Goal: Contribute content: Contribute content

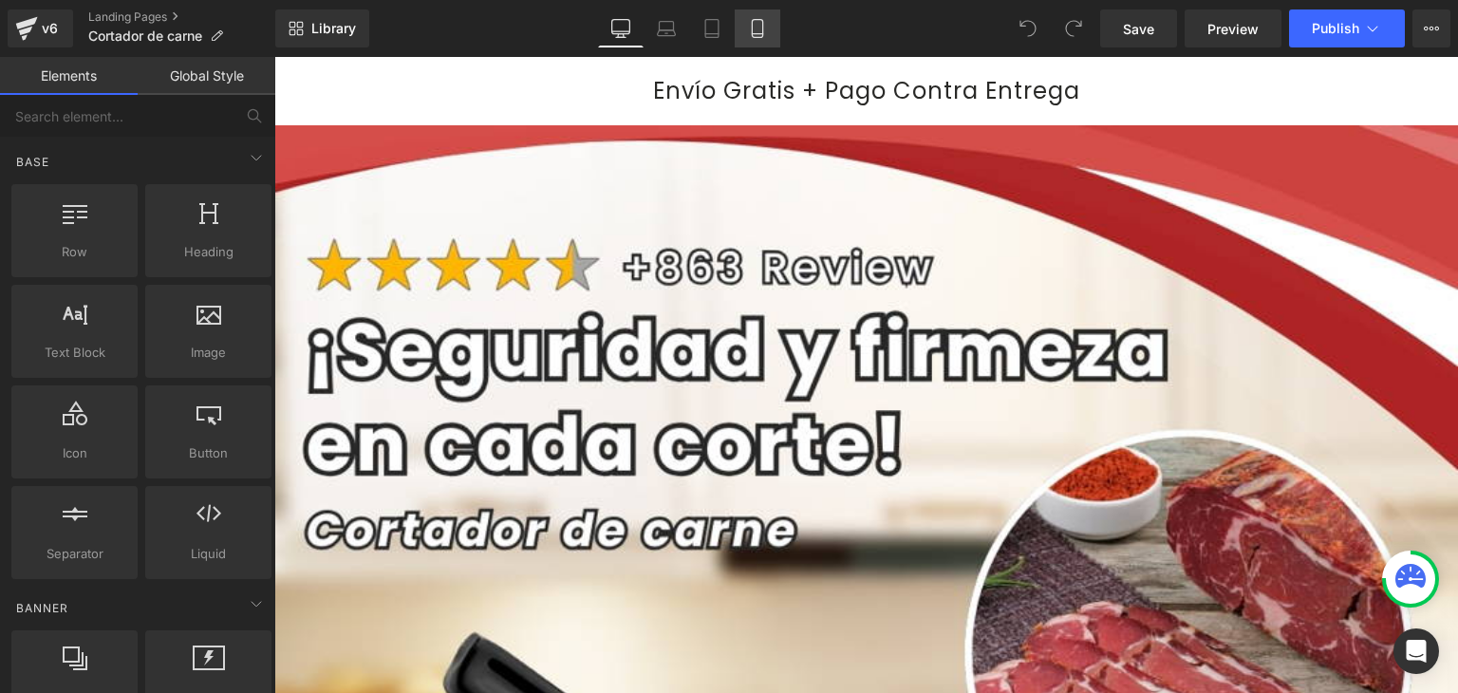
click at [757, 20] on icon at bounding box center [757, 29] width 10 height 18
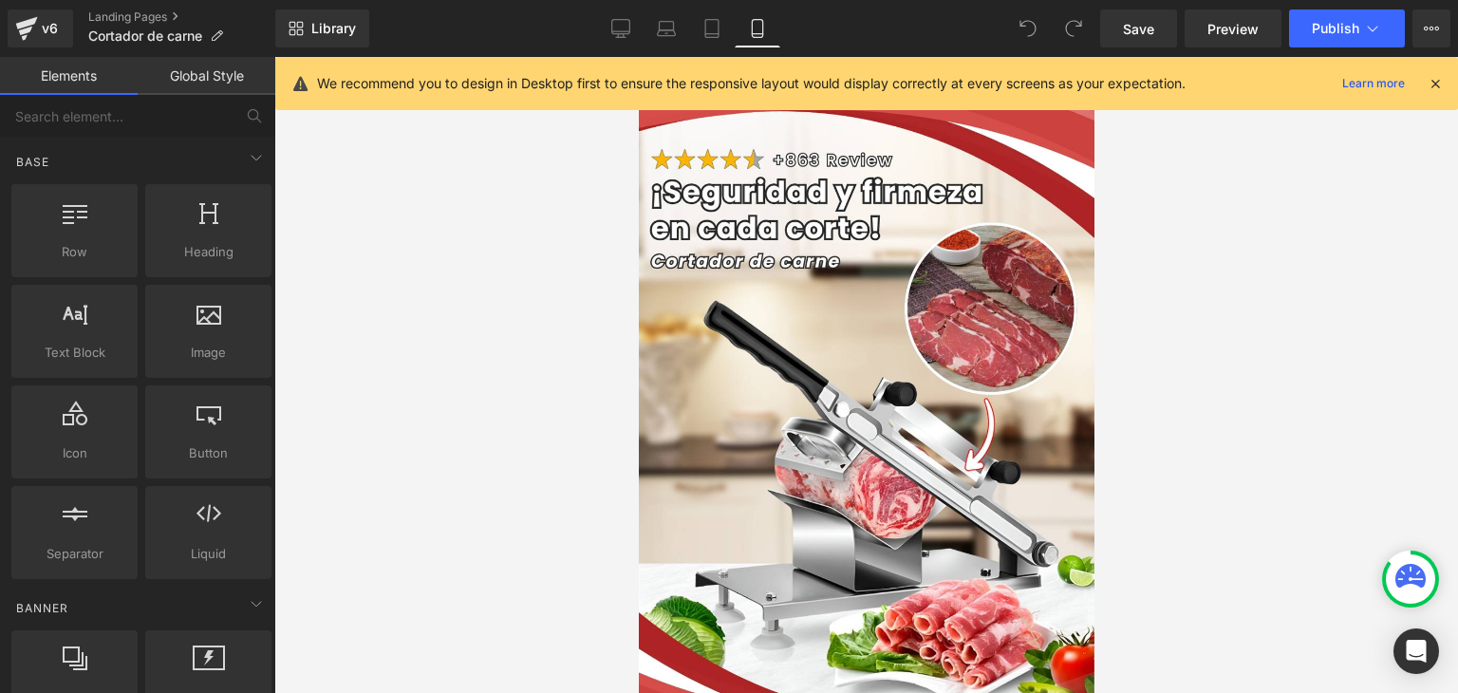
click at [1436, 81] on icon at bounding box center [1435, 83] width 17 height 17
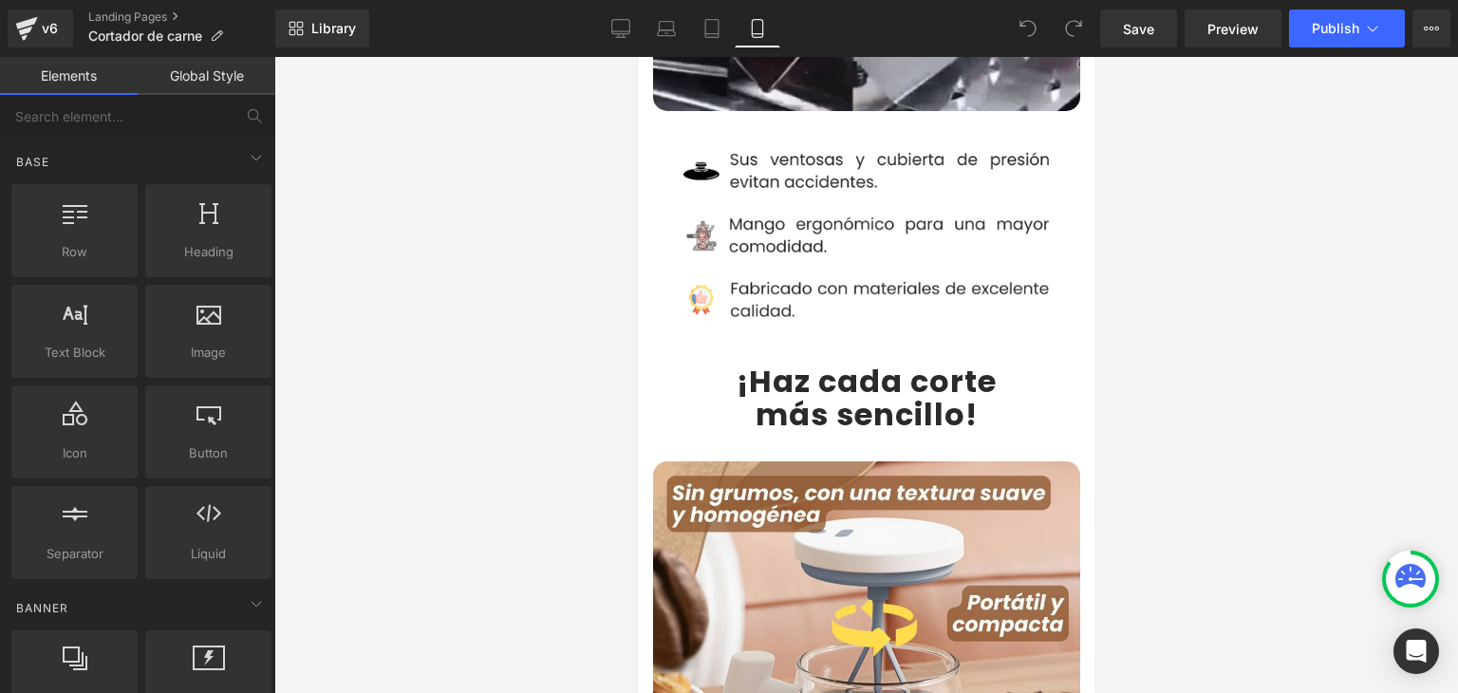
scroll to position [1519, 0]
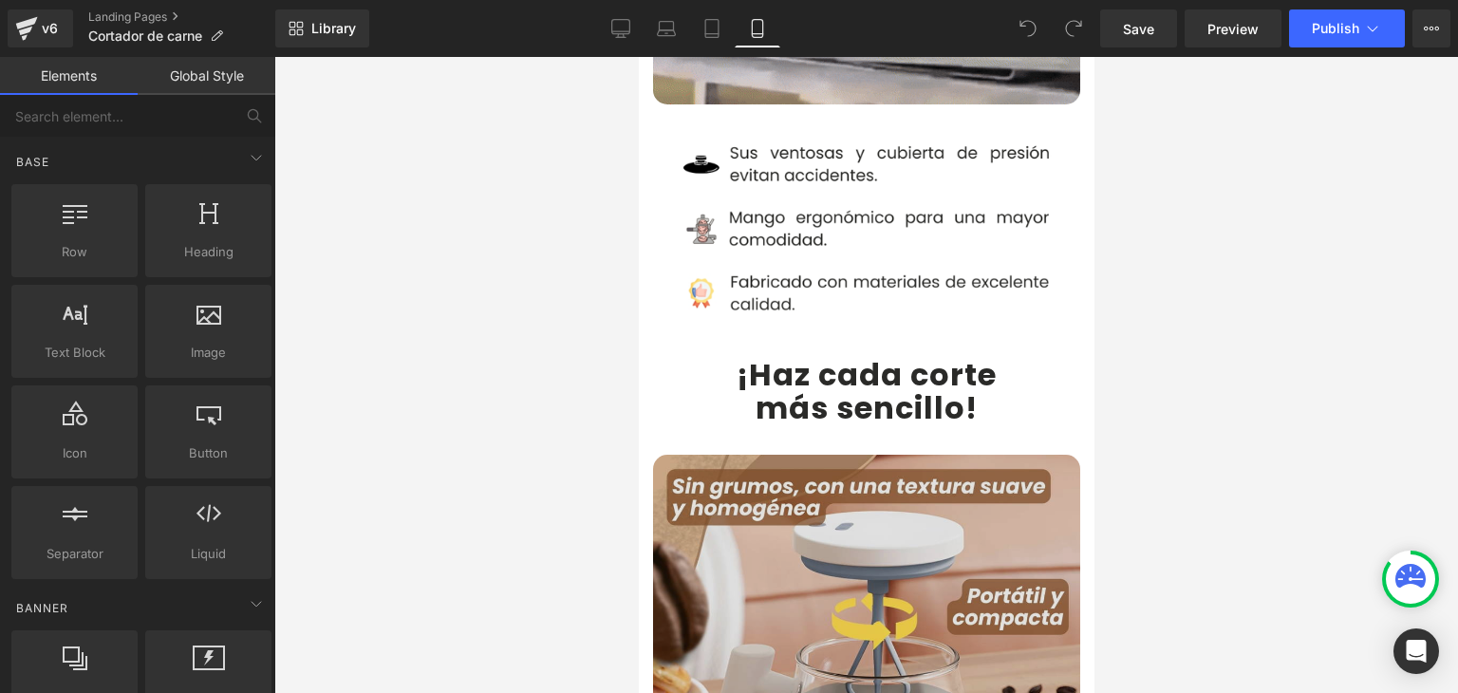
click at [820, 455] on img at bounding box center [865, 668] width 427 height 427
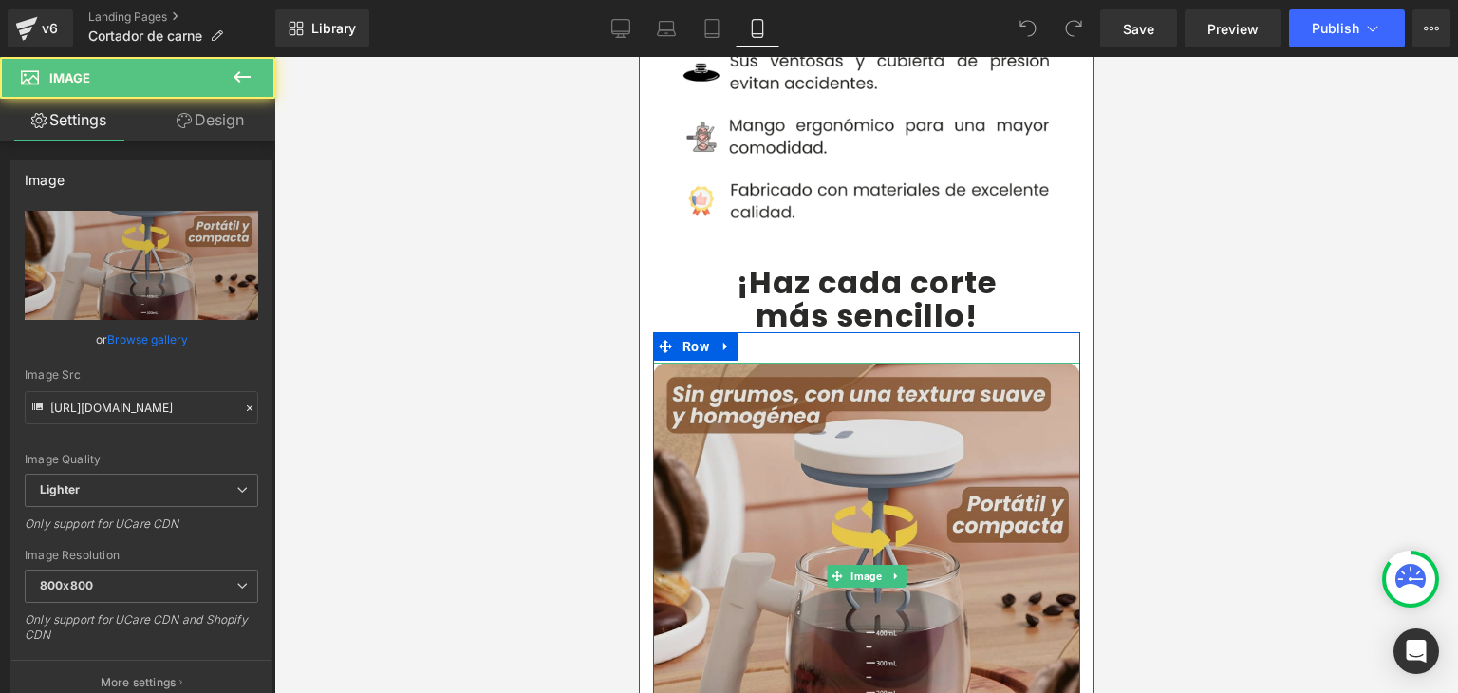
scroll to position [1614, 0]
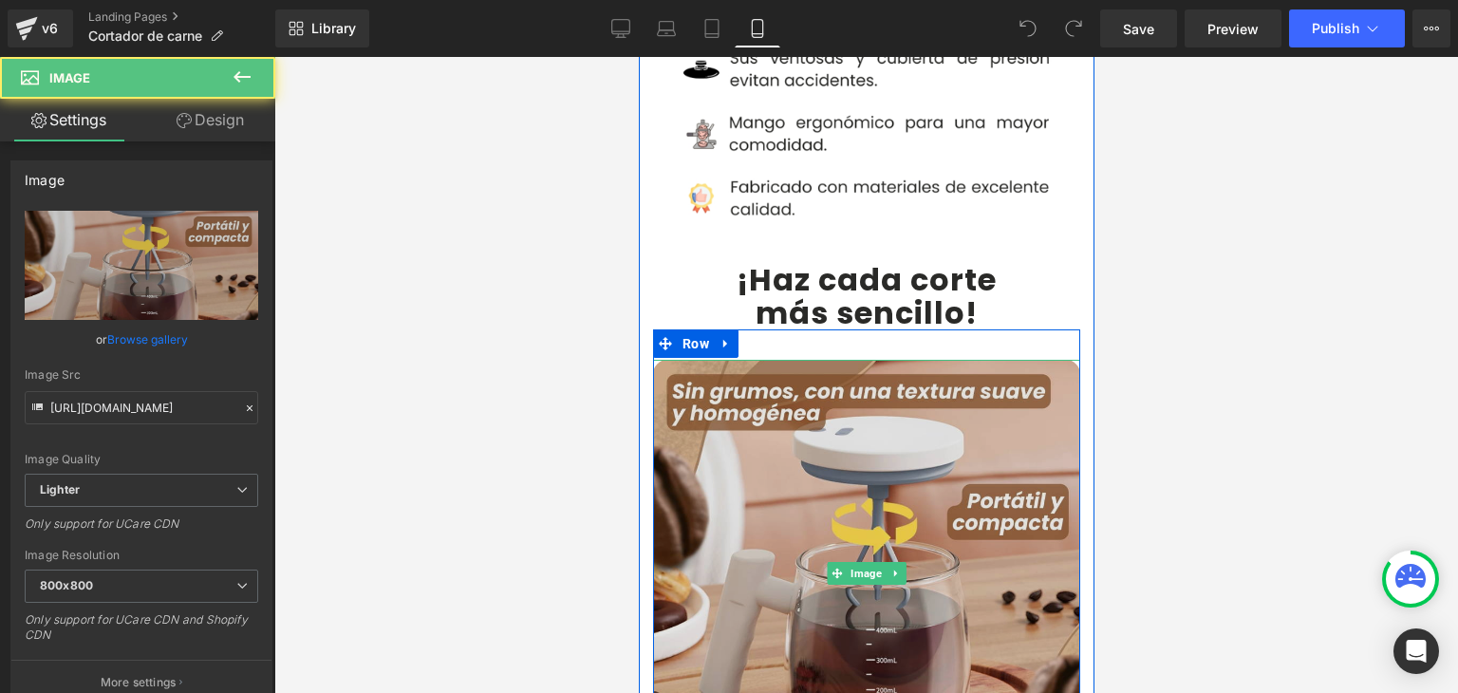
click at [835, 396] on img at bounding box center [865, 573] width 427 height 427
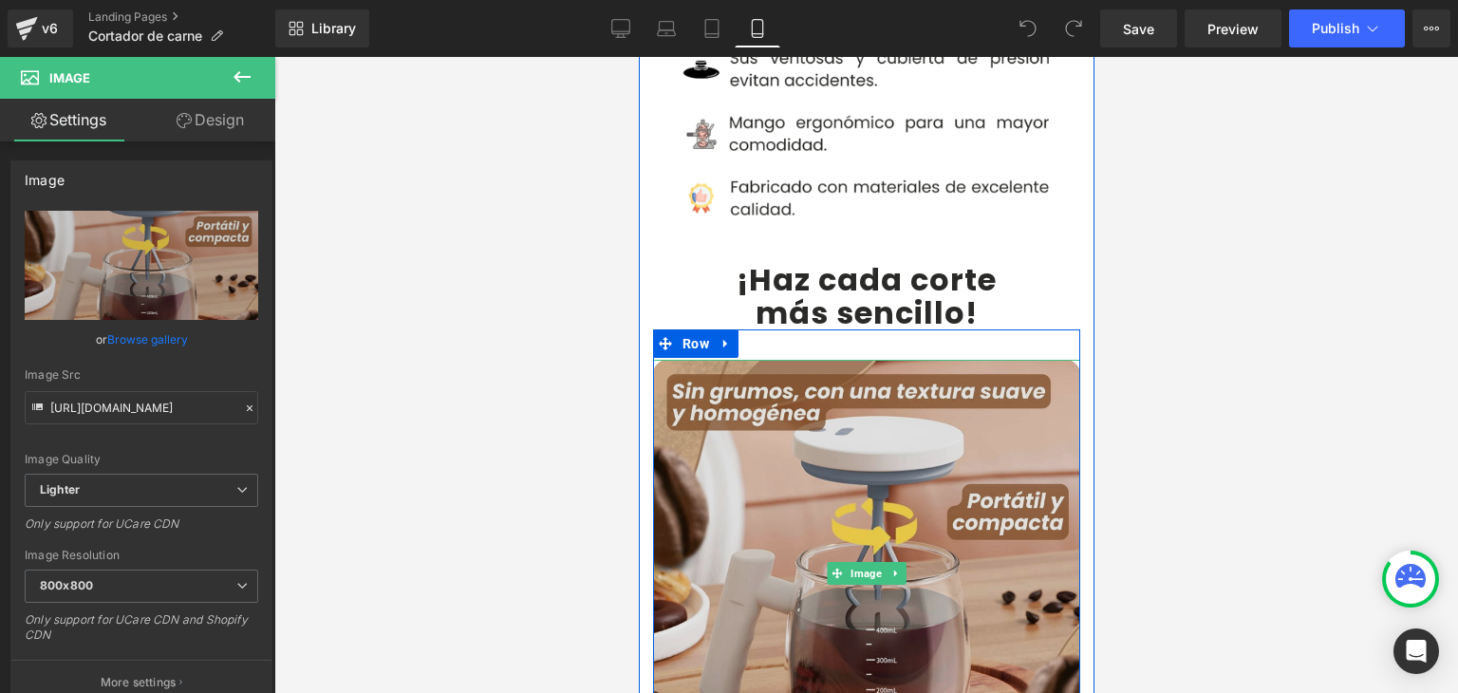
click at [871, 442] on img at bounding box center [865, 573] width 427 height 427
click at [773, 434] on img at bounding box center [865, 573] width 427 height 427
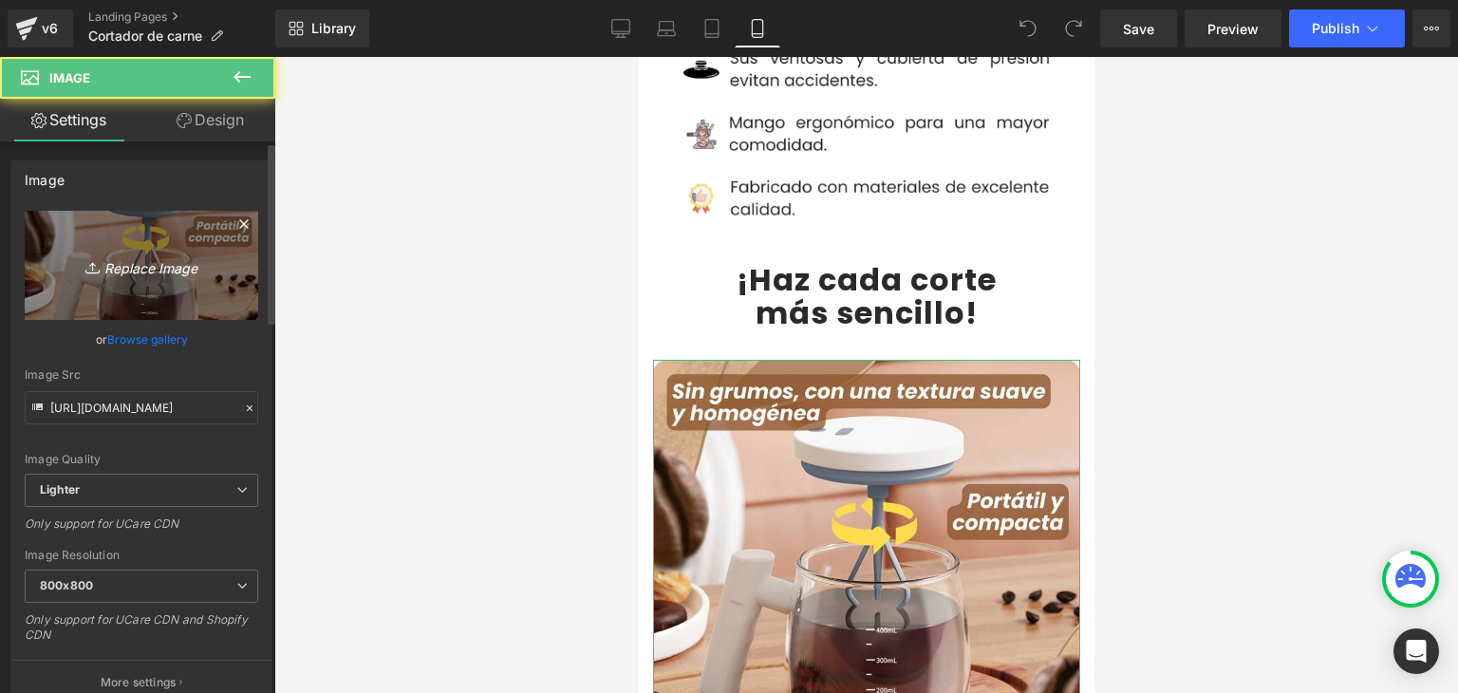
click at [191, 277] on link "Replace Image" at bounding box center [142, 265] width 234 height 109
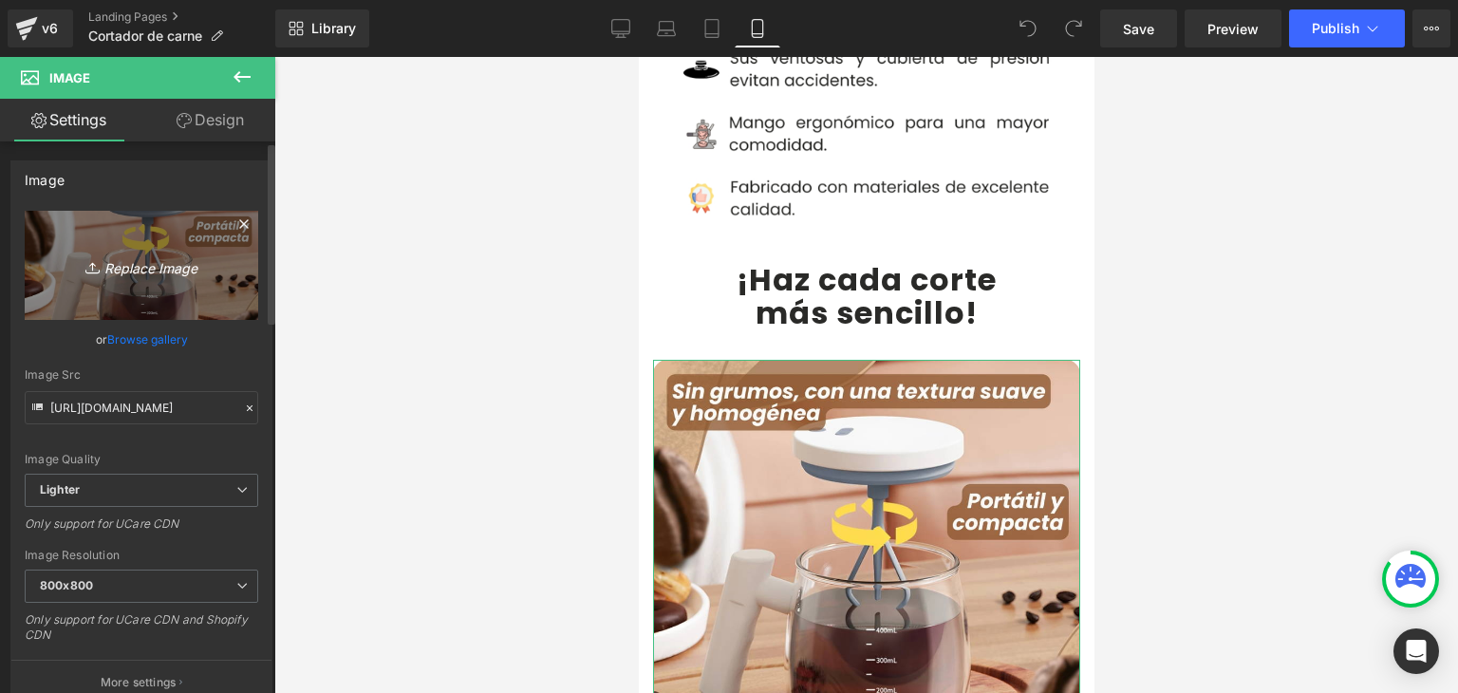
type input "C:\fakepath\1.webp"
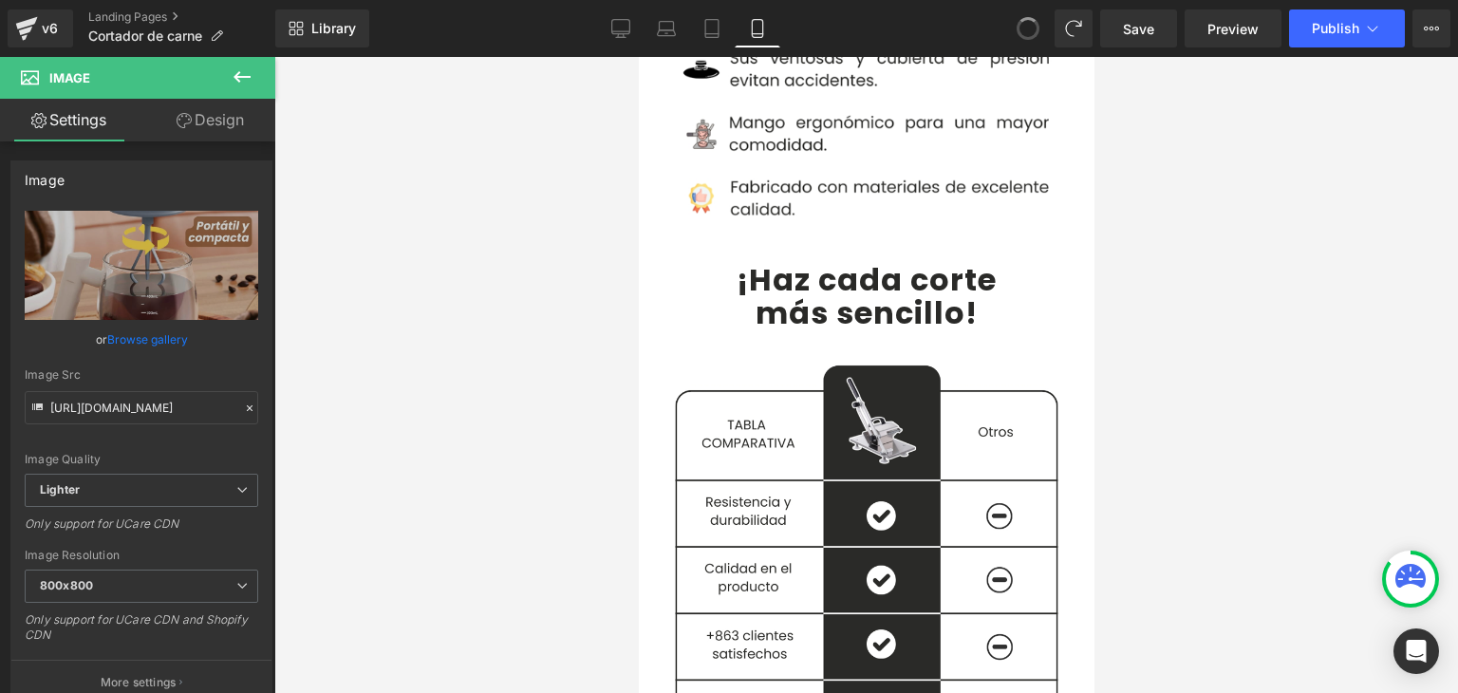
type input "https://ucarecdn.com/0e98ac40-2ece-4142-8aaa-56c92eb613f3/-/format/auto/-/previ…"
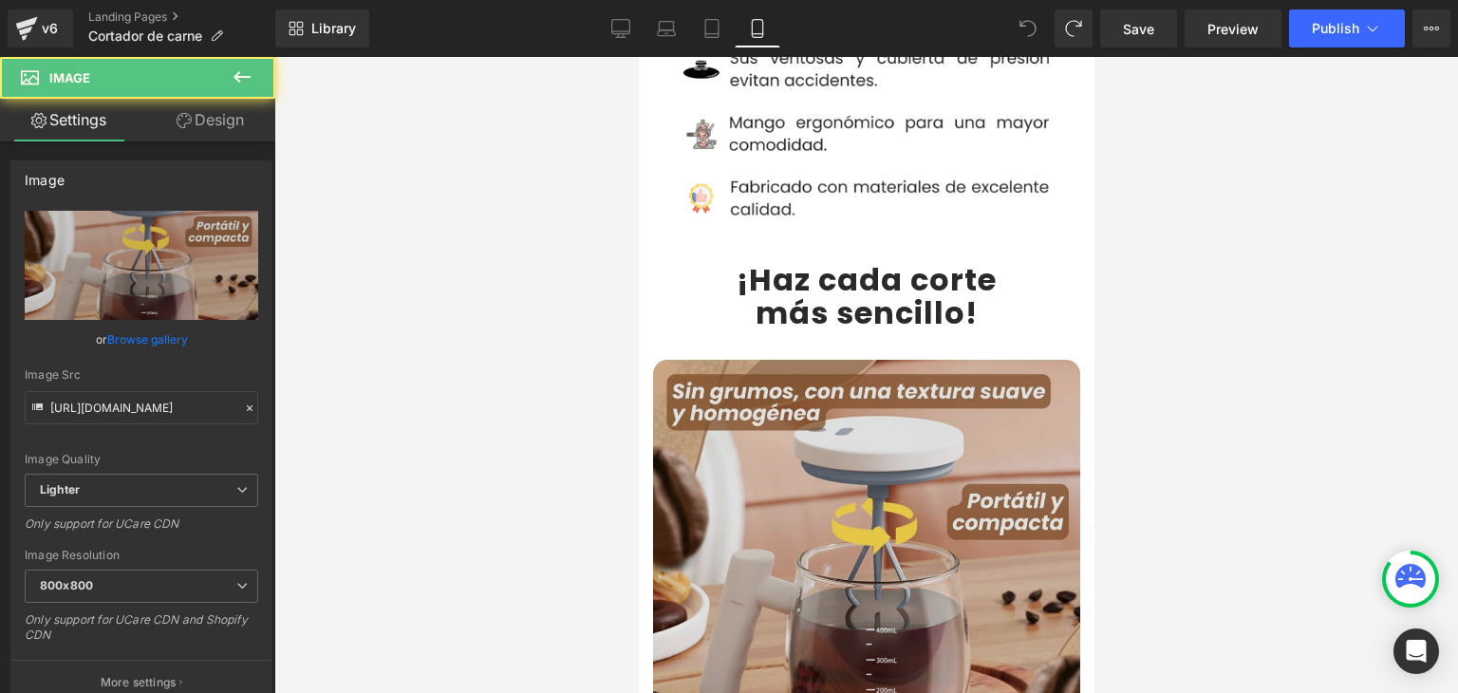
click at [825, 414] on img at bounding box center [865, 573] width 427 height 427
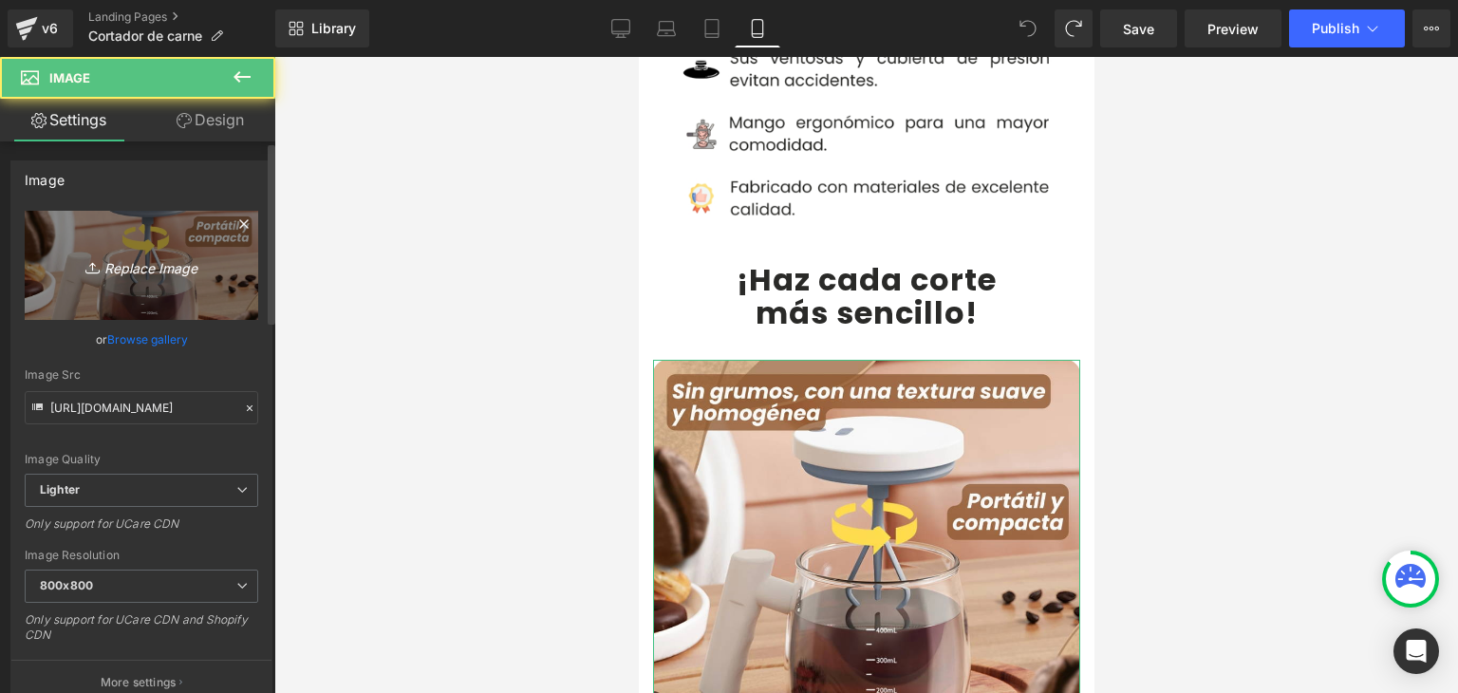
click at [152, 253] on icon "Replace Image" at bounding box center [142, 265] width 152 height 24
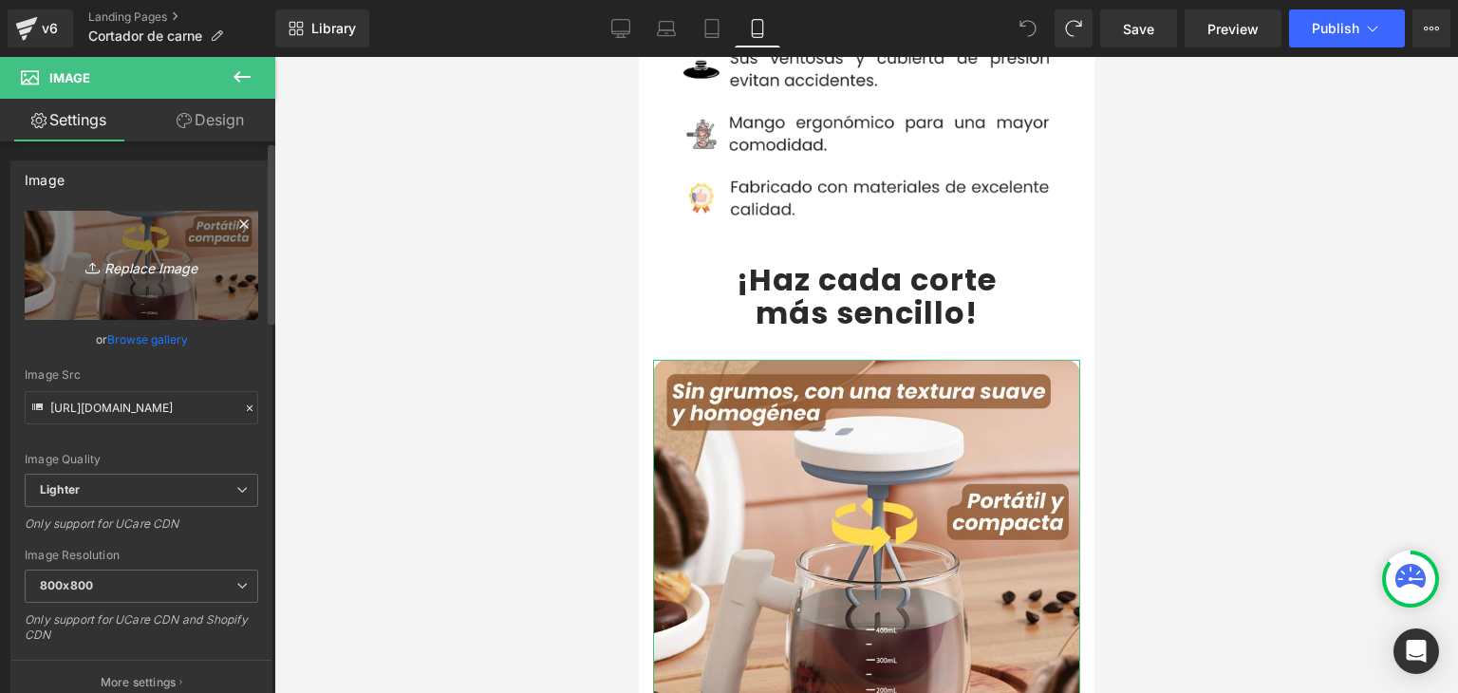
type input "C:\fakepath\2.webp"
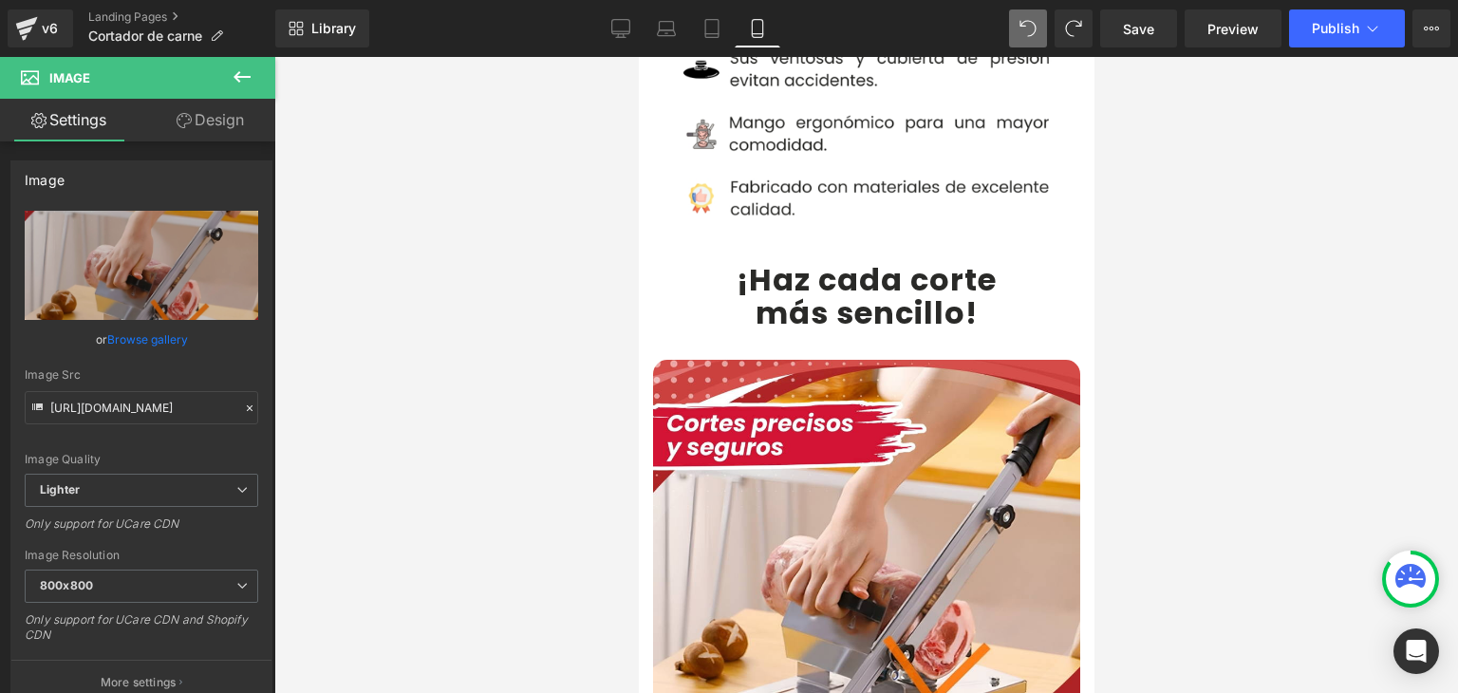
type input "https://ucarecdn.com/a285071b-e4cb-489d-9756-0ebcdf7d380f/-/format/auto/-/previ…"
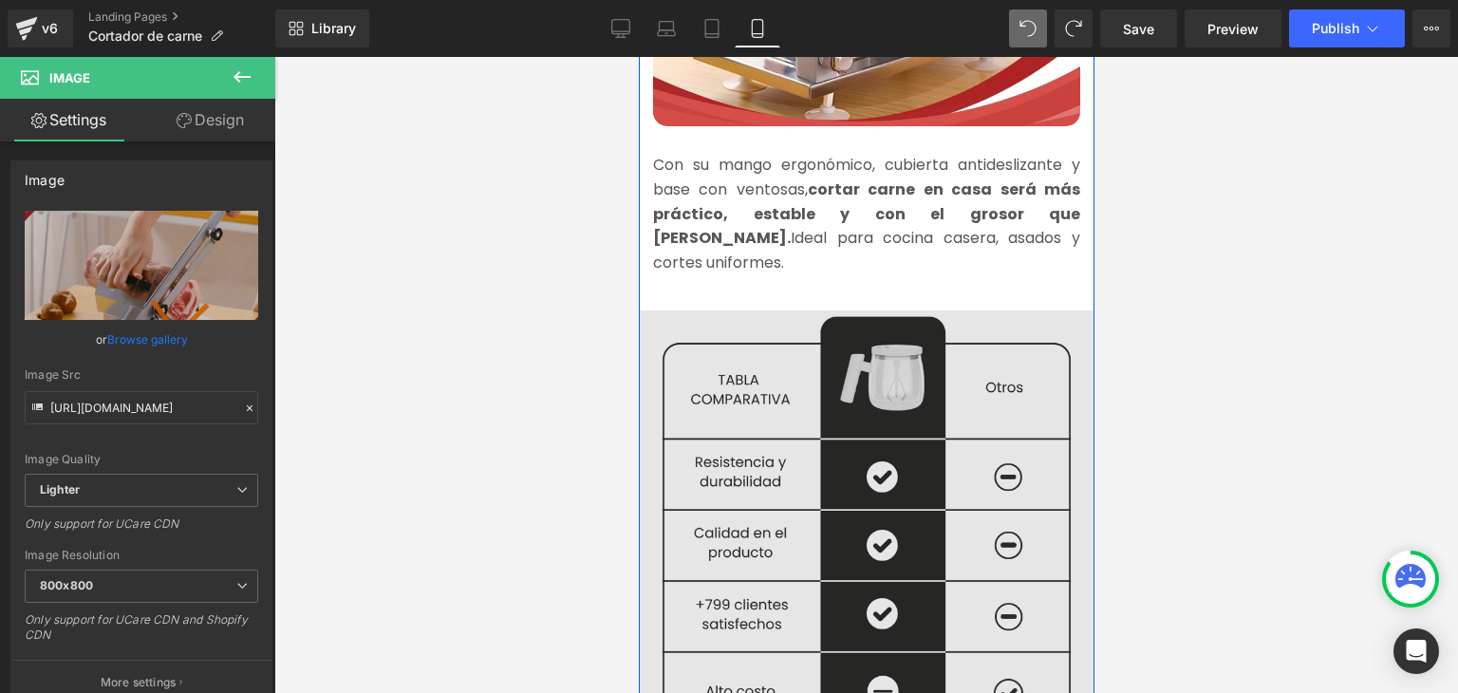
scroll to position [2278, 0]
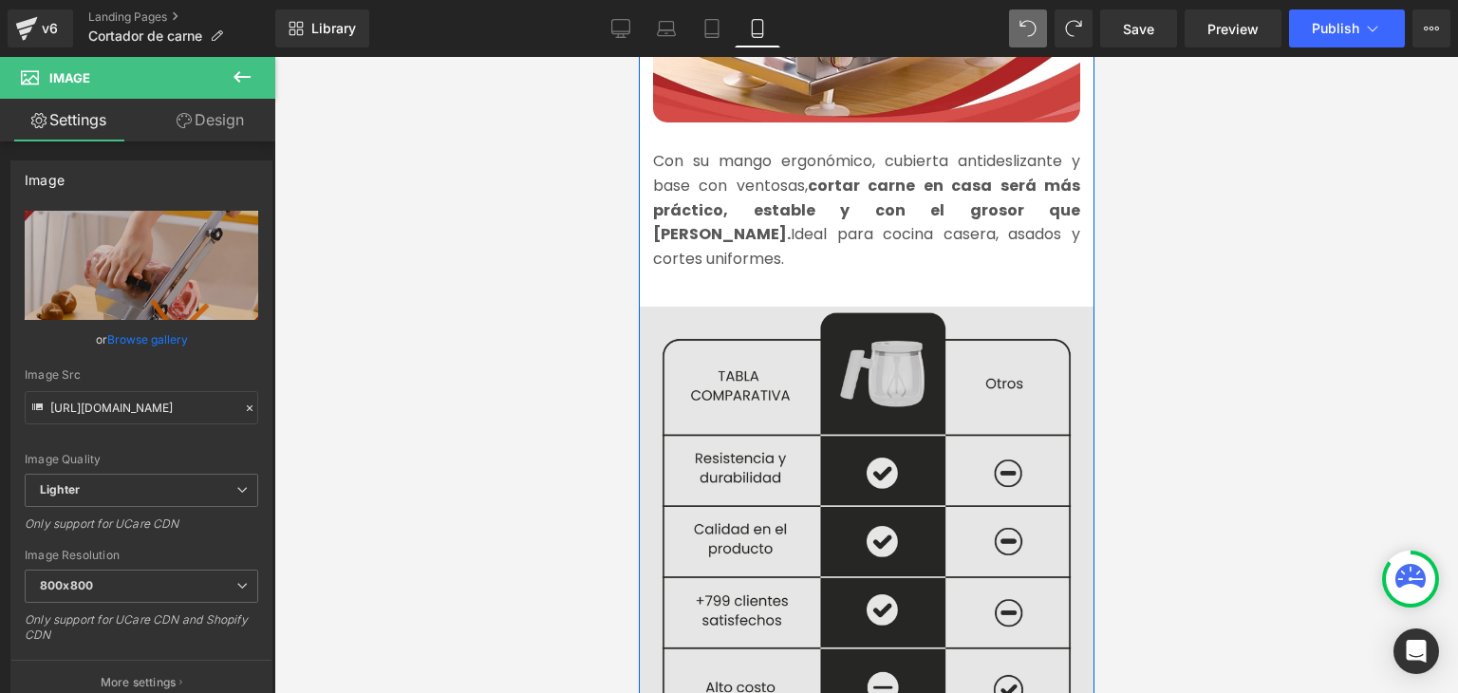
click at [817, 350] on img at bounding box center [866, 530] width 456 height 464
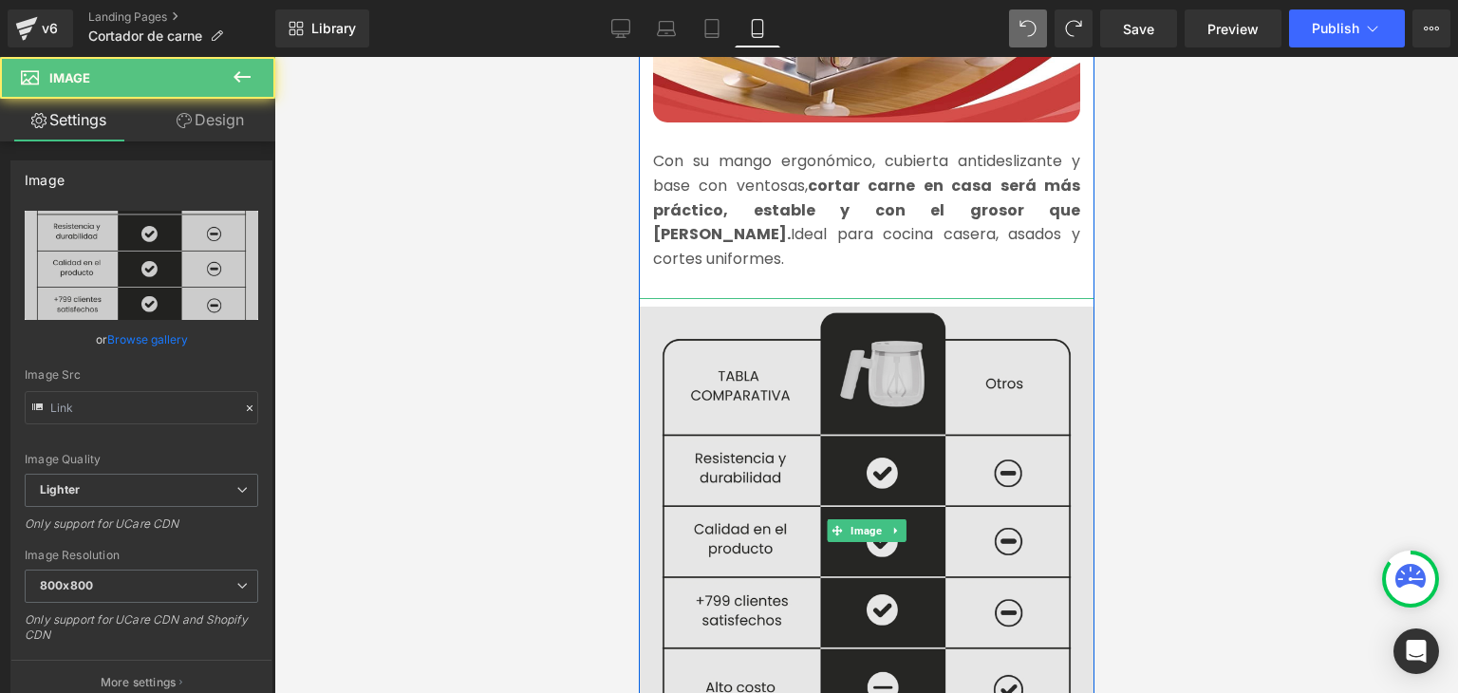
type input "https://ucarecdn.com/2006ac48-d9a8-4434-9c44-9cfae2acb740/-/format/auto/-/previ…"
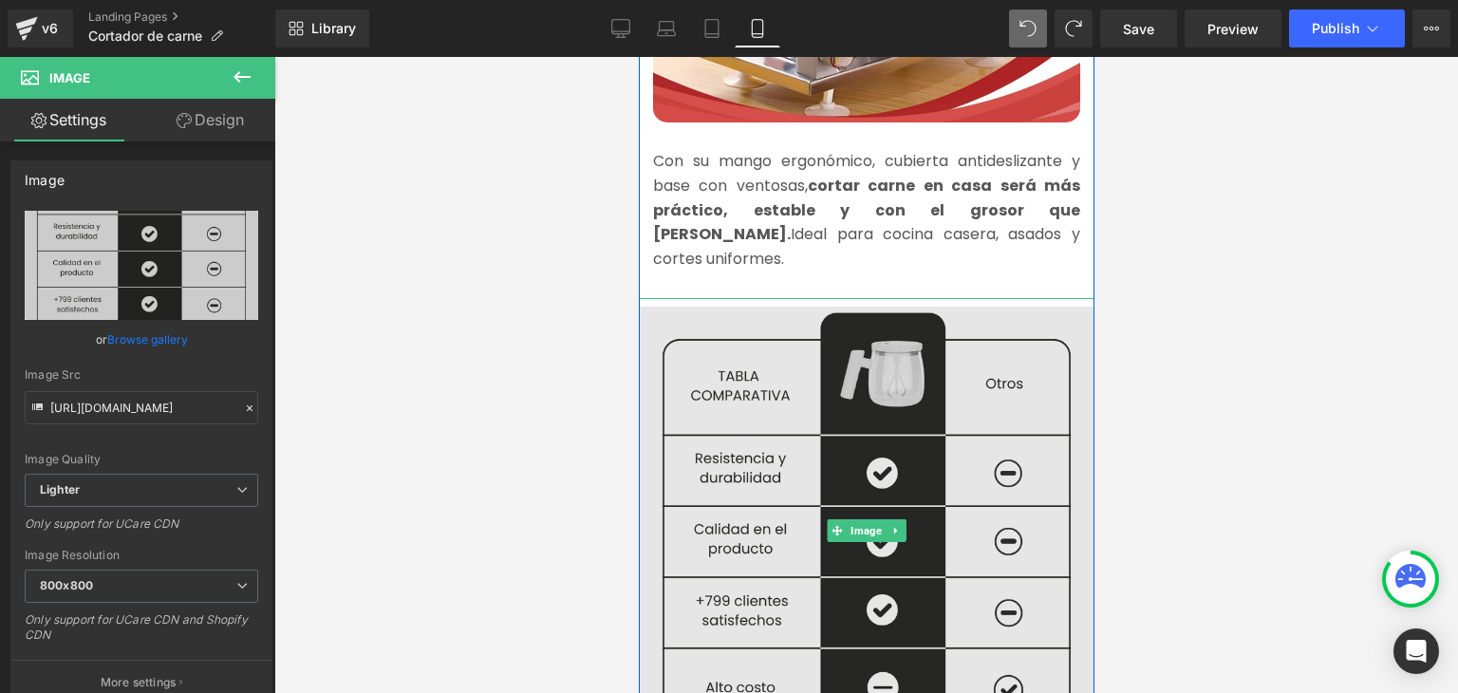
click at [806, 346] on img at bounding box center [866, 530] width 456 height 464
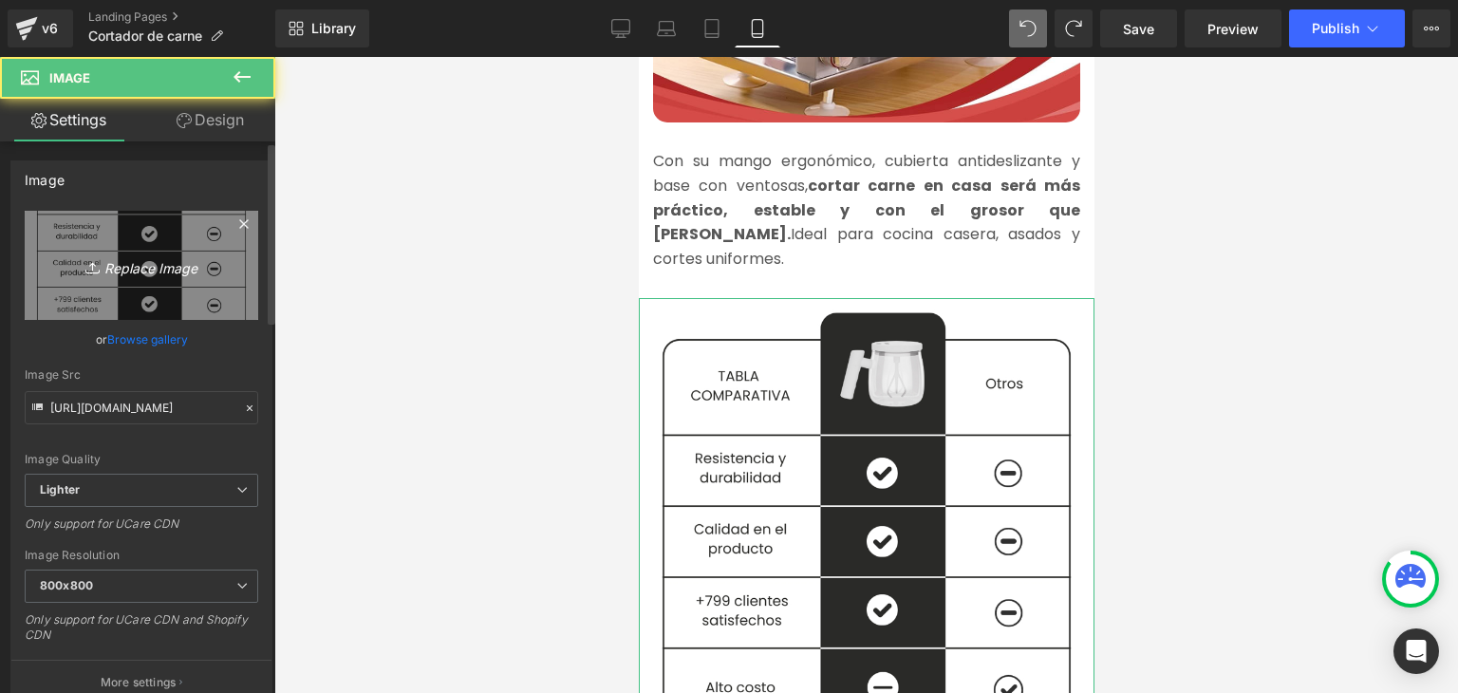
click at [203, 292] on link "Replace Image" at bounding box center [142, 265] width 234 height 109
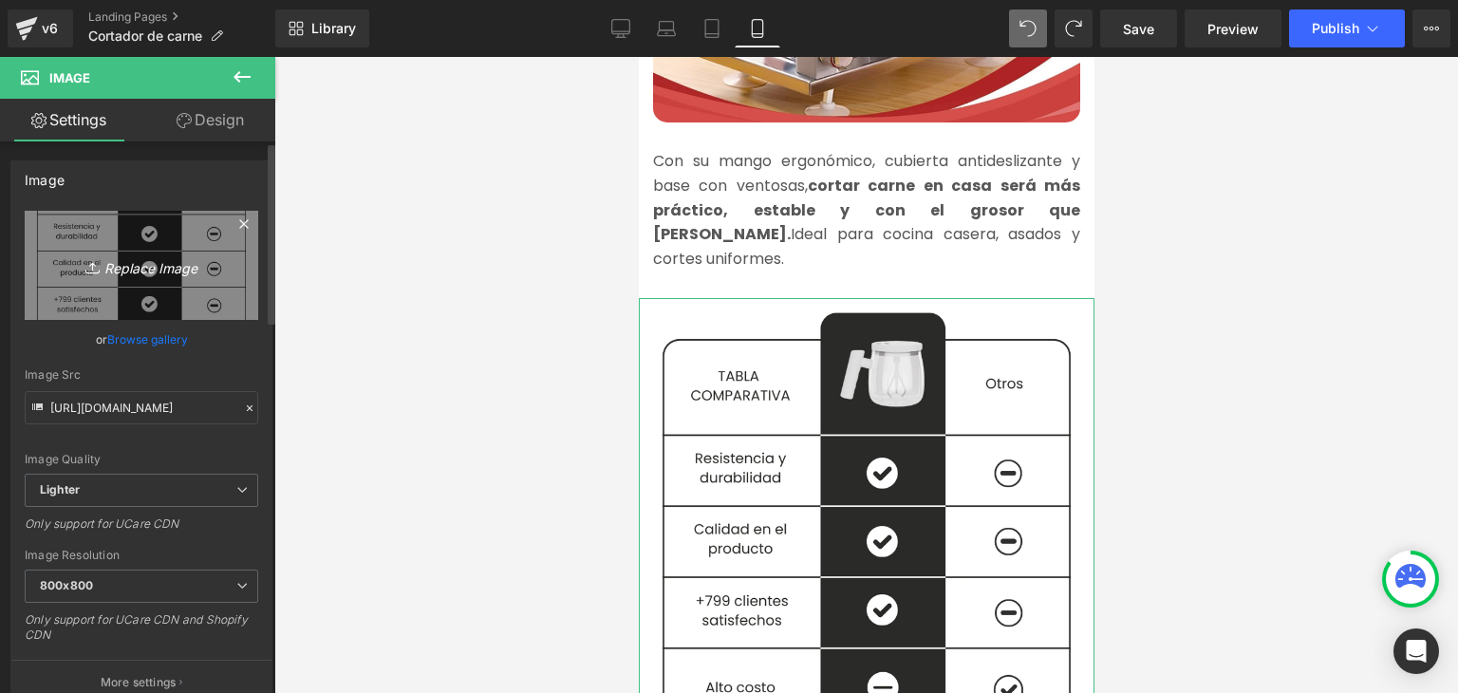
type input "C:\fakepath\1.webp"
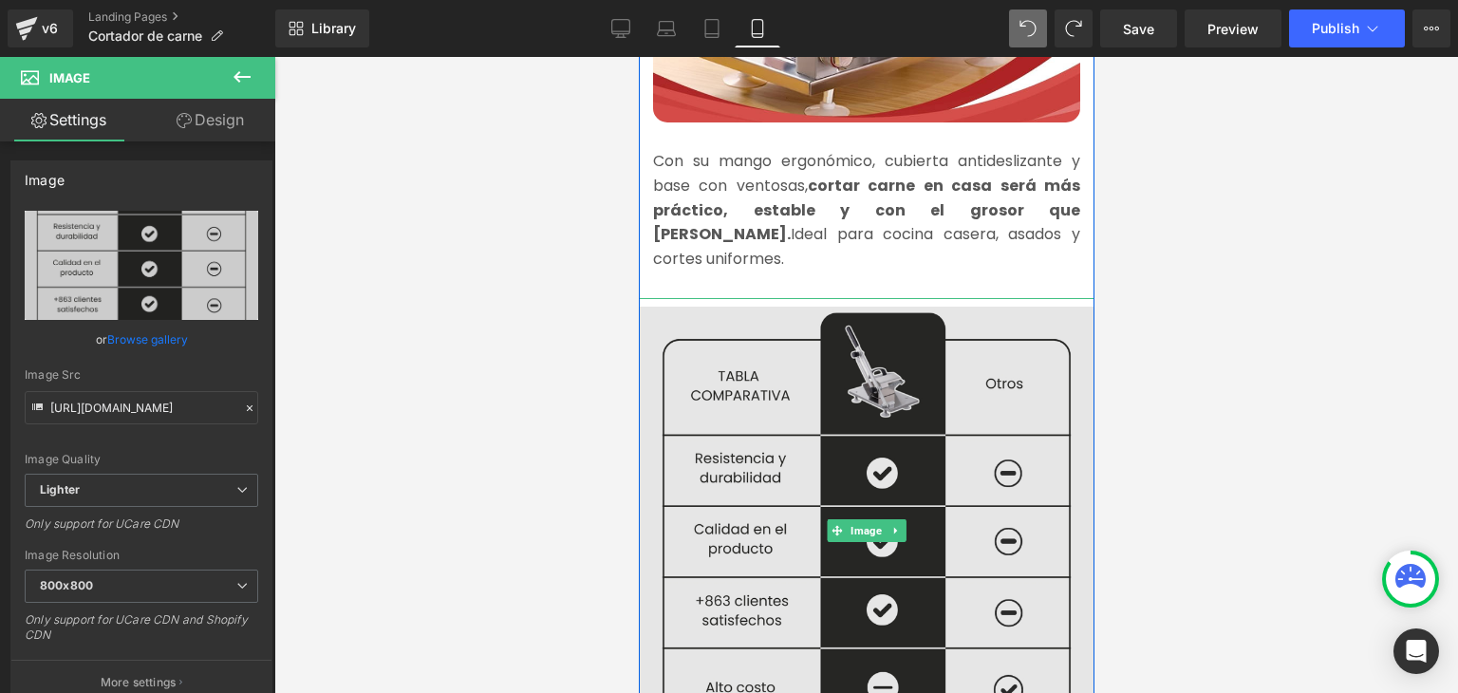
type input "https://ucarecdn.com/c94751ff-f330-4be3-b72a-1bb9d9dda81c/-/format/auto/-/previ…"
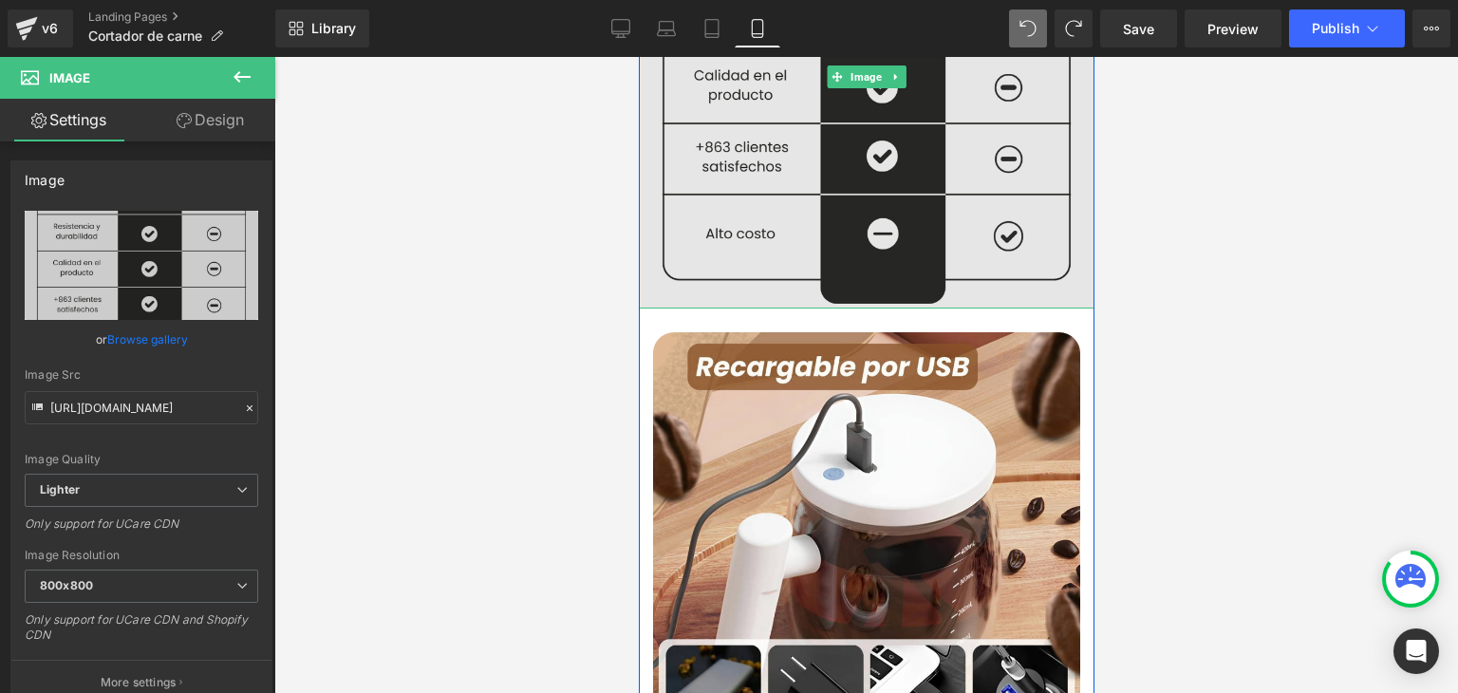
scroll to position [2753, 0]
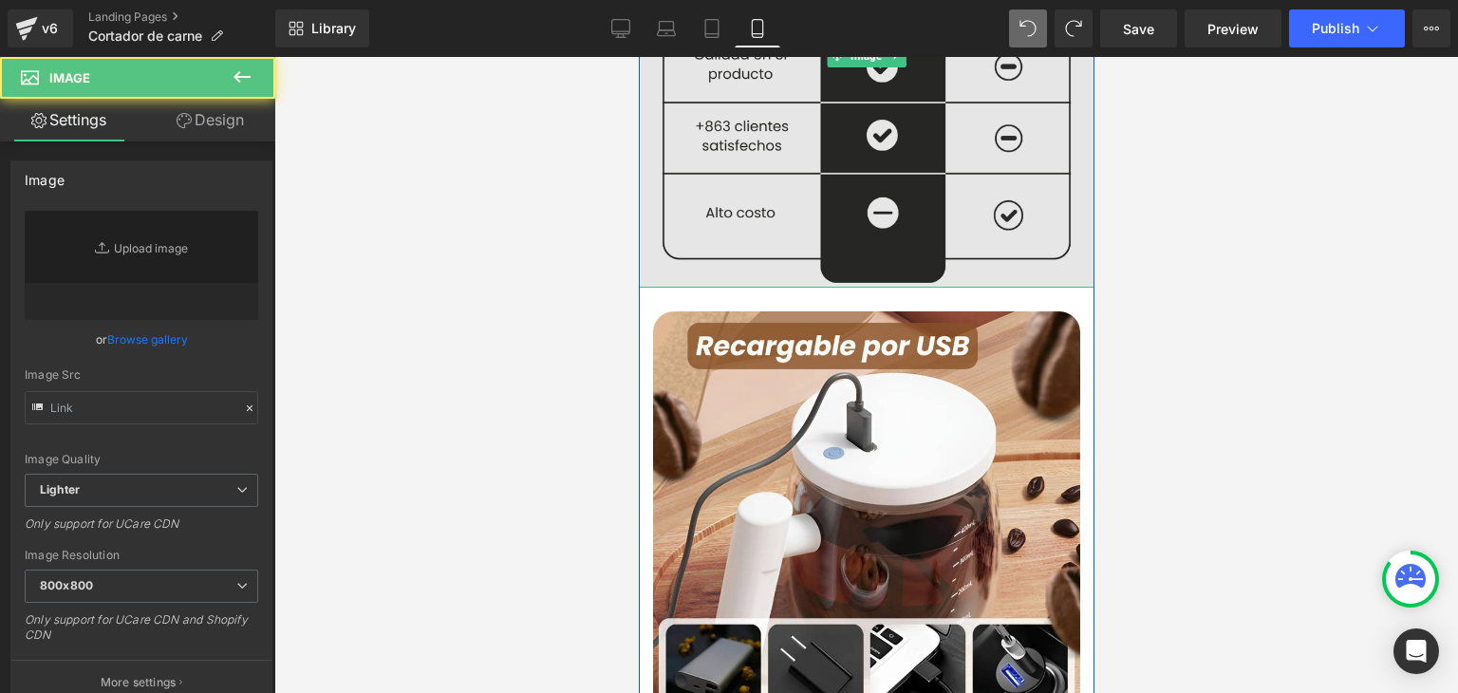
click at [807, 437] on img at bounding box center [865, 524] width 427 height 427
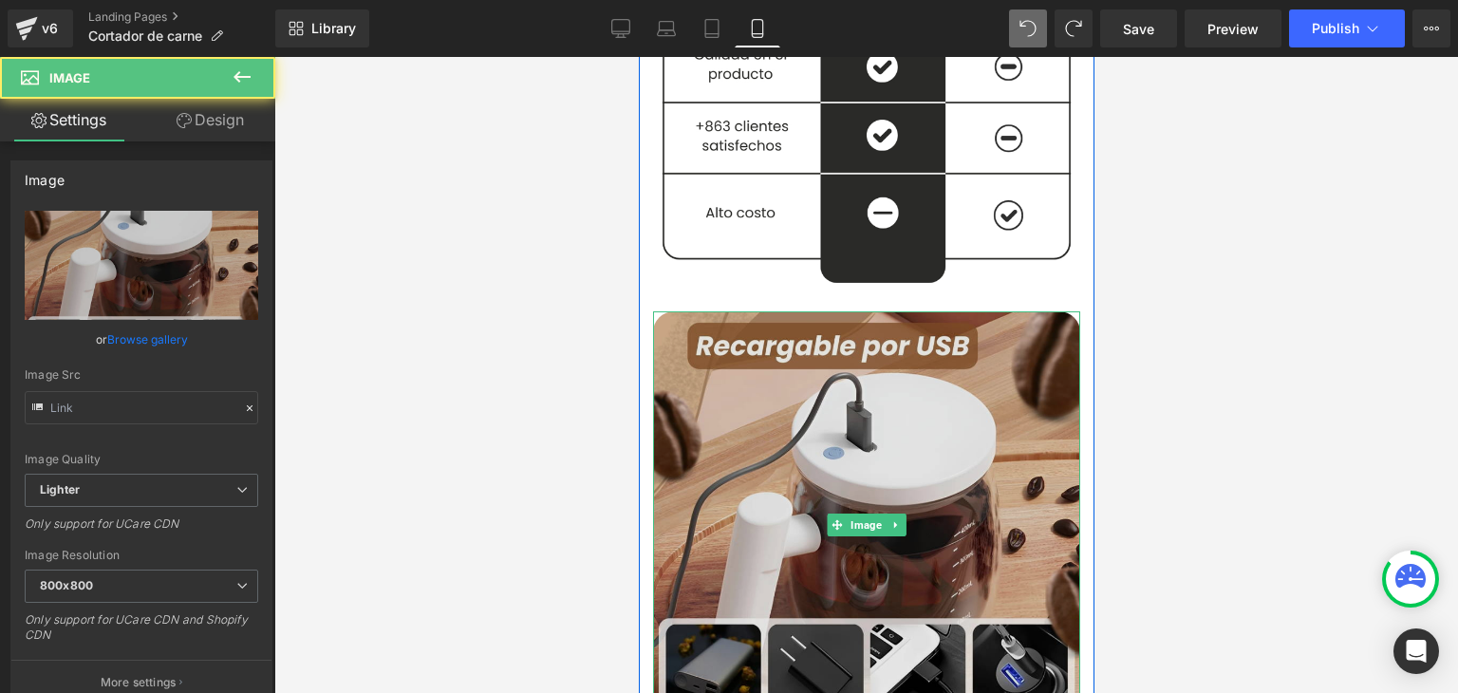
type input "https://ucarecdn.com/5d42b002-fe1f-41d3-82f0-eaff8571e996/-/format/auto/-/previ…"
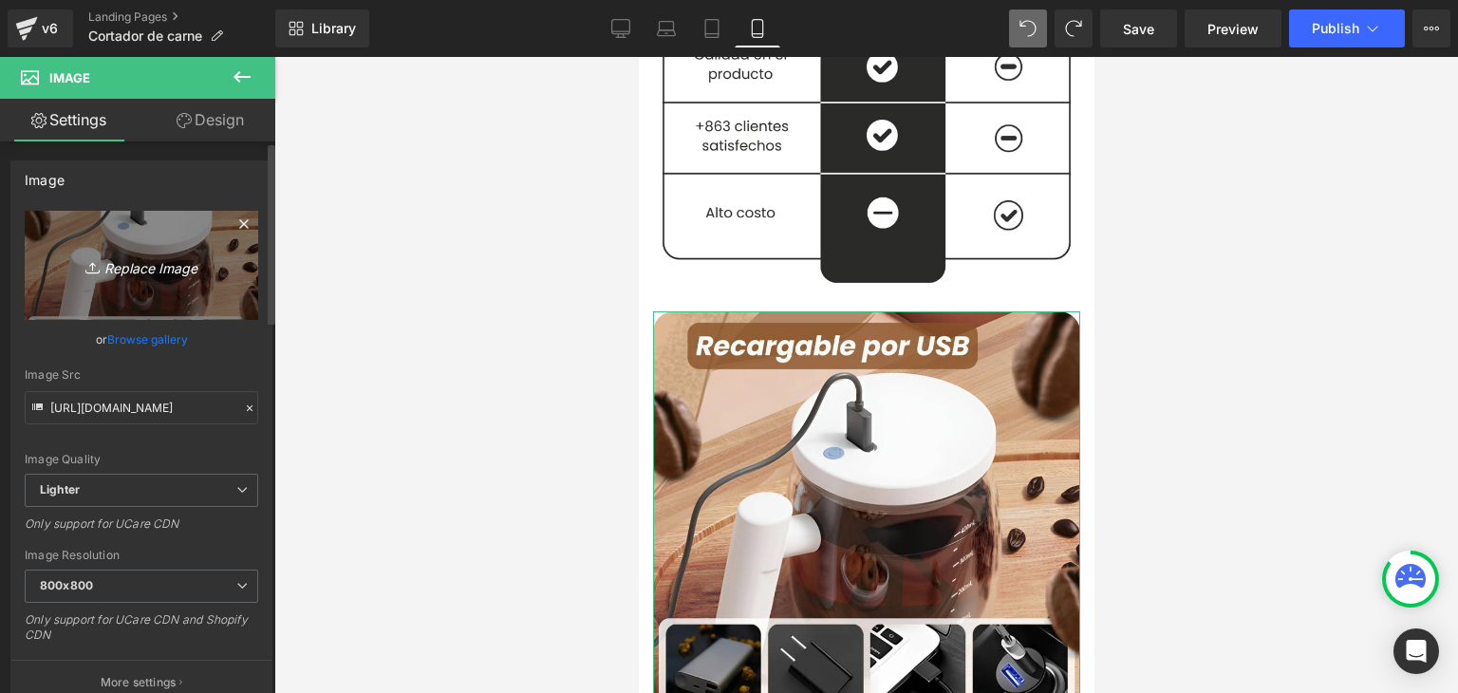
click at [159, 260] on icon "Replace Image" at bounding box center [142, 265] width 152 height 24
type input "C:\fakepath\3.webp"
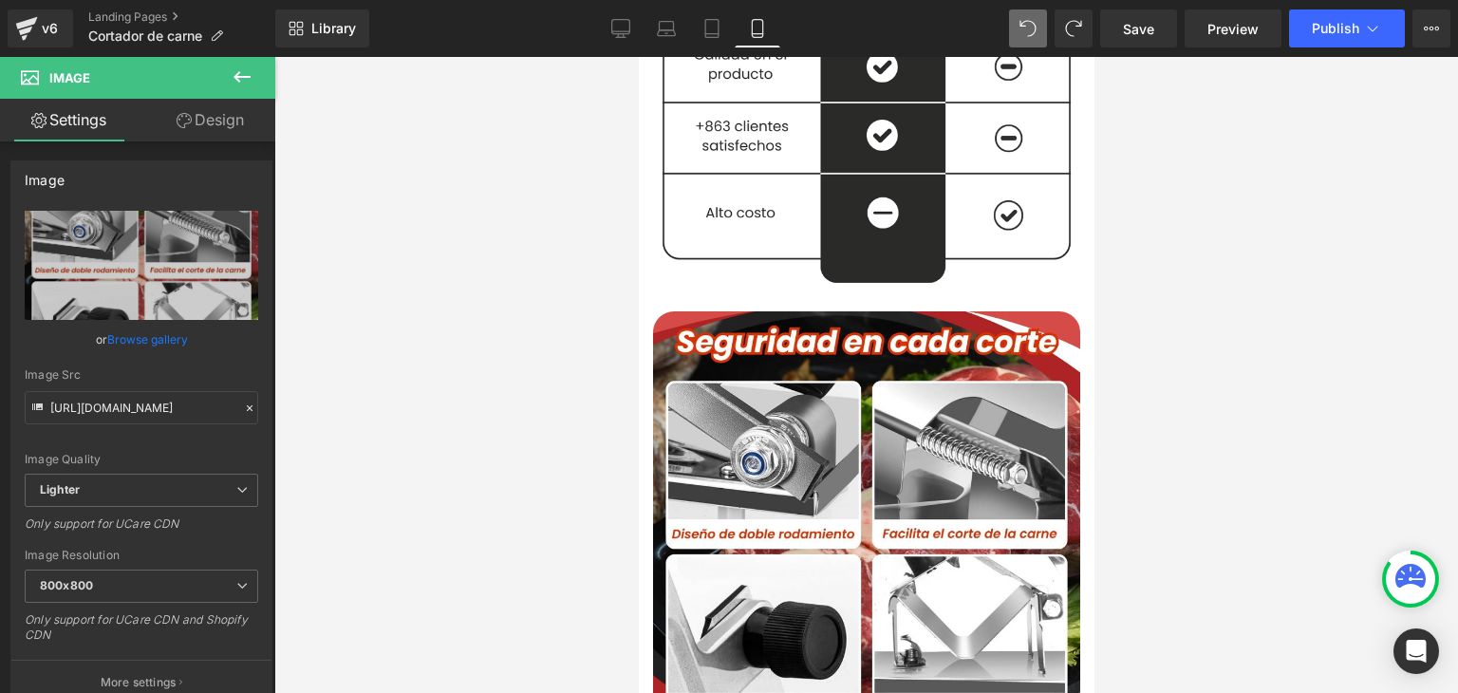
type input "https://ucarecdn.com/41813304-da1a-422d-b32c-43142a7cc53e/-/format/auto/-/previ…"
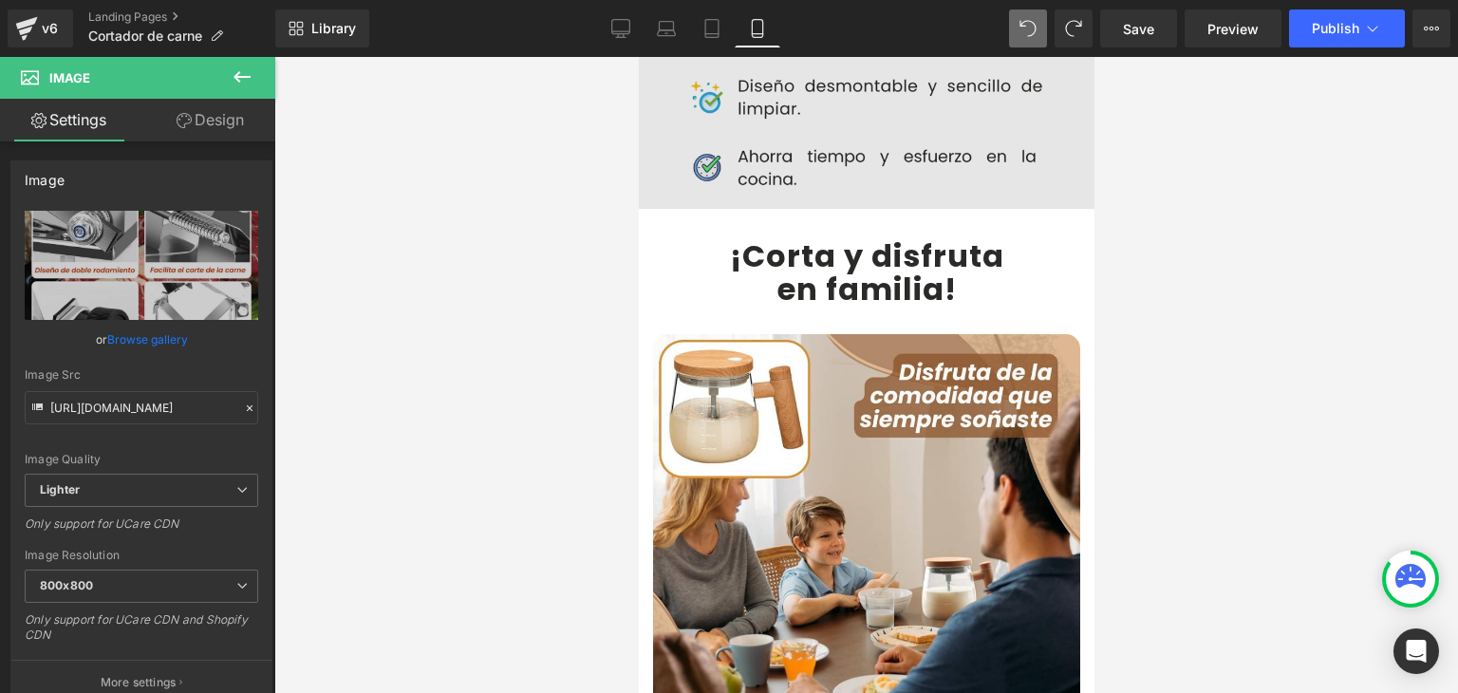
scroll to position [3892, 0]
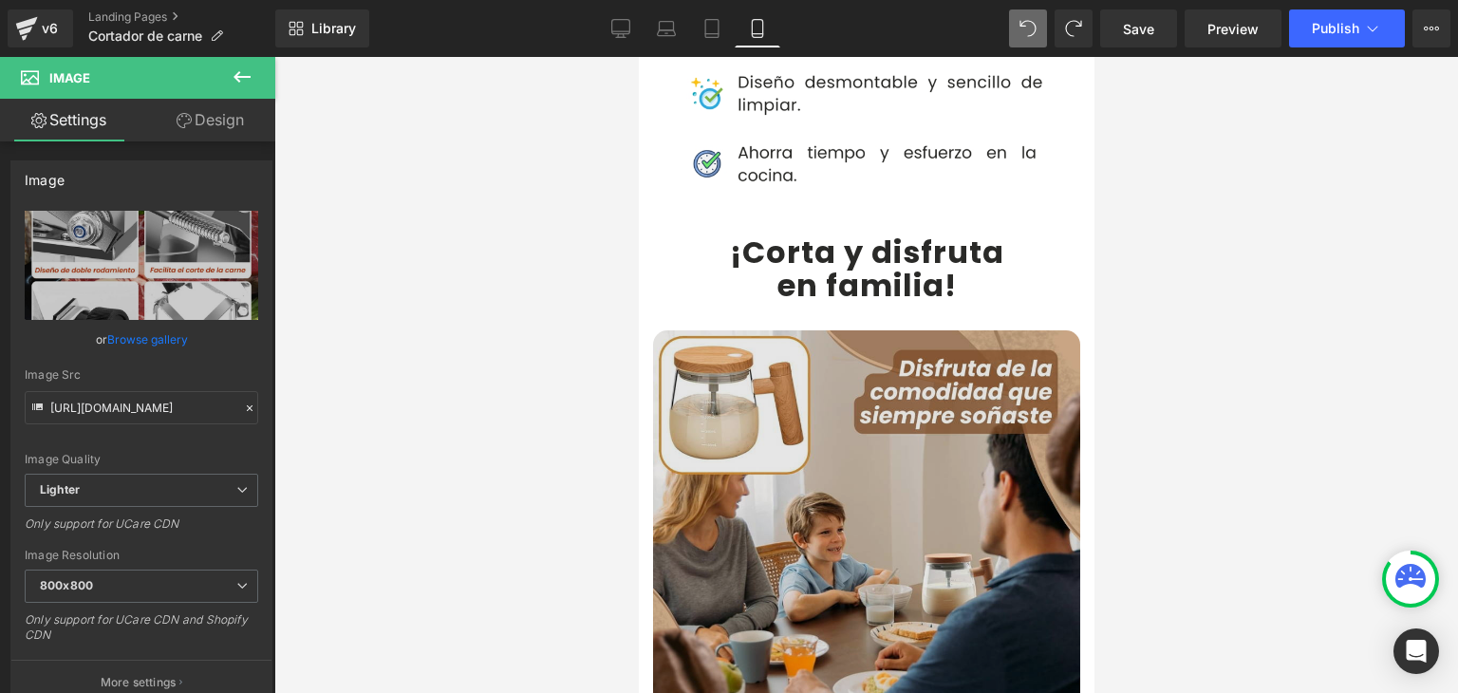
click at [812, 420] on img at bounding box center [865, 543] width 427 height 427
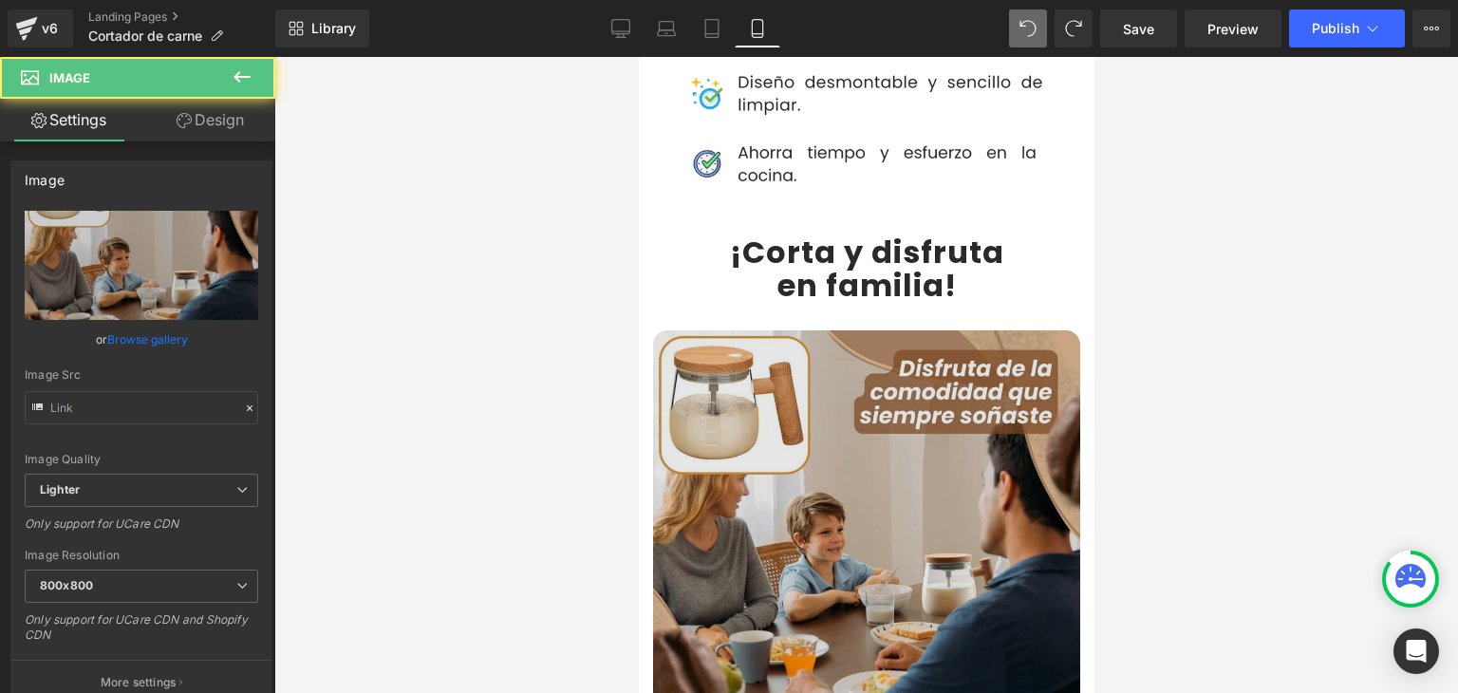
type input "https://ucarecdn.com/6b18e032-fcc1-468f-b2ee-462504f54c96/-/format/auto/-/previ…"
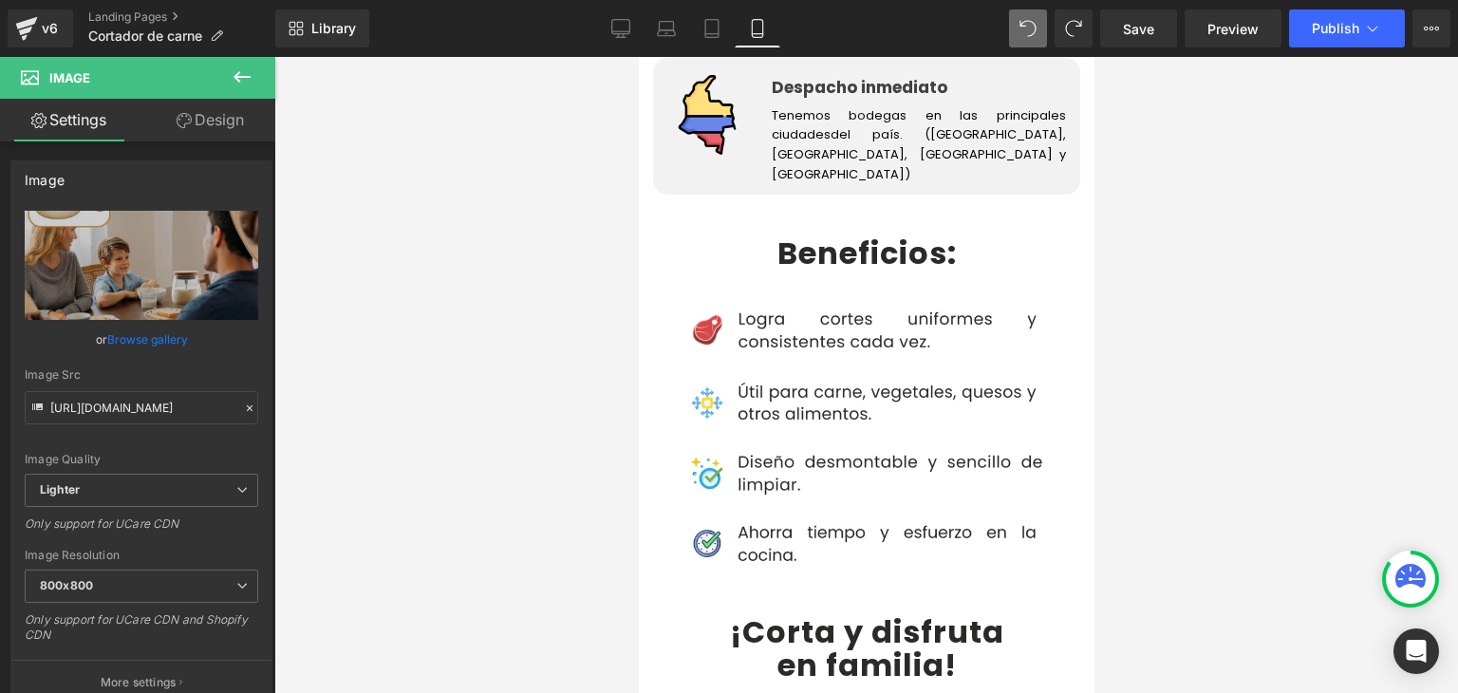
scroll to position [3987, 0]
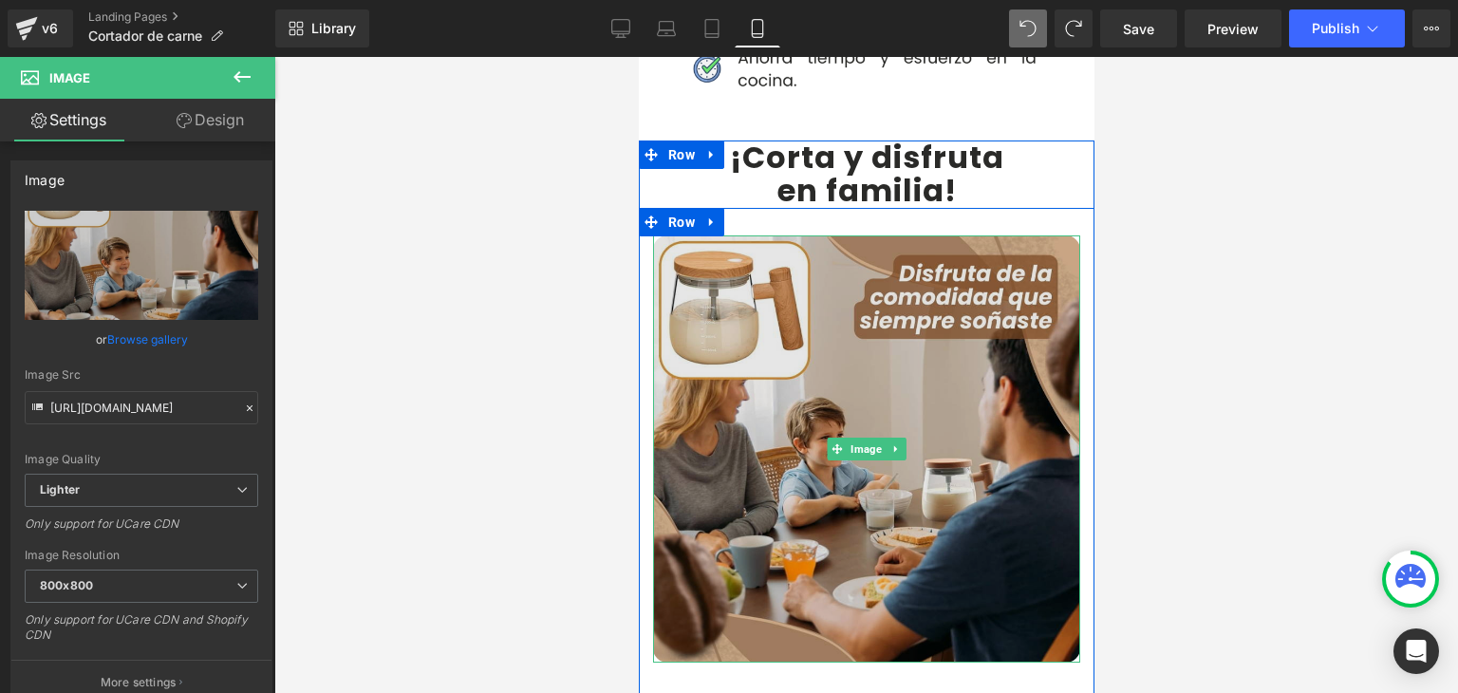
click at [827, 369] on div "Image" at bounding box center [865, 448] width 427 height 427
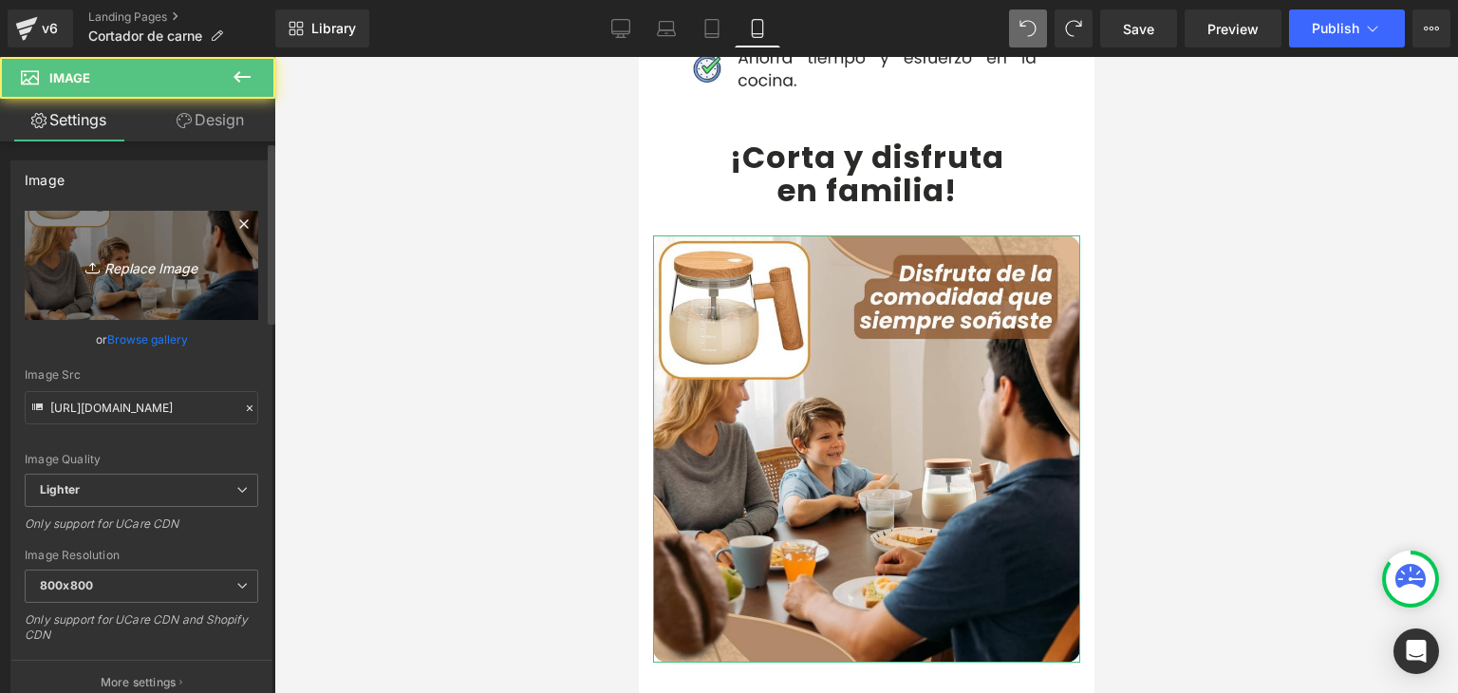
click at [161, 254] on icon "Replace Image" at bounding box center [142, 265] width 152 height 24
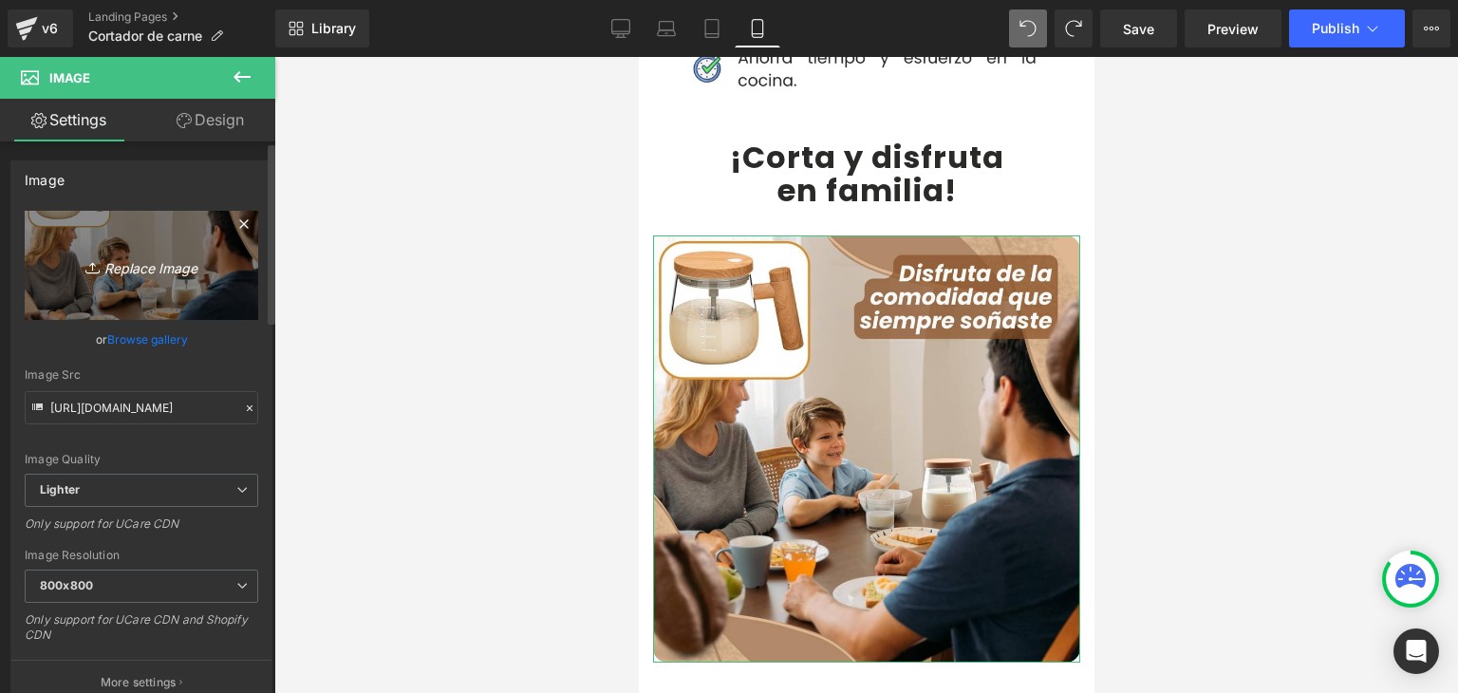
type input "C:\fakepath\4.webp"
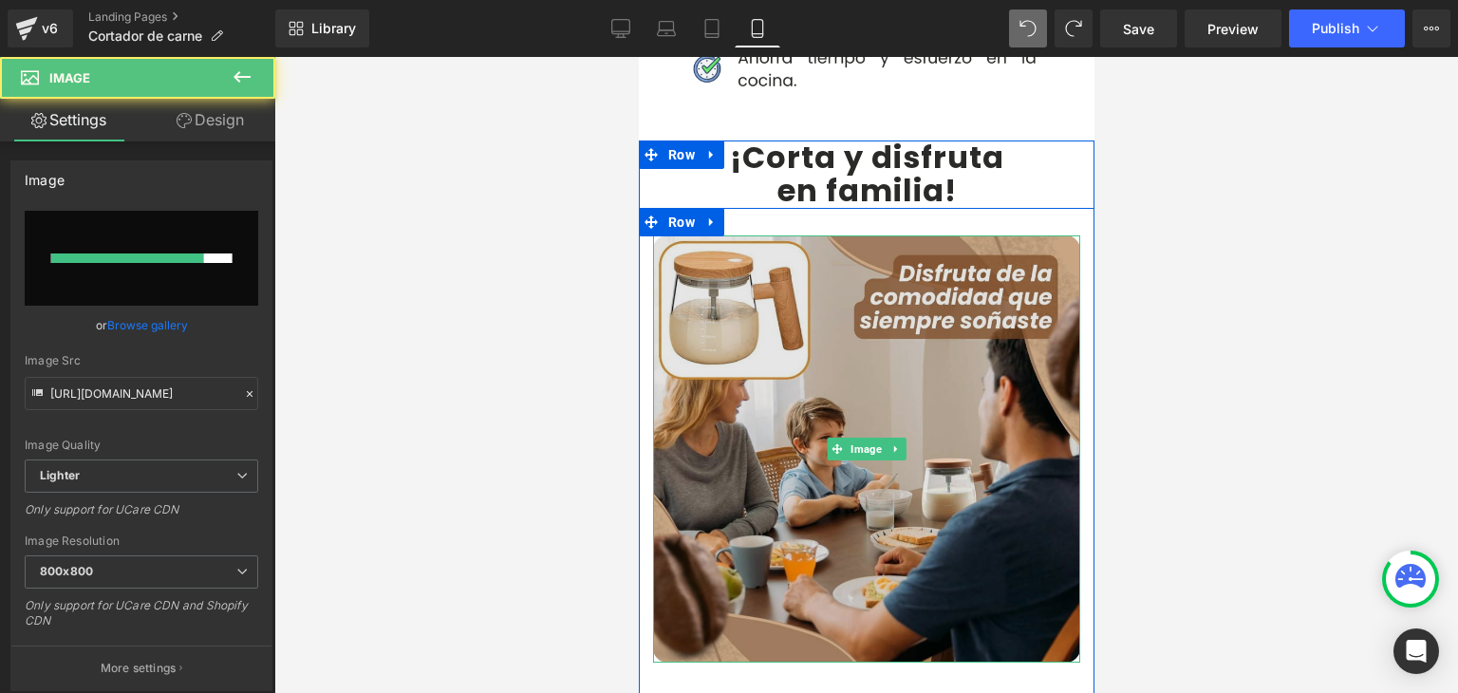
click at [725, 318] on img at bounding box center [865, 448] width 427 height 427
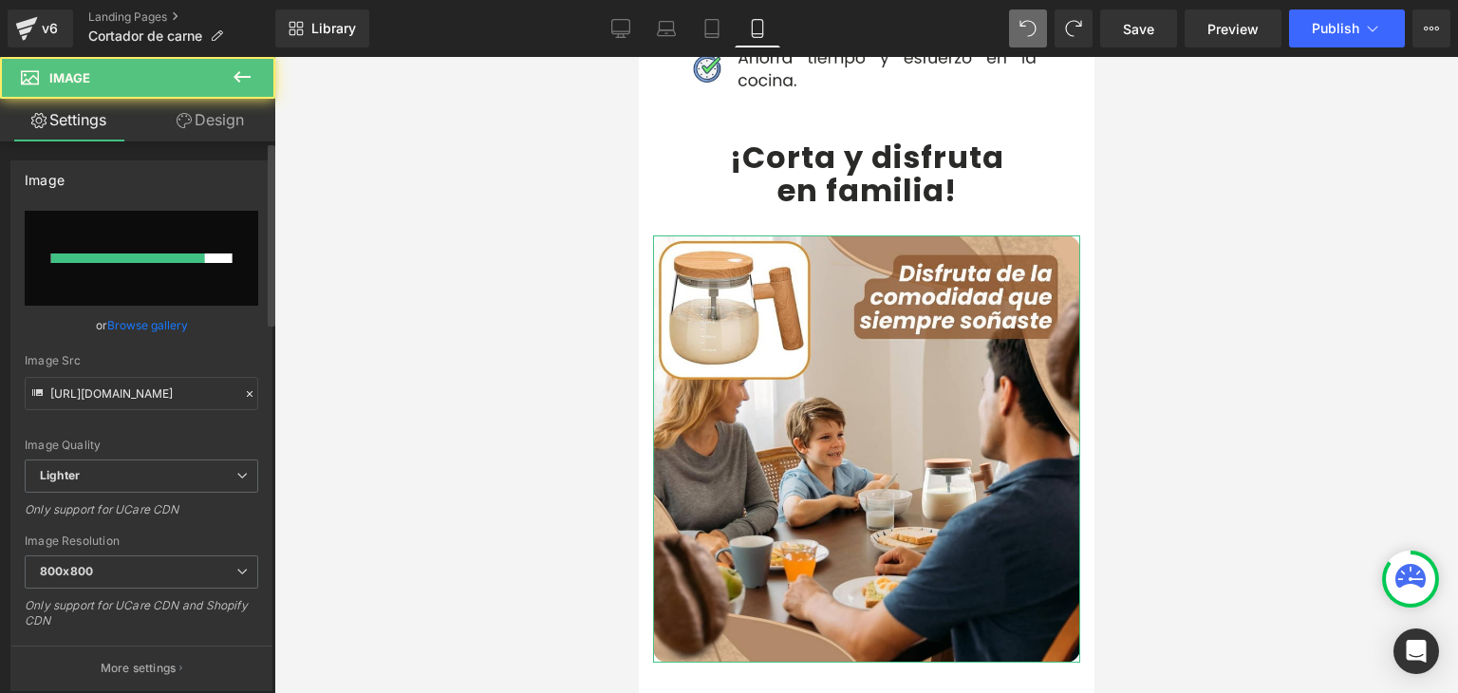
click at [176, 320] on link "Browse gallery" at bounding box center [147, 325] width 81 height 33
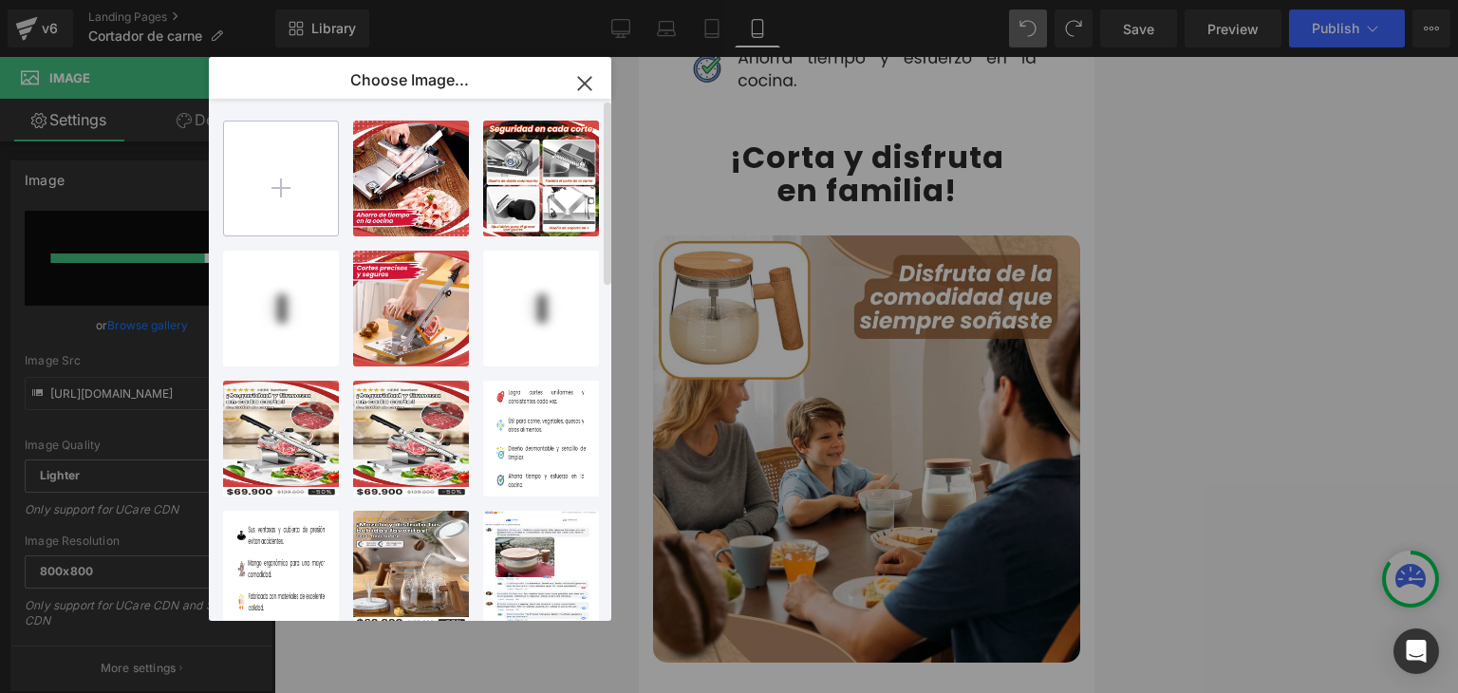
click at [299, 204] on input "file" at bounding box center [281, 179] width 114 height 114
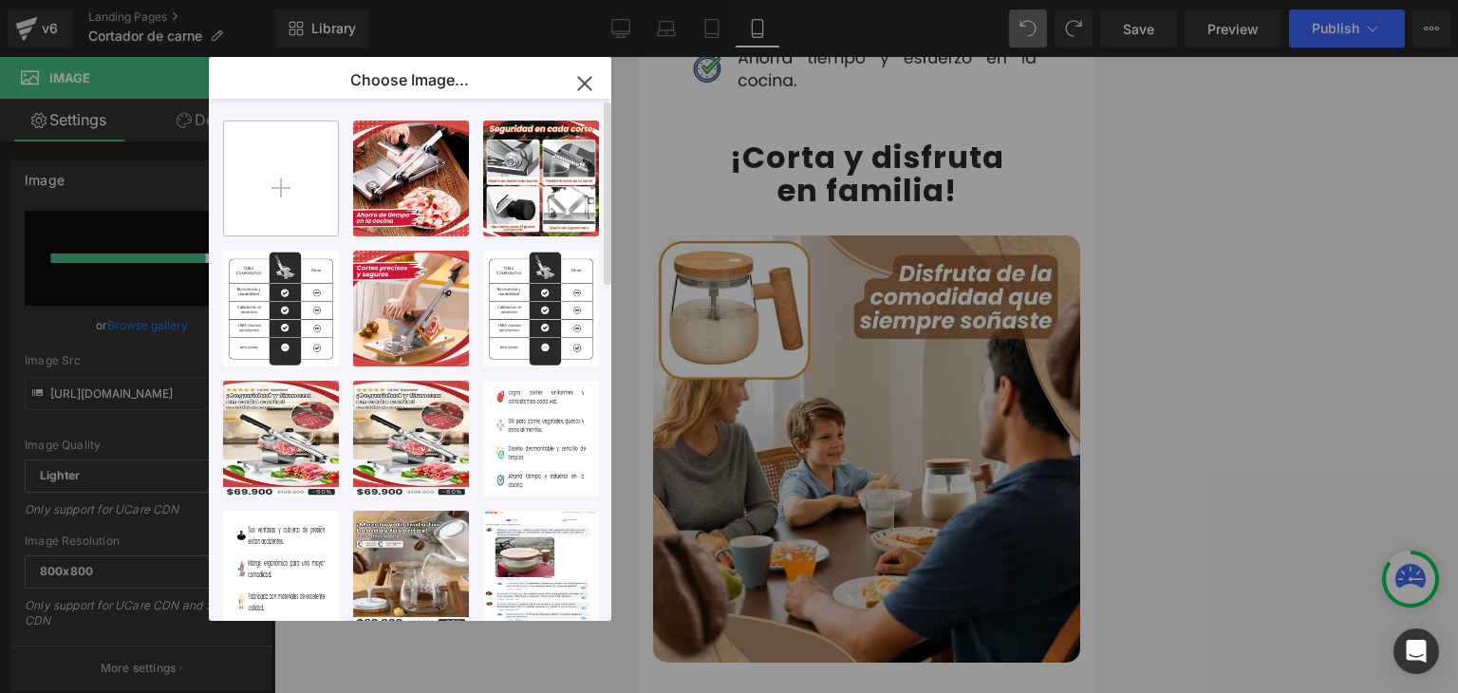
type input "C:\fakepath\4.webp"
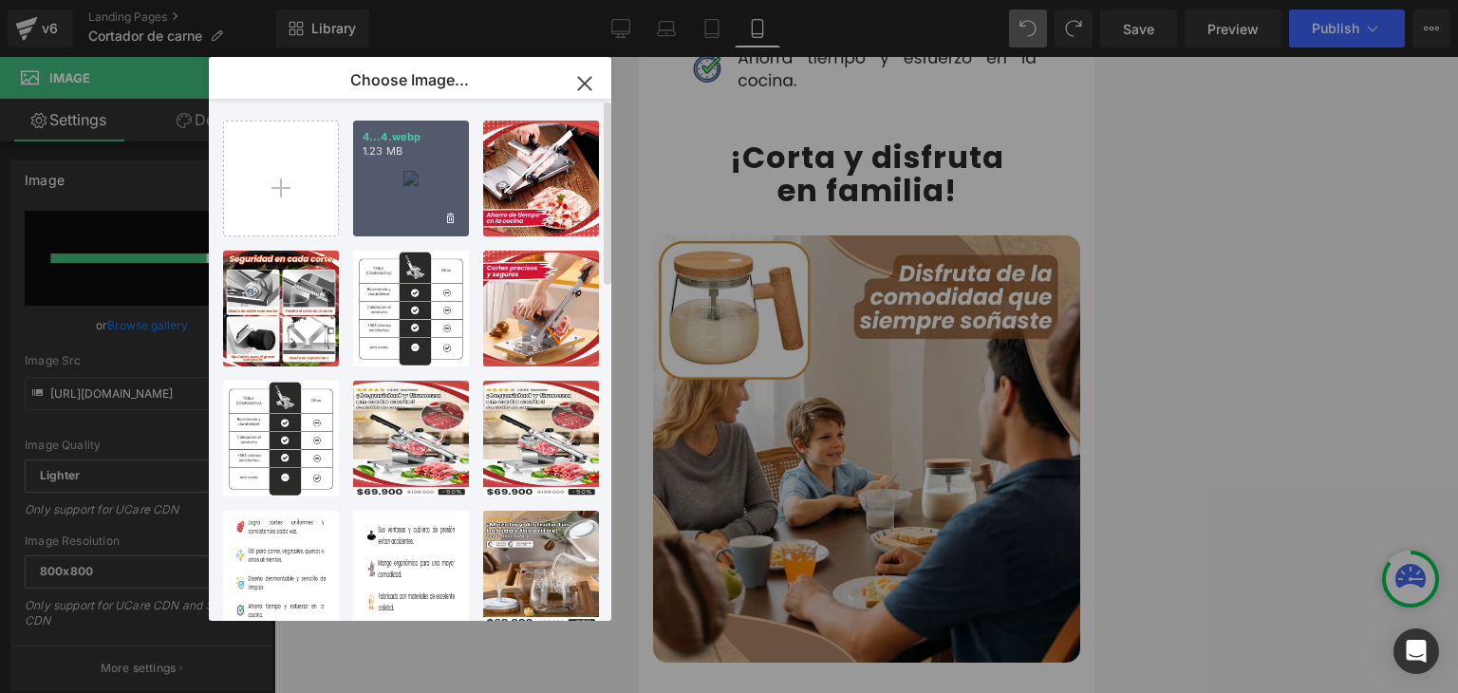
click at [414, 181] on div "4...4.webp 1.23 MB" at bounding box center [411, 179] width 116 height 116
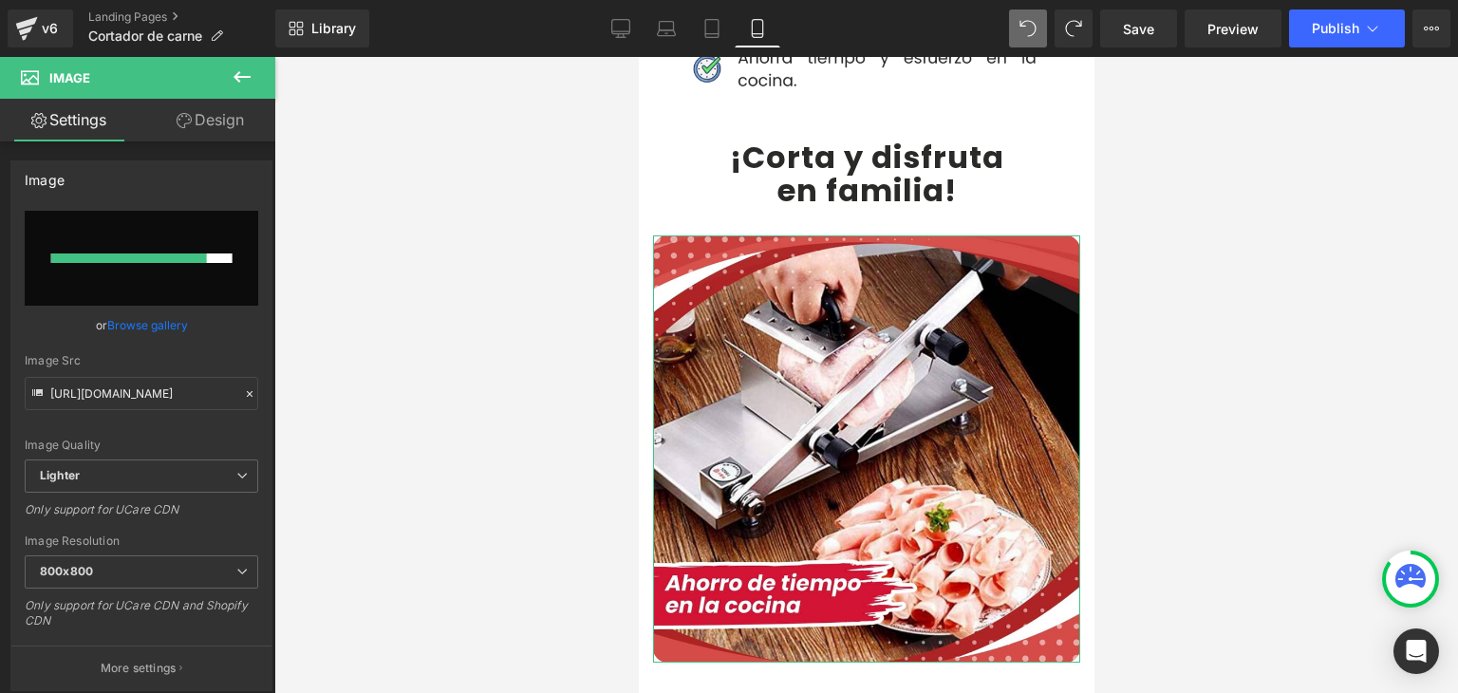
click at [155, 330] on link "Browse gallery" at bounding box center [147, 325] width 81 height 33
type input "https://ucarecdn.com/44657ddd-74b9-4290-a0d4-0485846cea78/-/format/auto/-/previ…"
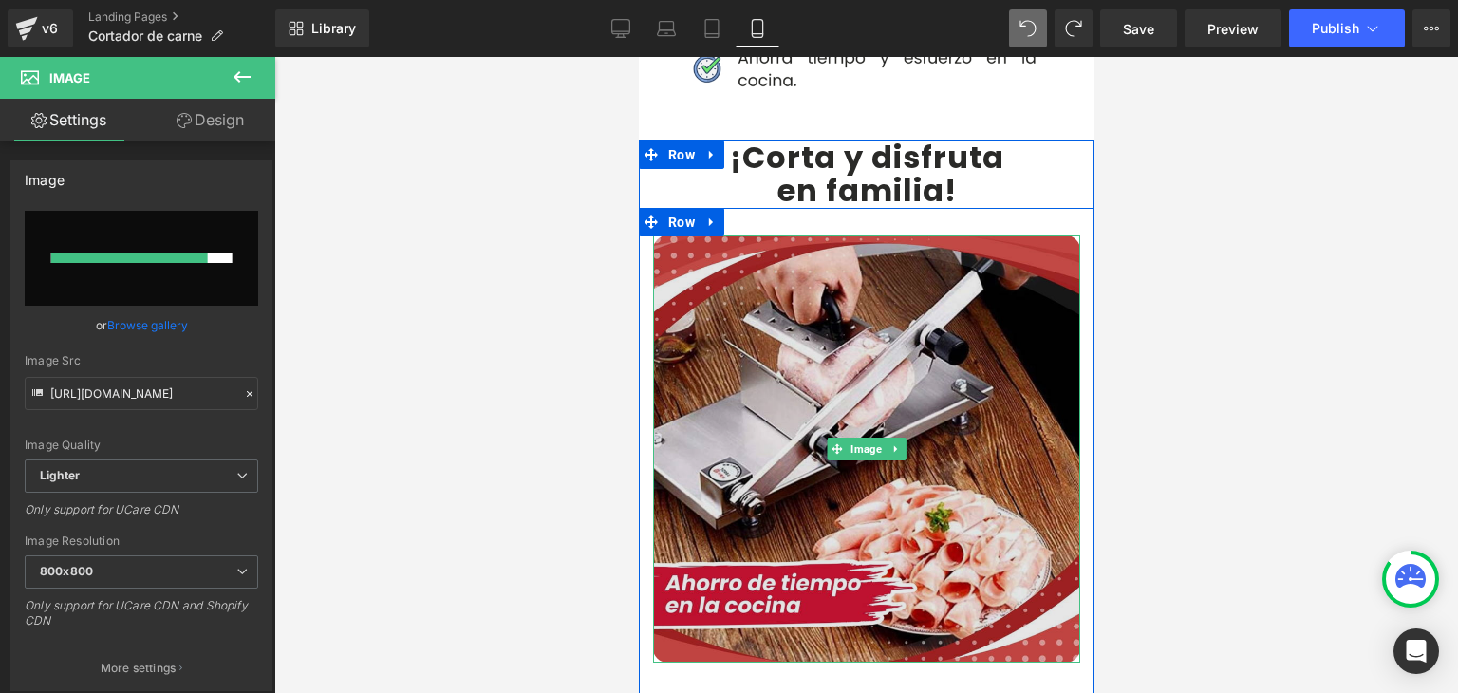
scroll to position [4652, 0]
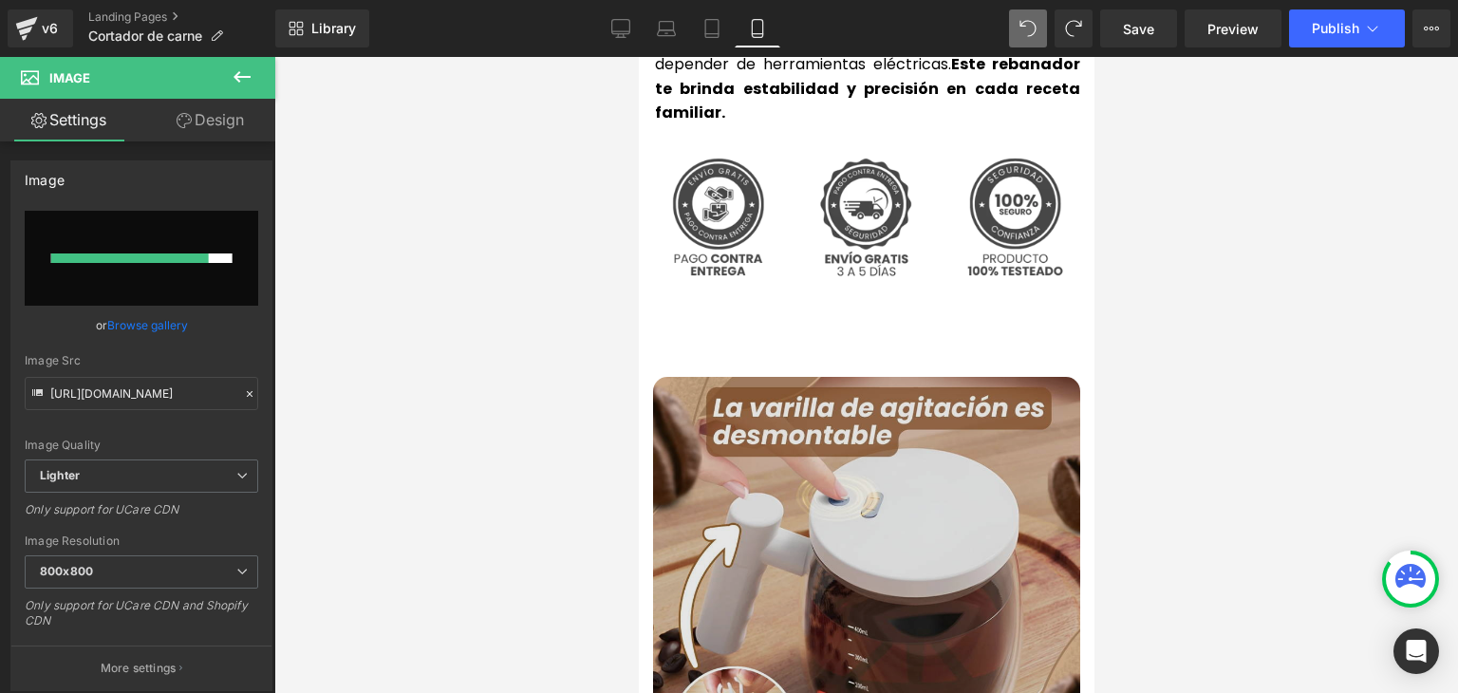
click at [822, 440] on img at bounding box center [865, 590] width 427 height 427
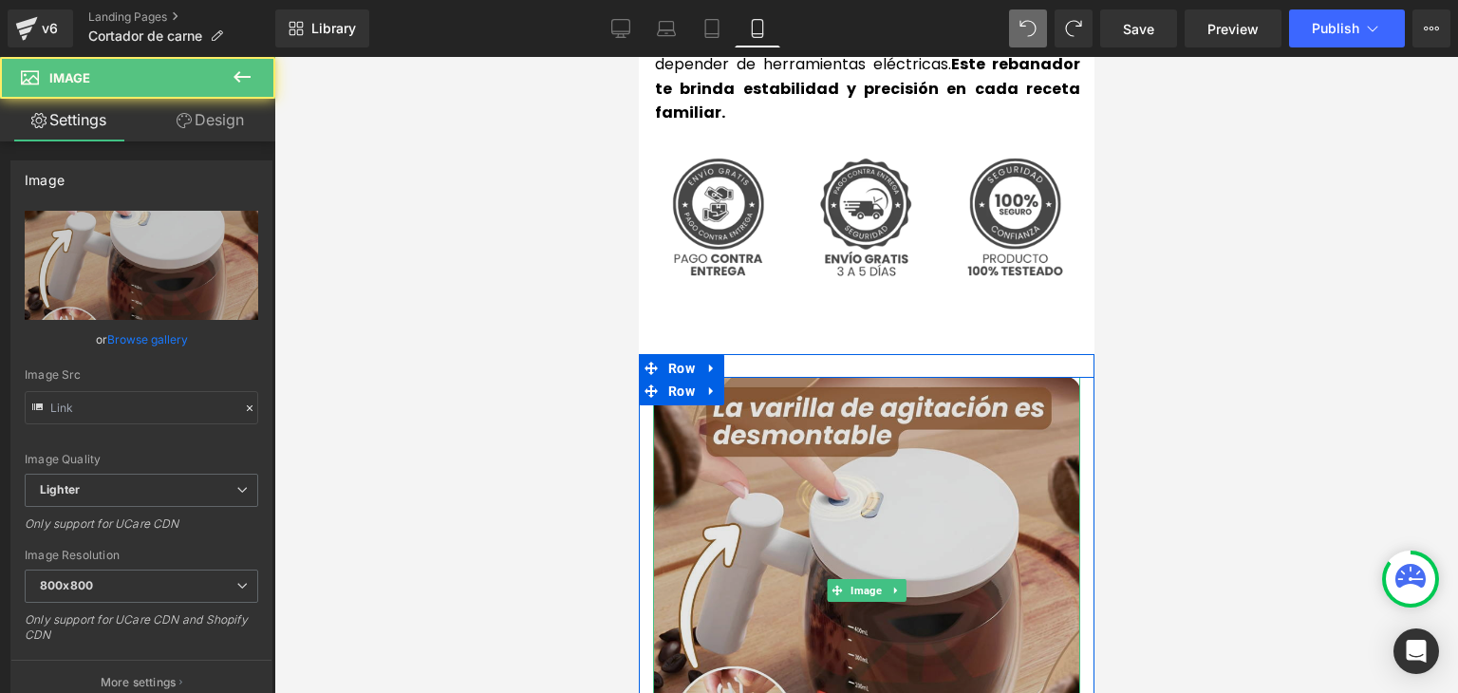
type input "https://ucarecdn.com/12c66688-c614-4794-bf37-4a793aef6cc8/-/format/auto/-/previ…"
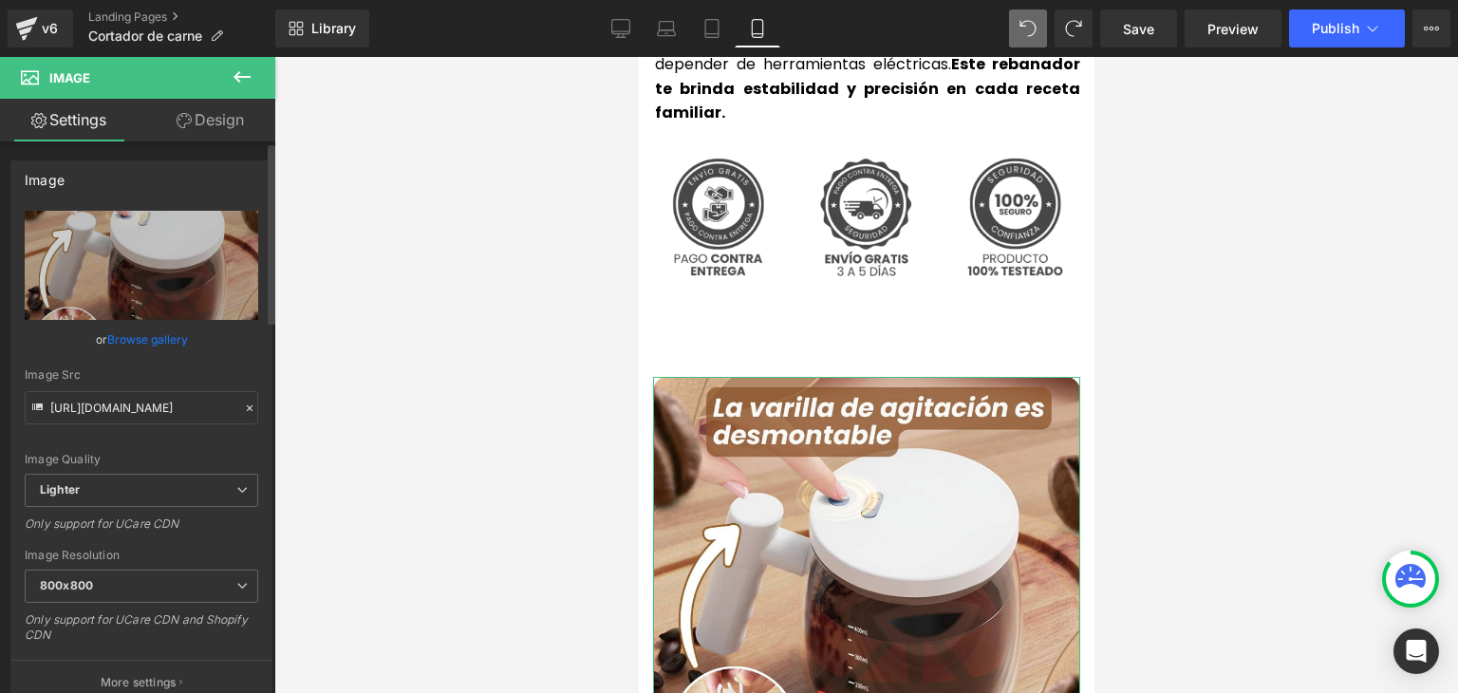
click at [180, 343] on link "Browse gallery" at bounding box center [147, 339] width 81 height 33
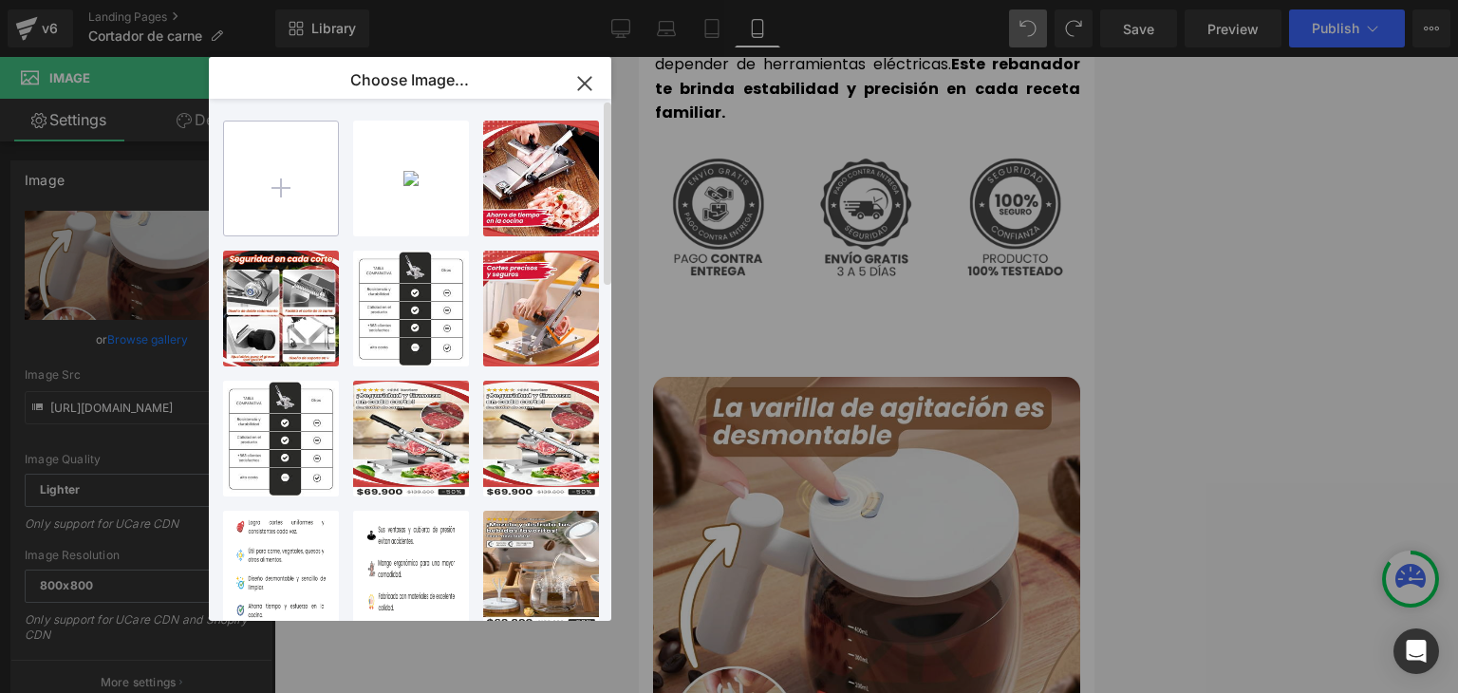
click at [282, 195] on input "file" at bounding box center [281, 179] width 114 height 114
type input "C:\fakepath\5.webp"
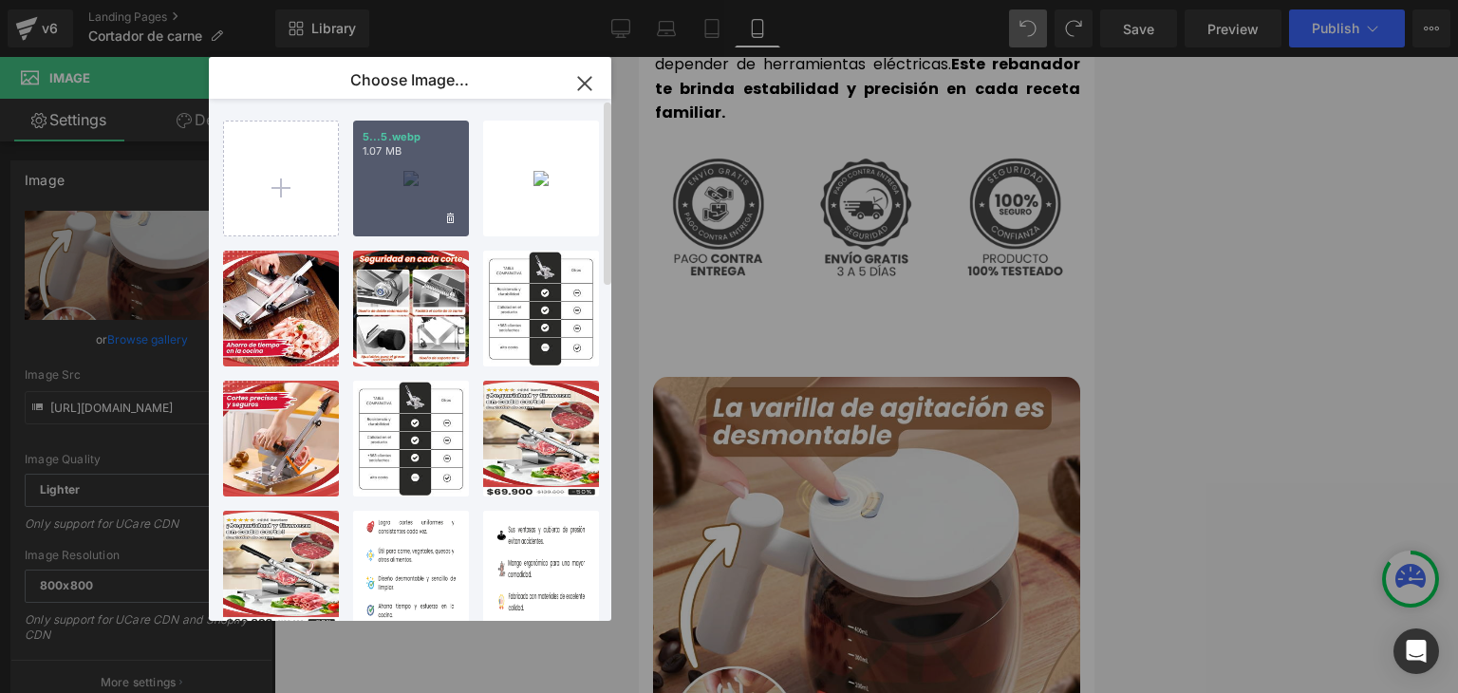
click at [353, 176] on div "5...5.webp 1.07 MB" at bounding box center [411, 179] width 116 height 116
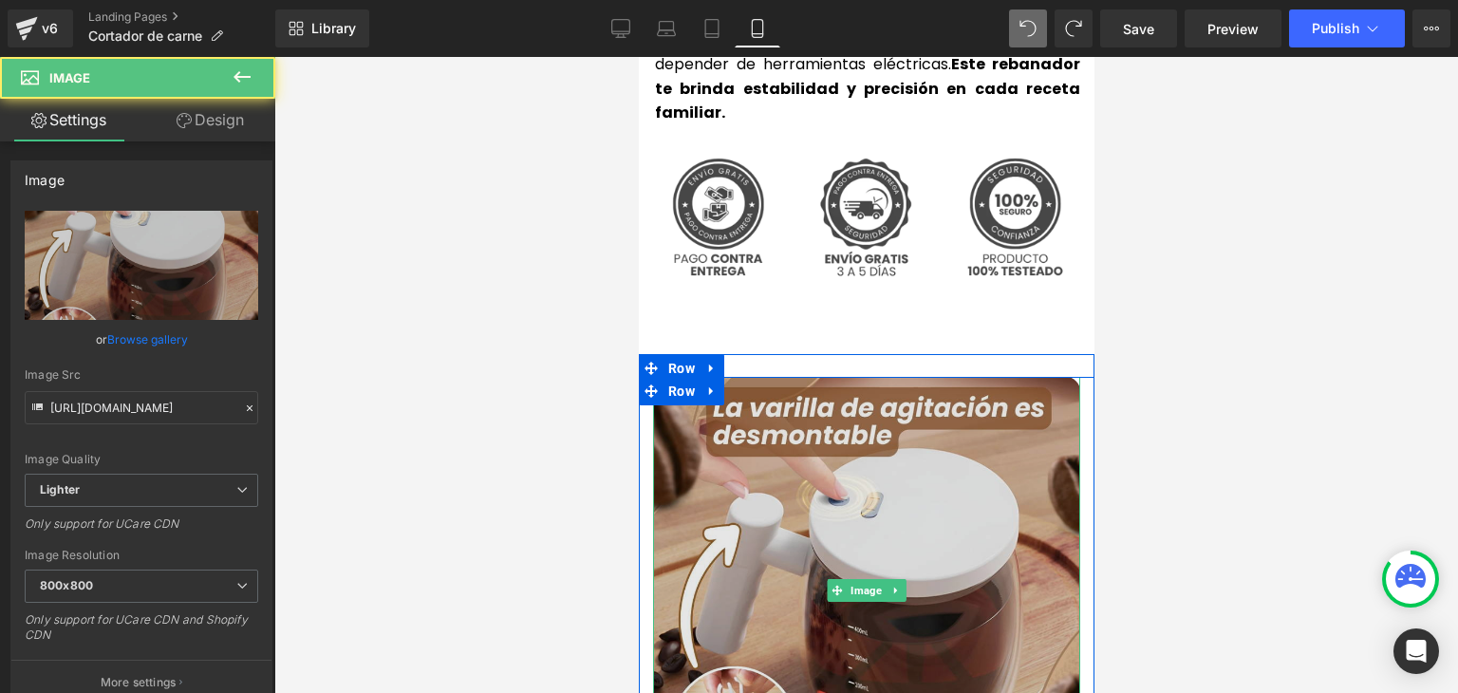
click at [733, 377] on img at bounding box center [865, 590] width 427 height 427
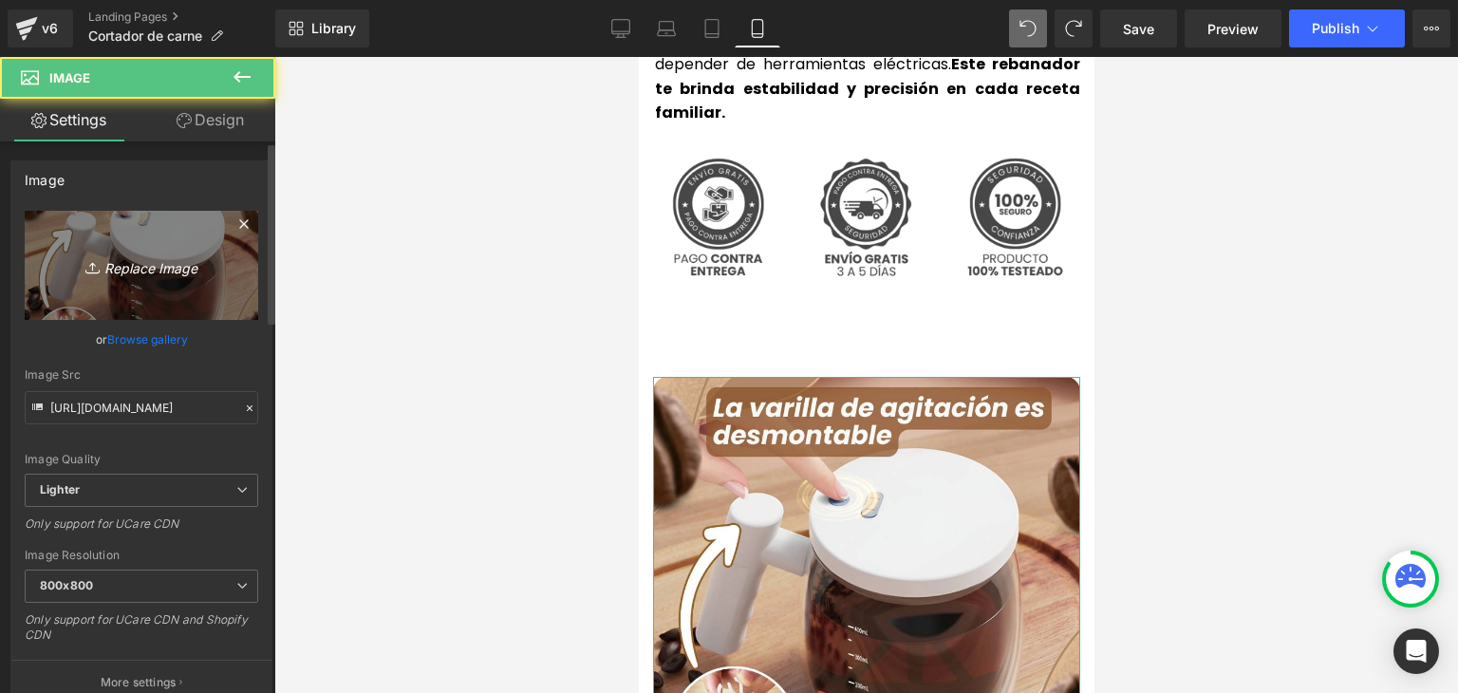
click at [167, 269] on icon "Replace Image" at bounding box center [142, 265] width 152 height 24
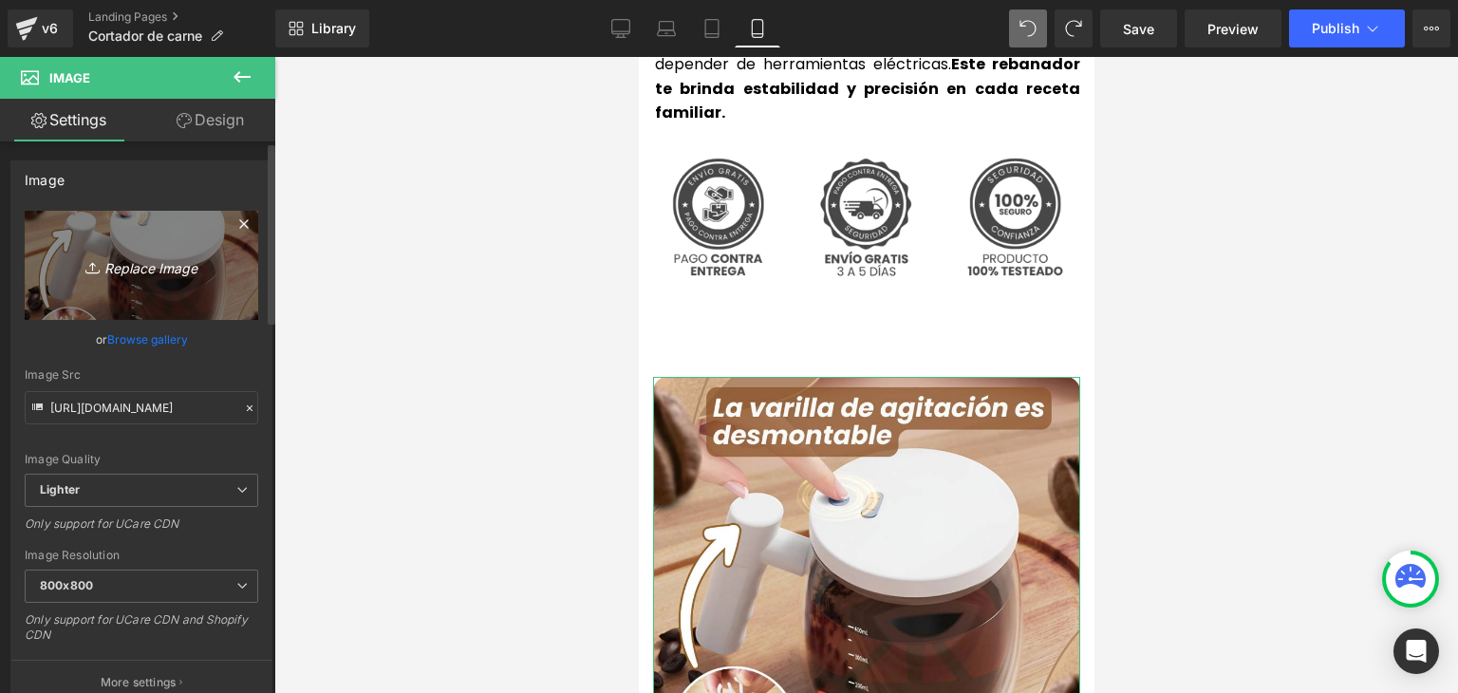
type input "C:\fakepath\5.webp"
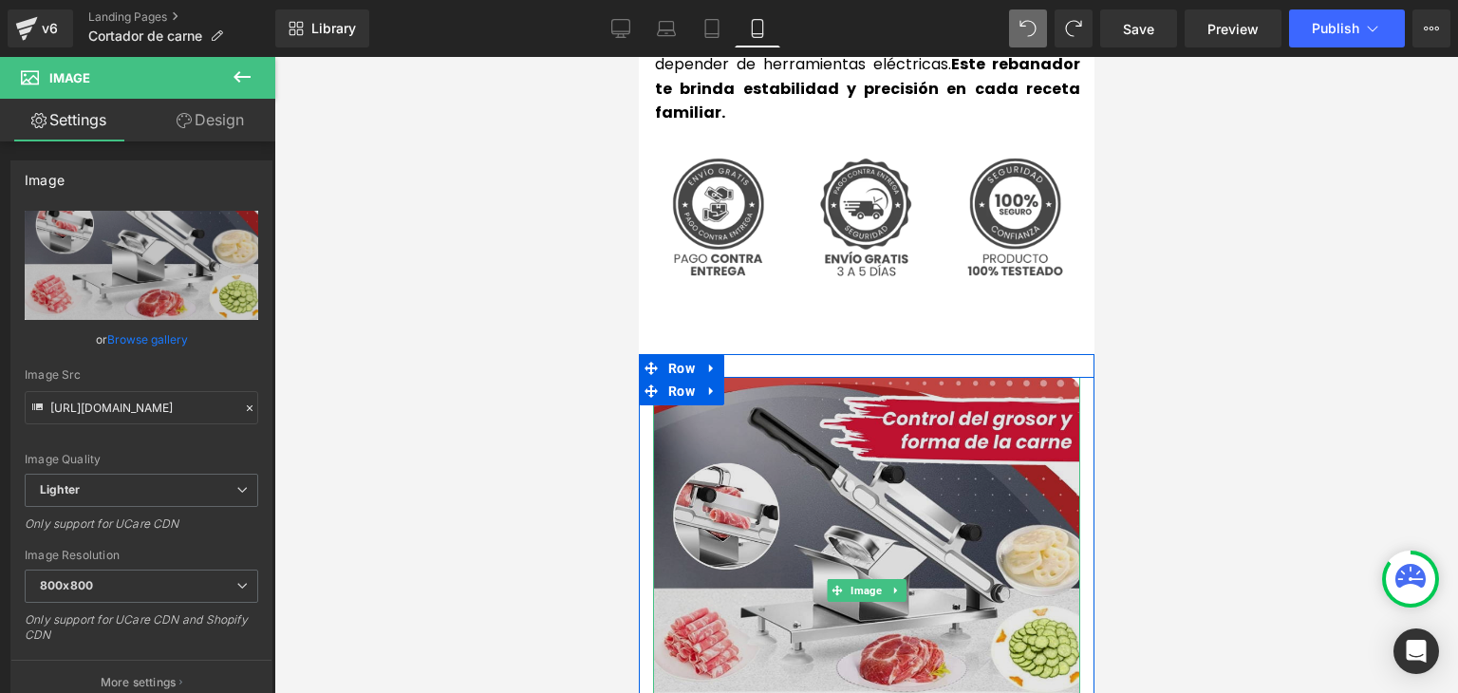
type input "https://ucarecdn.com/cfc1e579-1290-4324-a796-c86c8991f590/-/format/auto/-/previ…"
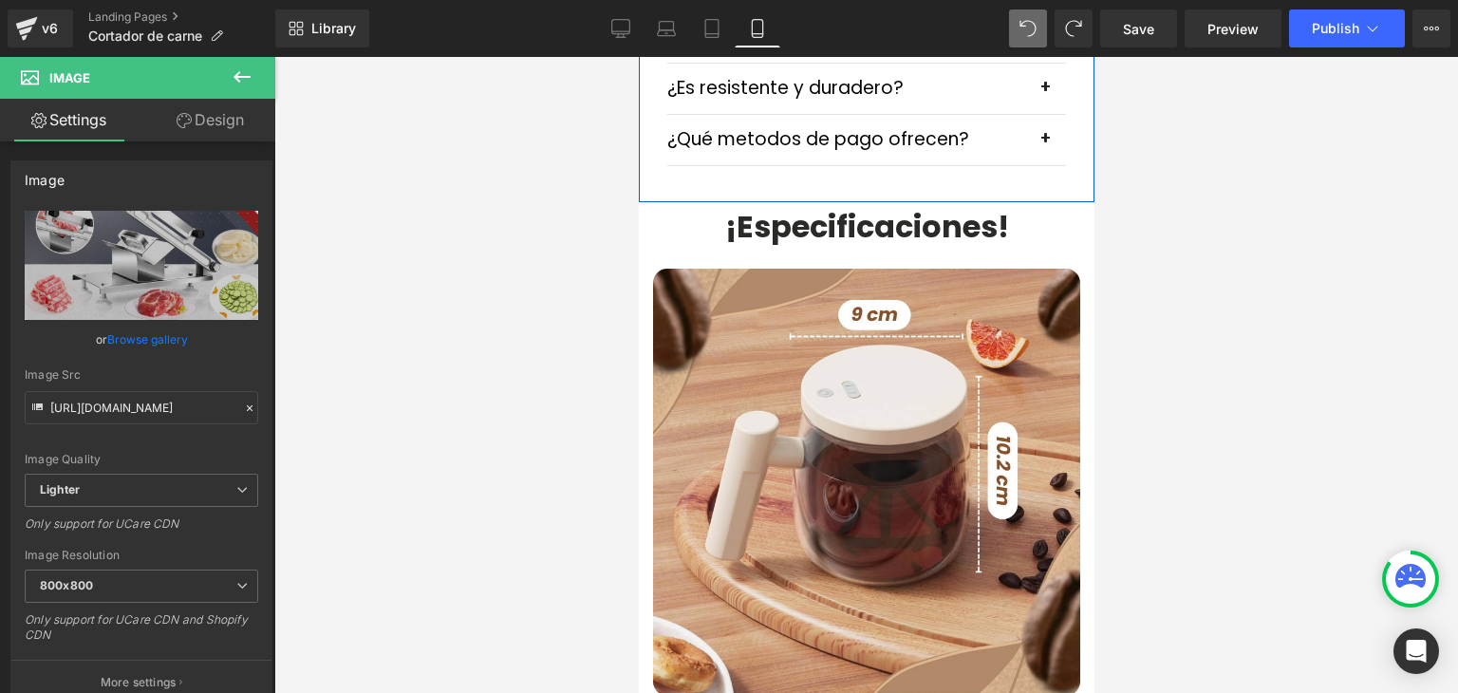
scroll to position [5791, 0]
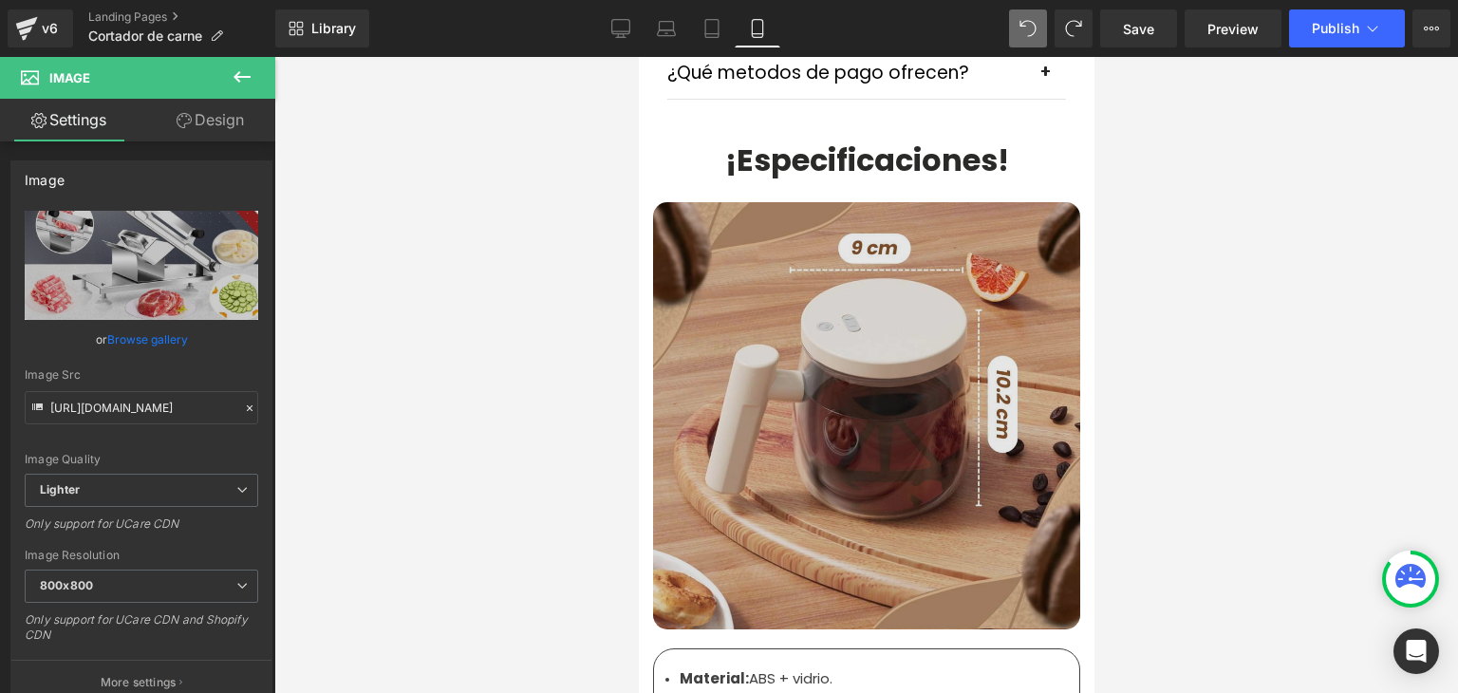
click at [841, 281] on img at bounding box center [865, 415] width 427 height 427
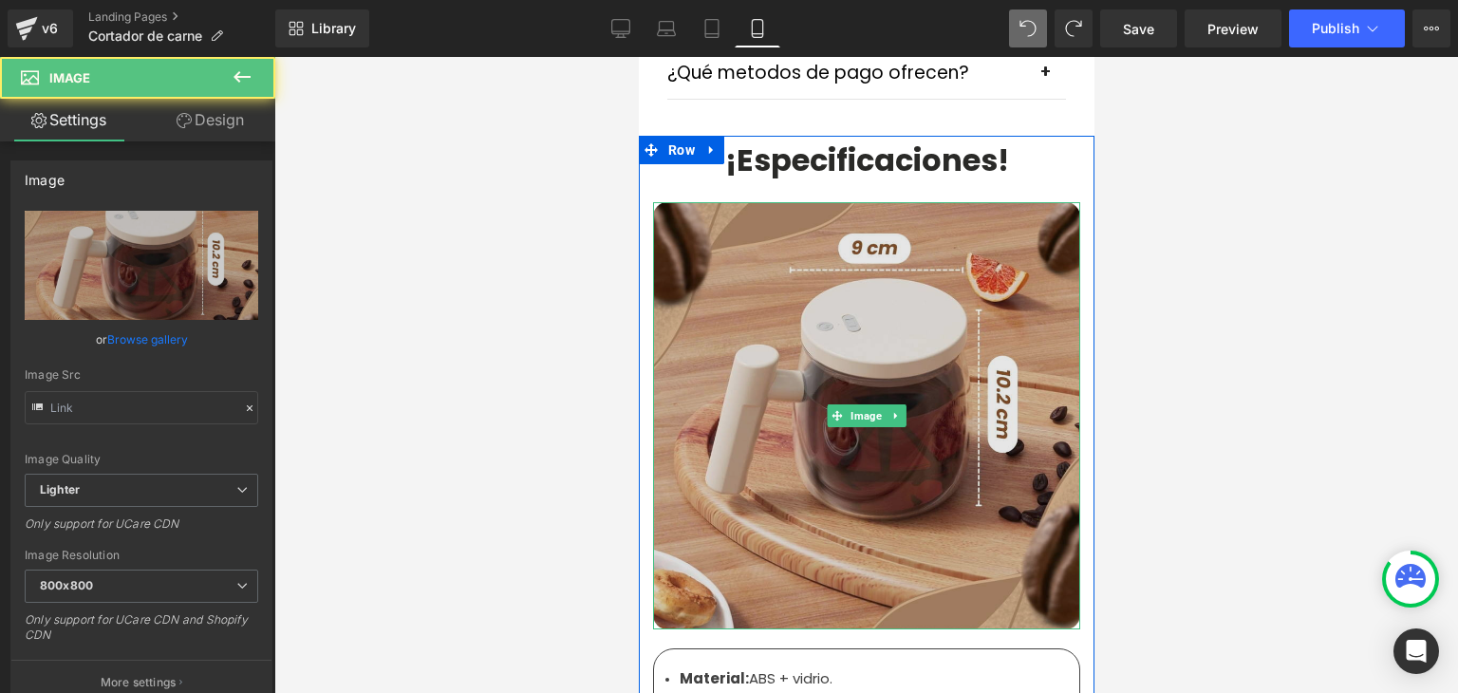
type input "https://ucarecdn.com/4c0cfbc2-c311-45ae-b7c0-7a448d48fa6c/-/format/auto/-/previ…"
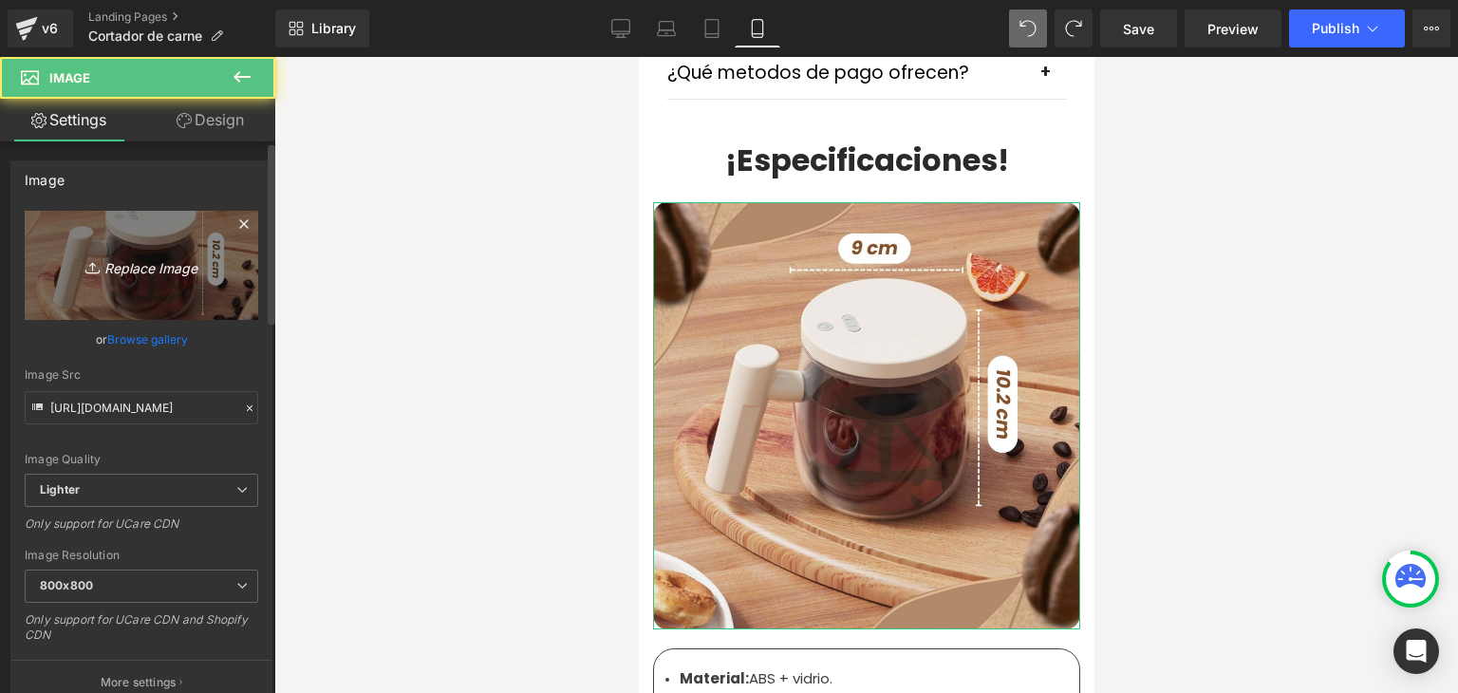
click at [211, 269] on icon "Replace Image" at bounding box center [142, 265] width 152 height 24
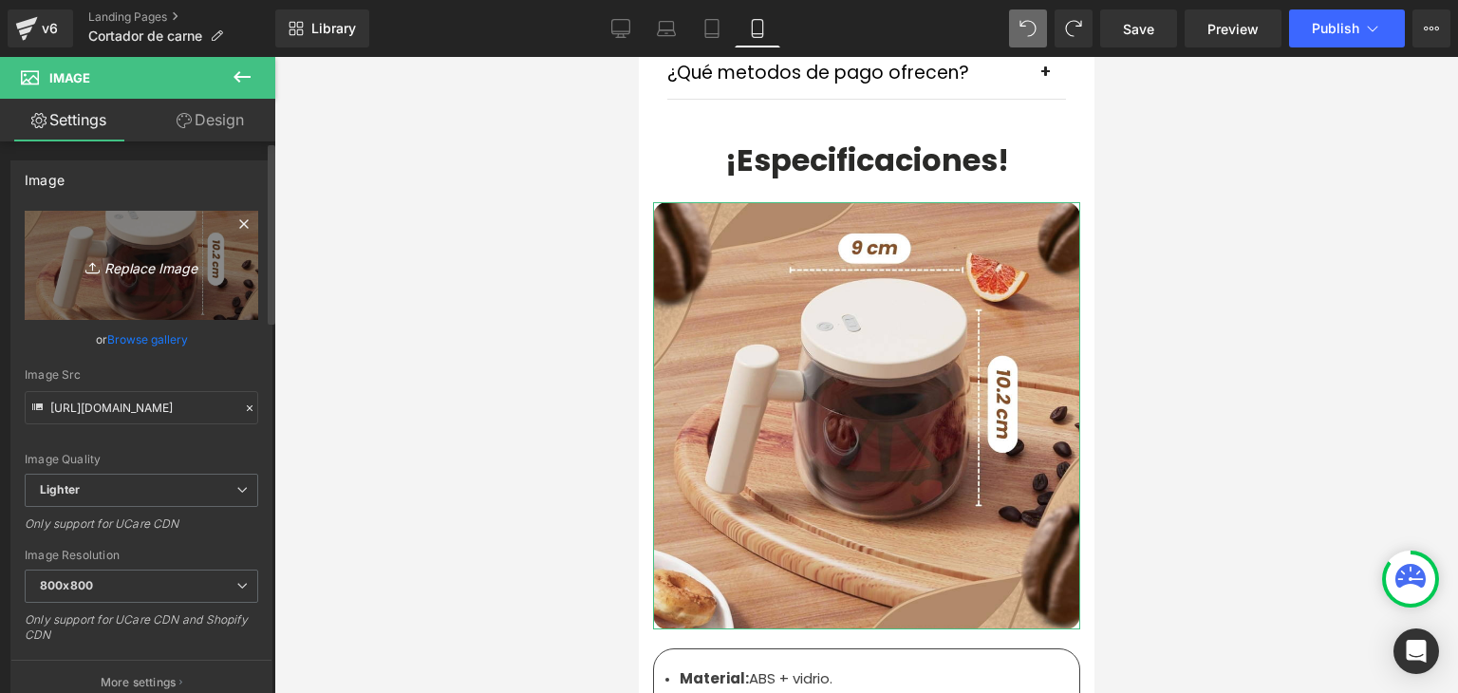
type input "C:\fakepath\6.webp"
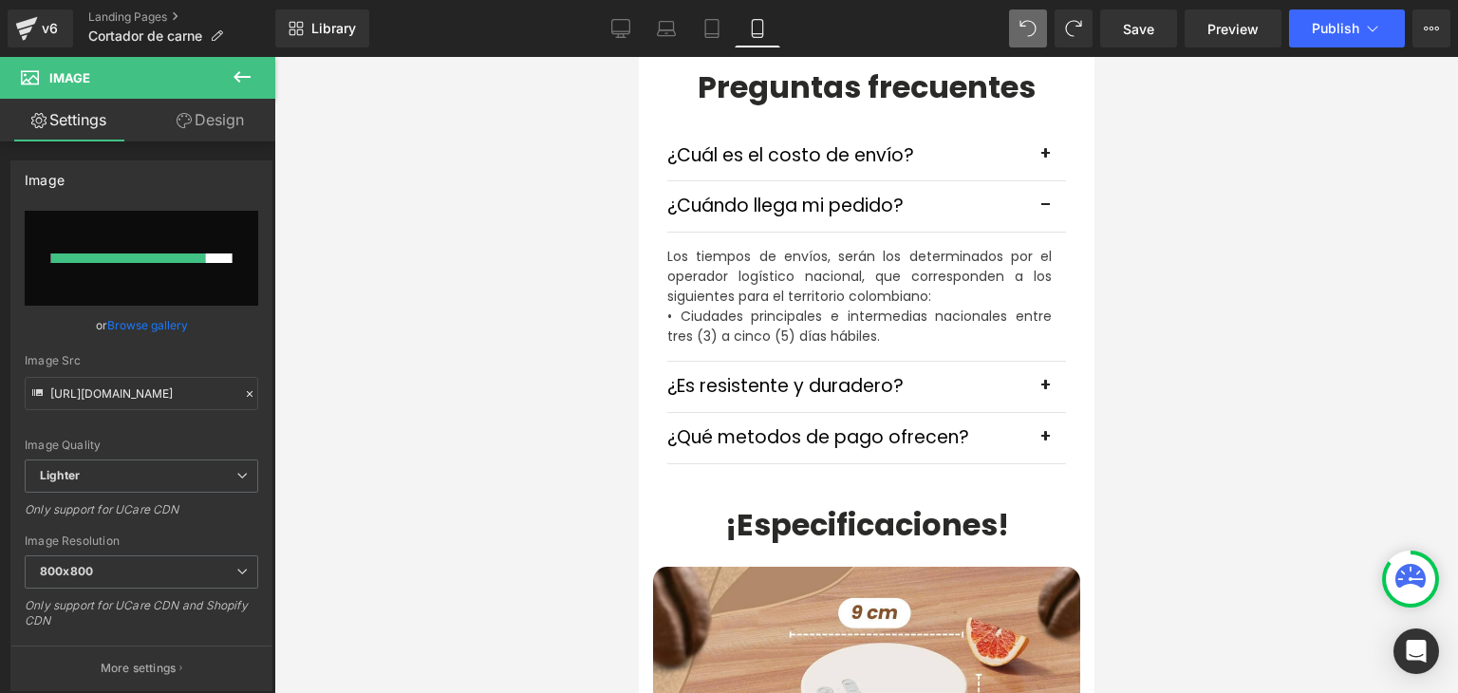
scroll to position [5601, 0]
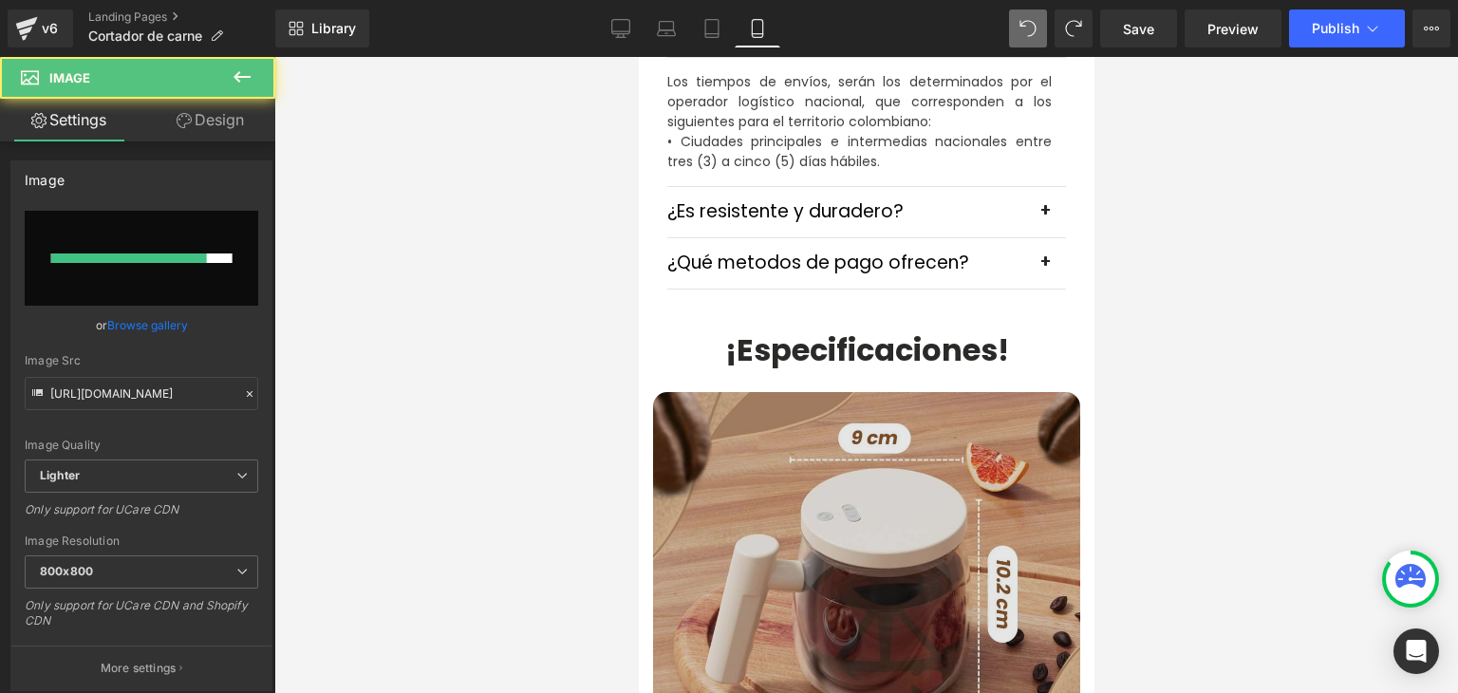
click at [798, 392] on img at bounding box center [865, 605] width 427 height 427
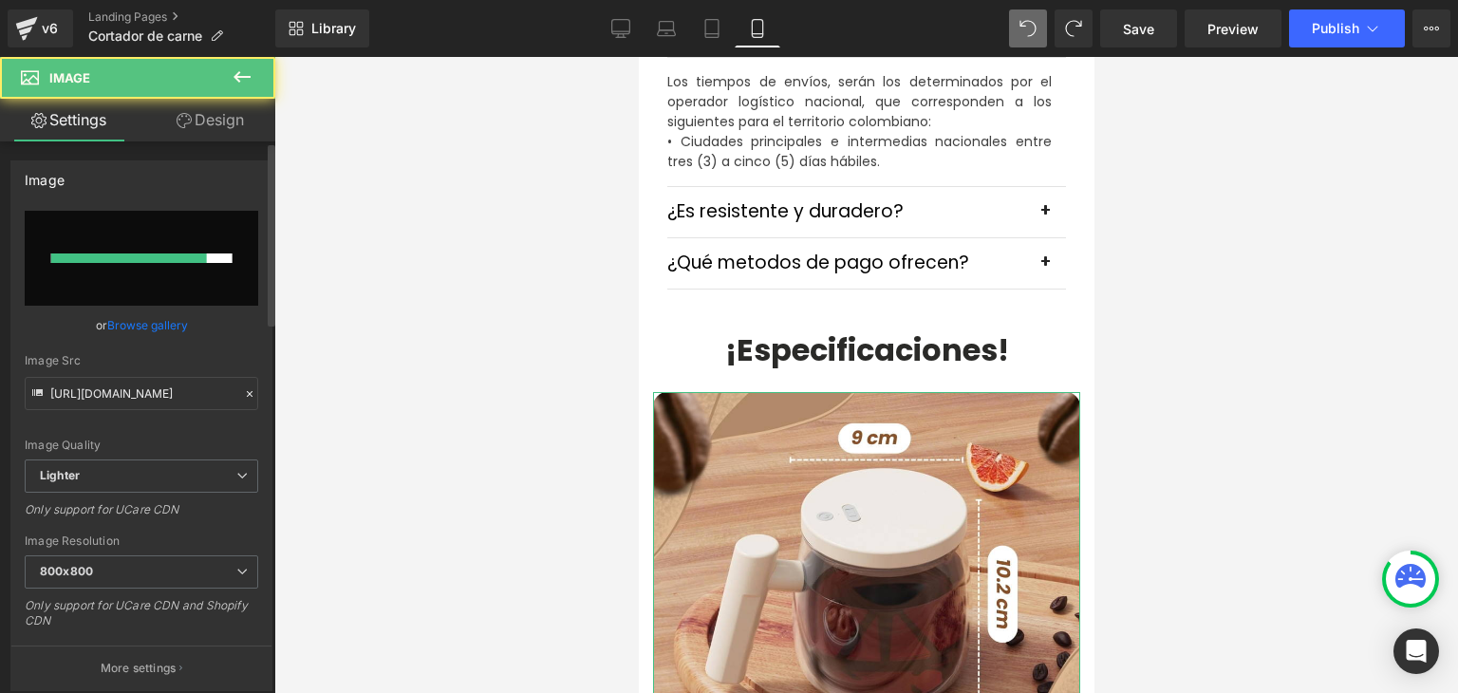
click at [135, 315] on link "Browse gallery" at bounding box center [147, 325] width 81 height 33
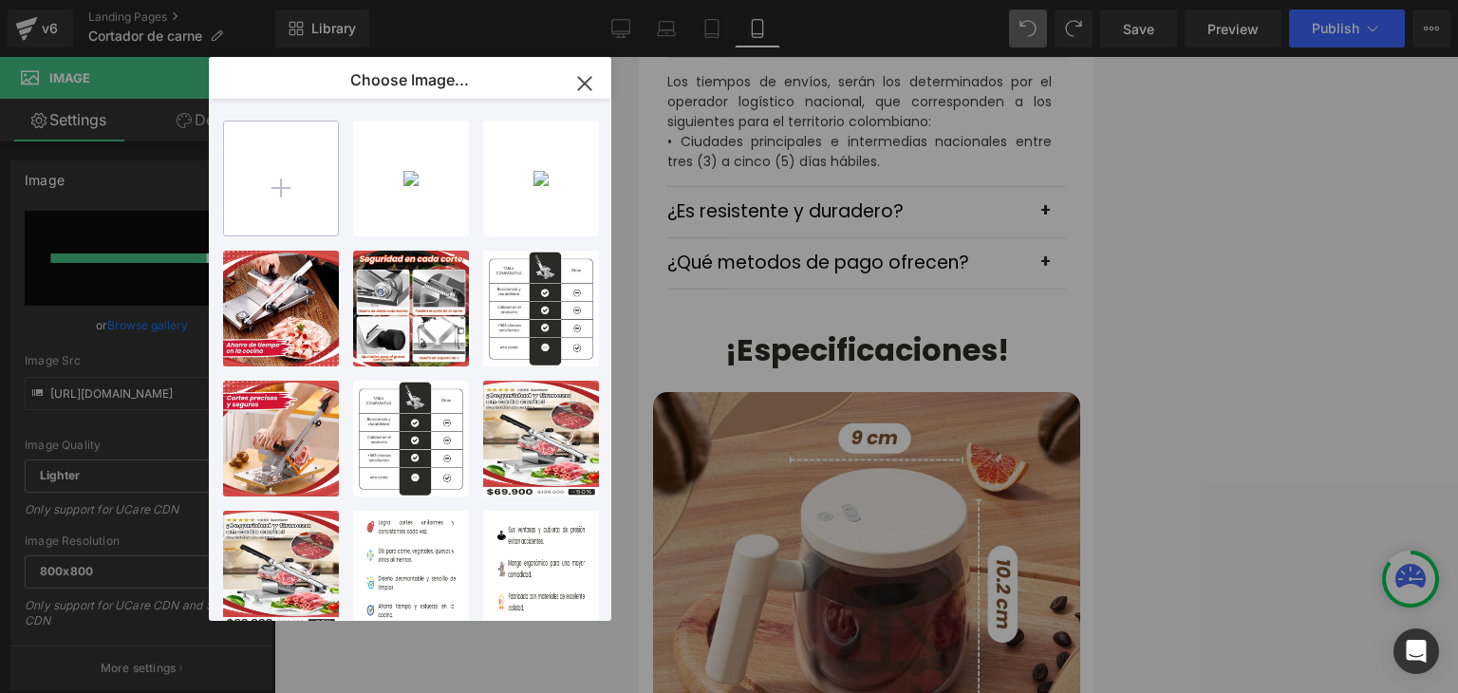
click at [298, 176] on input "file" at bounding box center [281, 179] width 114 height 114
type input "C:\fakepath\6.webp"
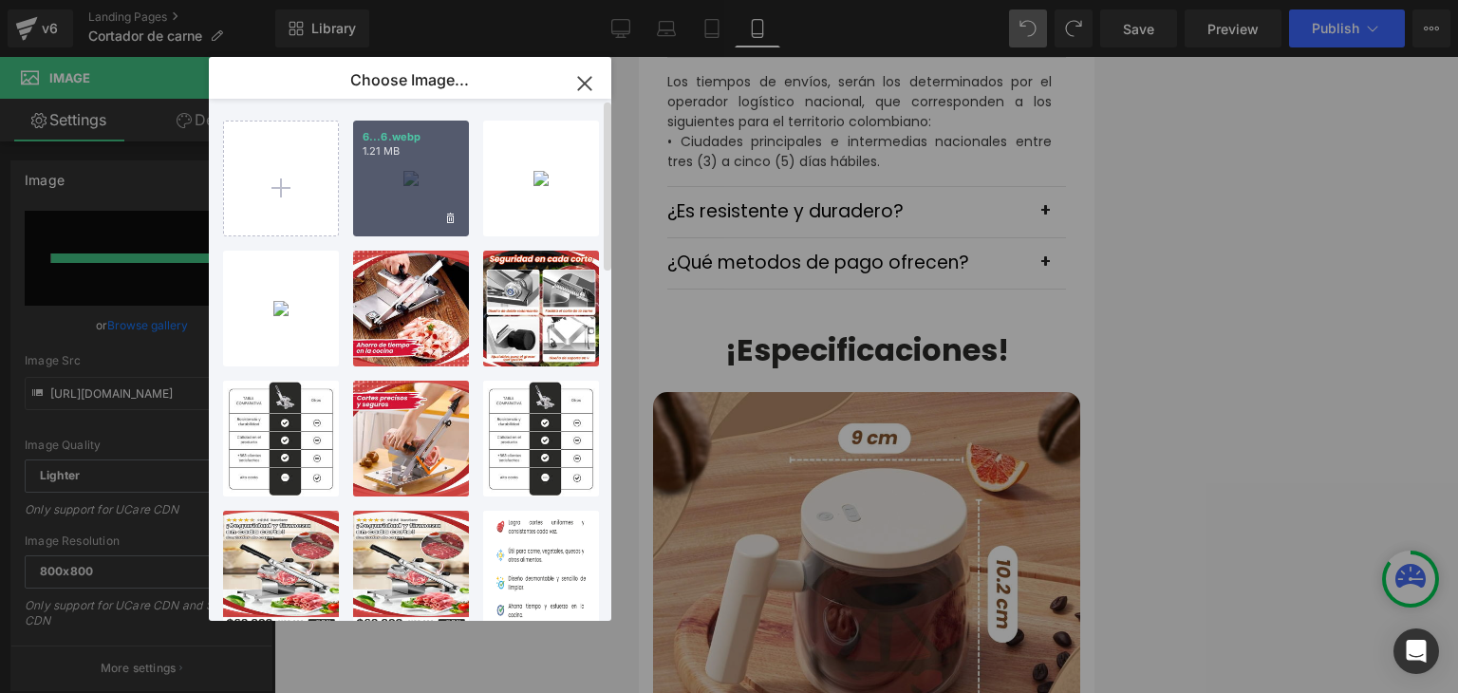
click at [405, 210] on div "6...6.webp 1.21 MB" at bounding box center [411, 179] width 116 height 116
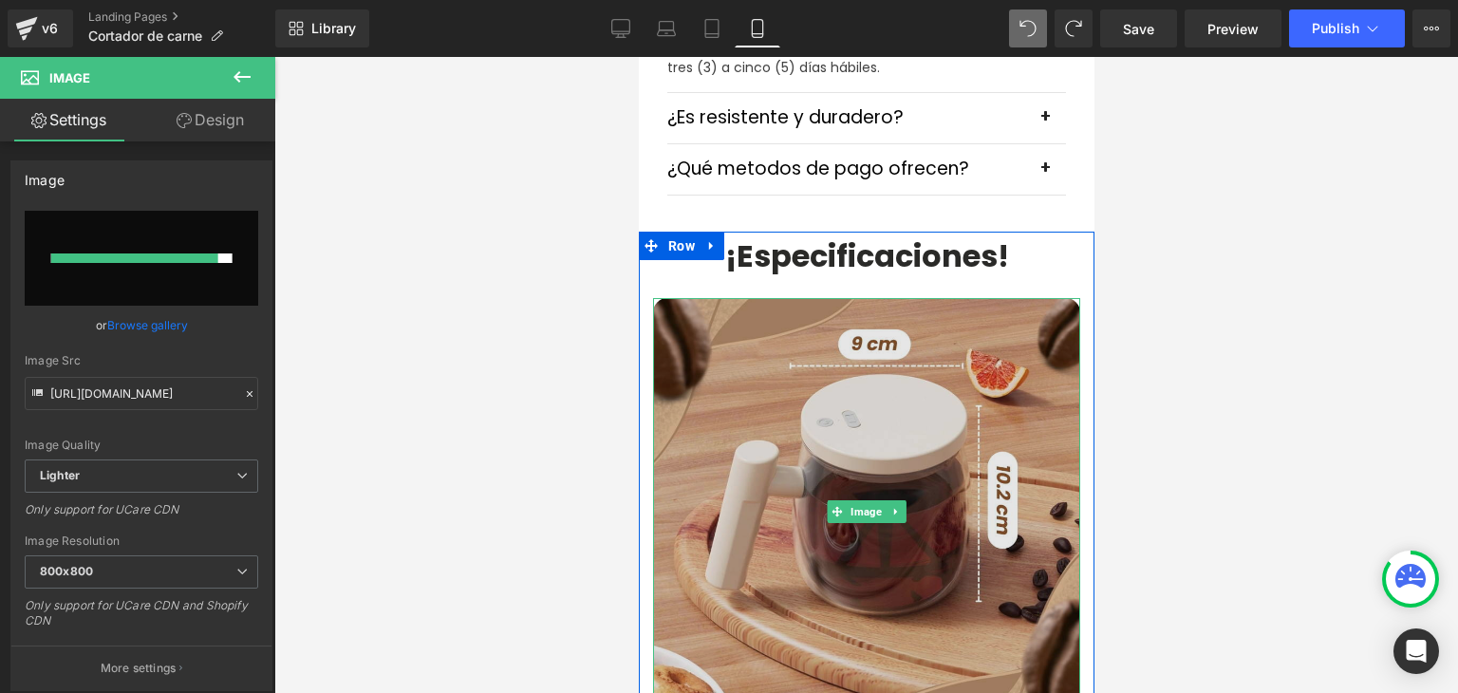
scroll to position [5696, 0]
click at [869, 332] on img at bounding box center [865, 510] width 427 height 427
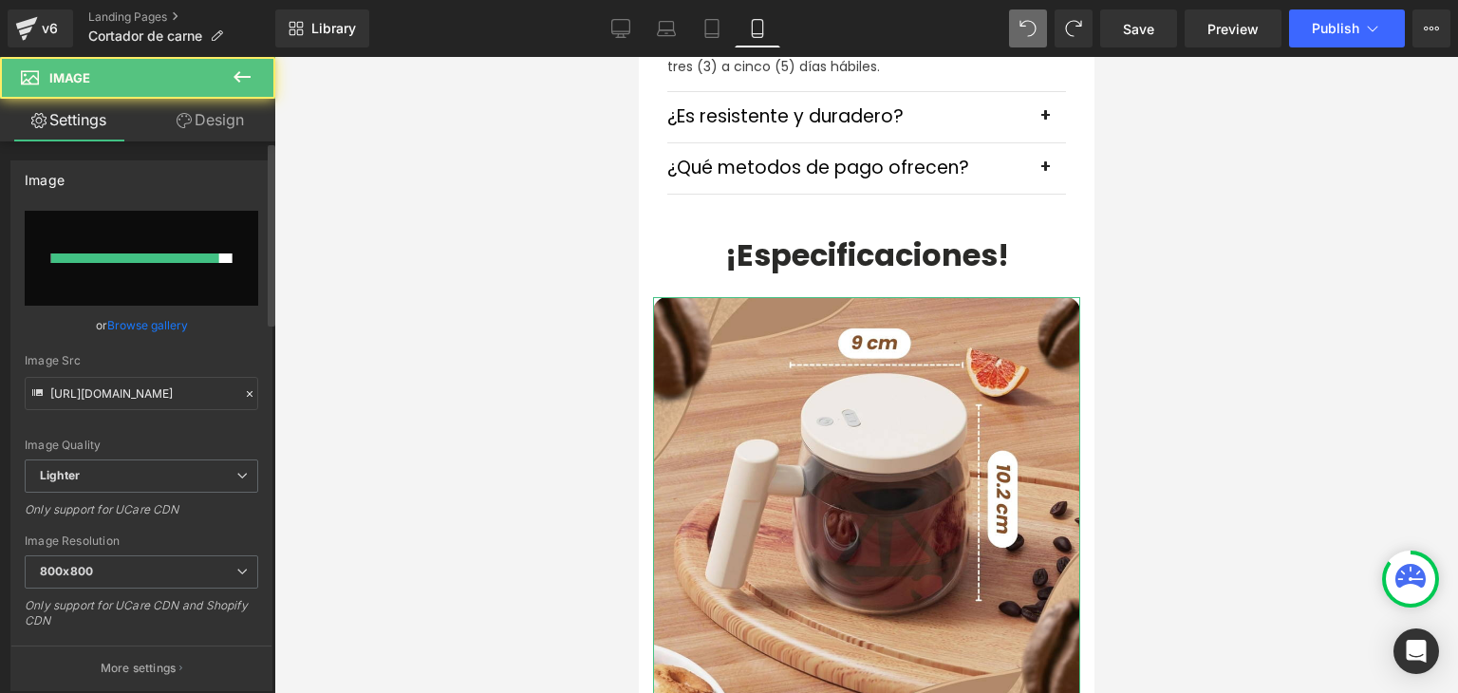
click at [152, 316] on link "Browse gallery" at bounding box center [147, 325] width 81 height 33
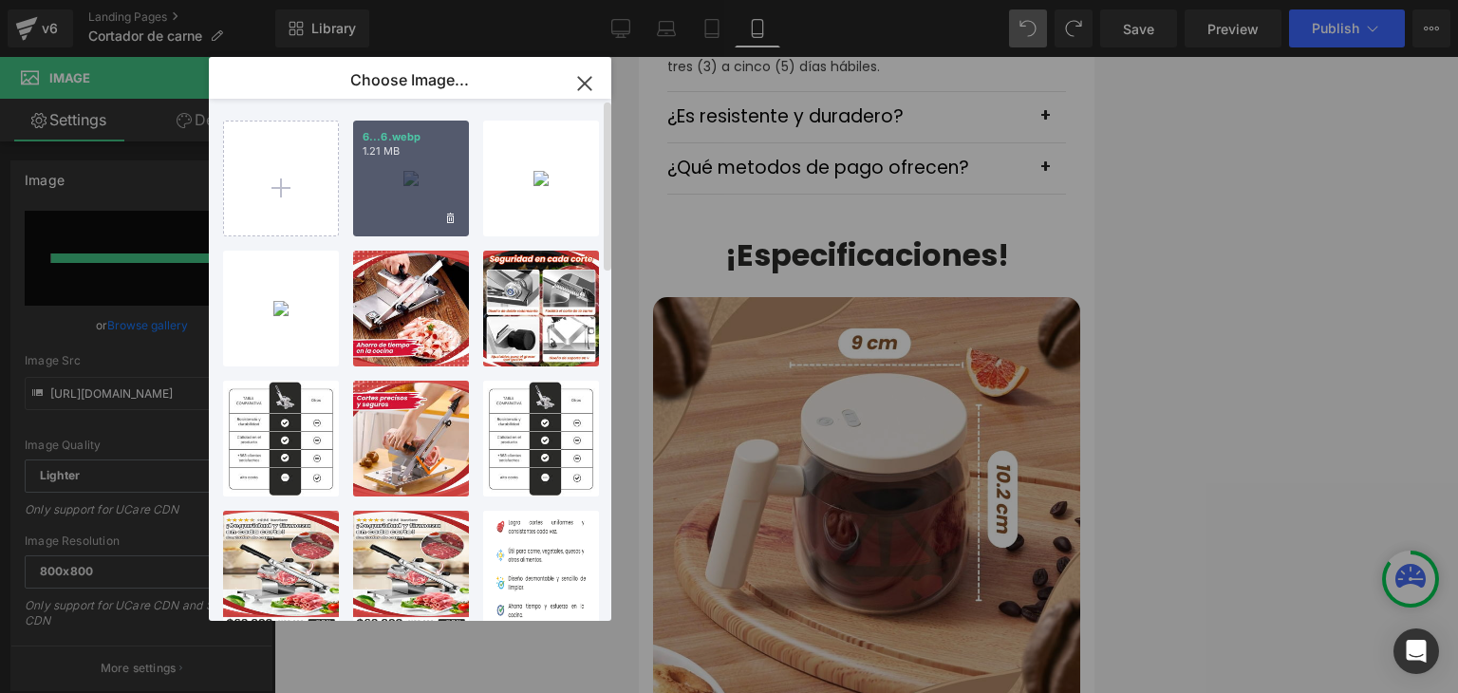
click at [385, 193] on div "6...6.webp 1.21 MB" at bounding box center [411, 179] width 116 height 116
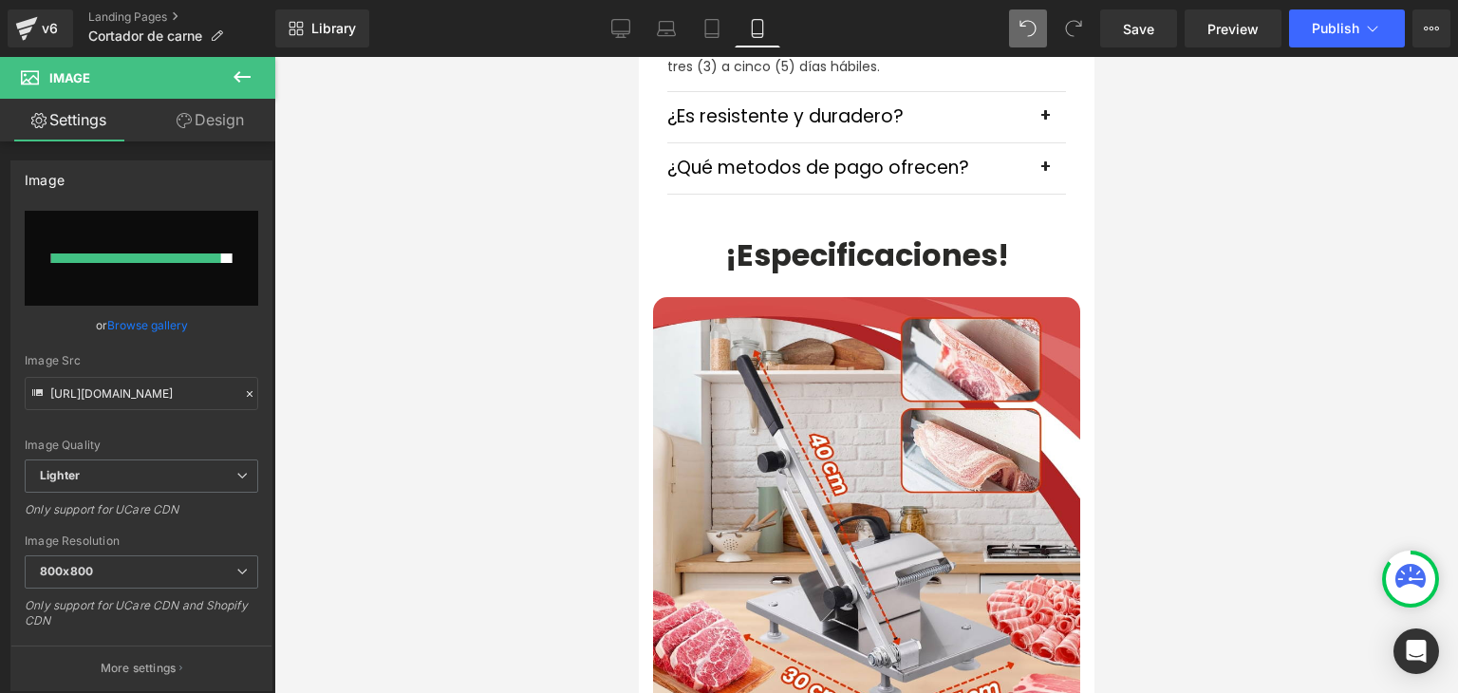
type input "https://ucarecdn.com/4b653475-618c-45ea-abd9-a5147721e693/-/format/auto/-/previ…"
click at [1328, 21] on span "Publish" at bounding box center [1335, 28] width 47 height 15
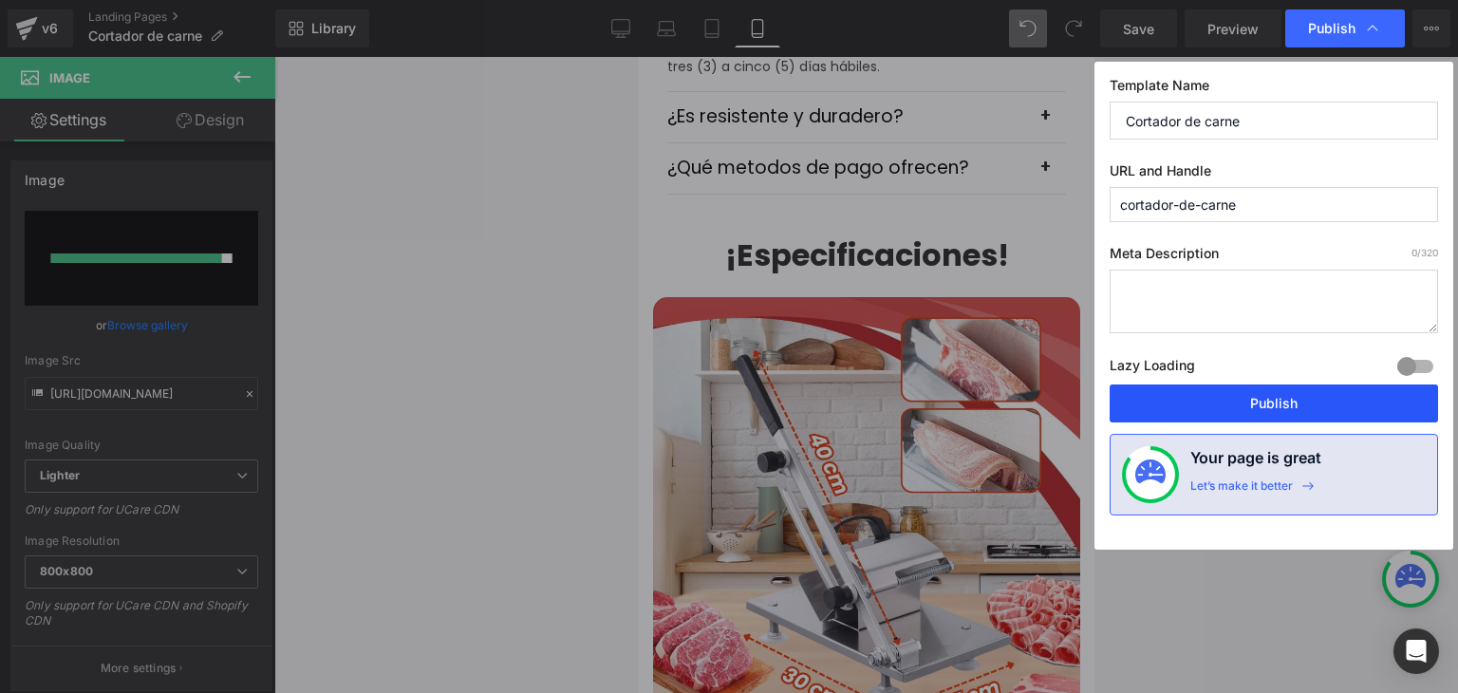
click at [1257, 407] on button "Publish" at bounding box center [1274, 403] width 328 height 38
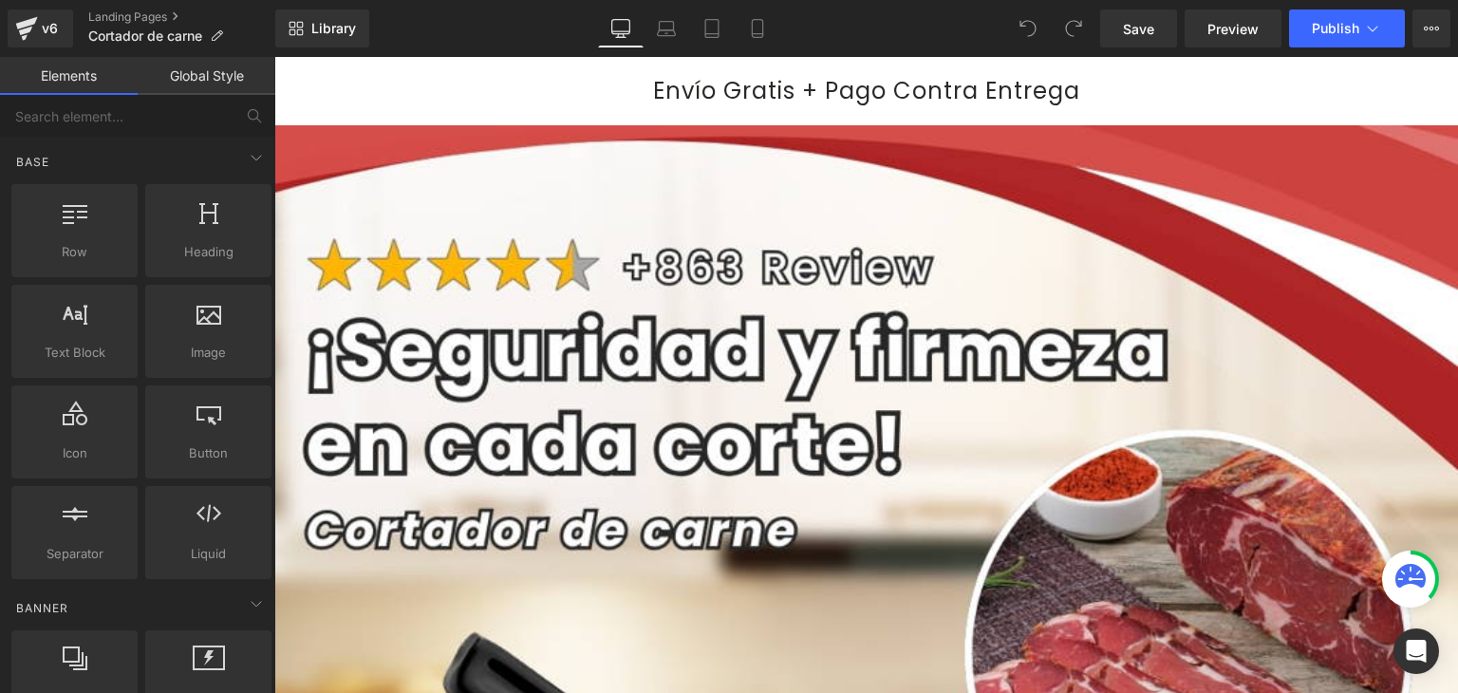
click at [762, 36] on icon at bounding box center [757, 29] width 10 height 18
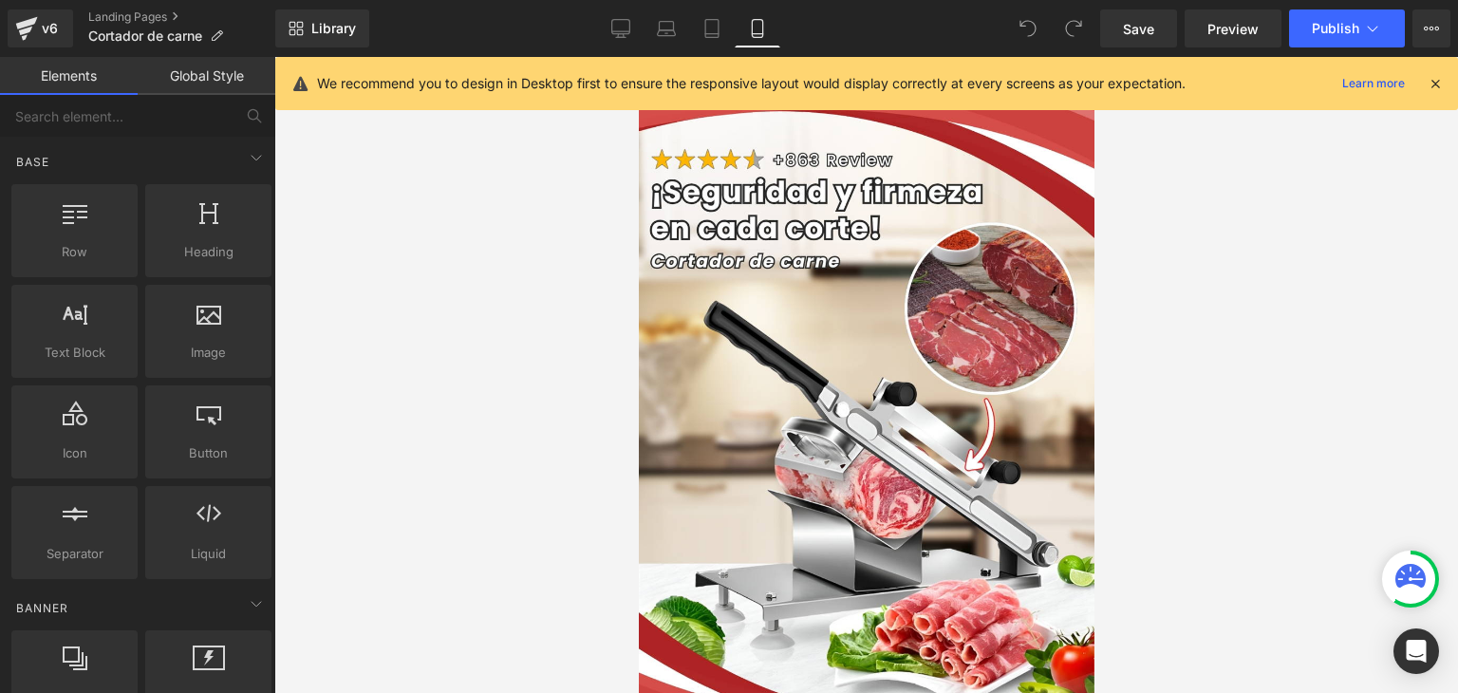
click at [1434, 83] on icon at bounding box center [1435, 83] width 17 height 17
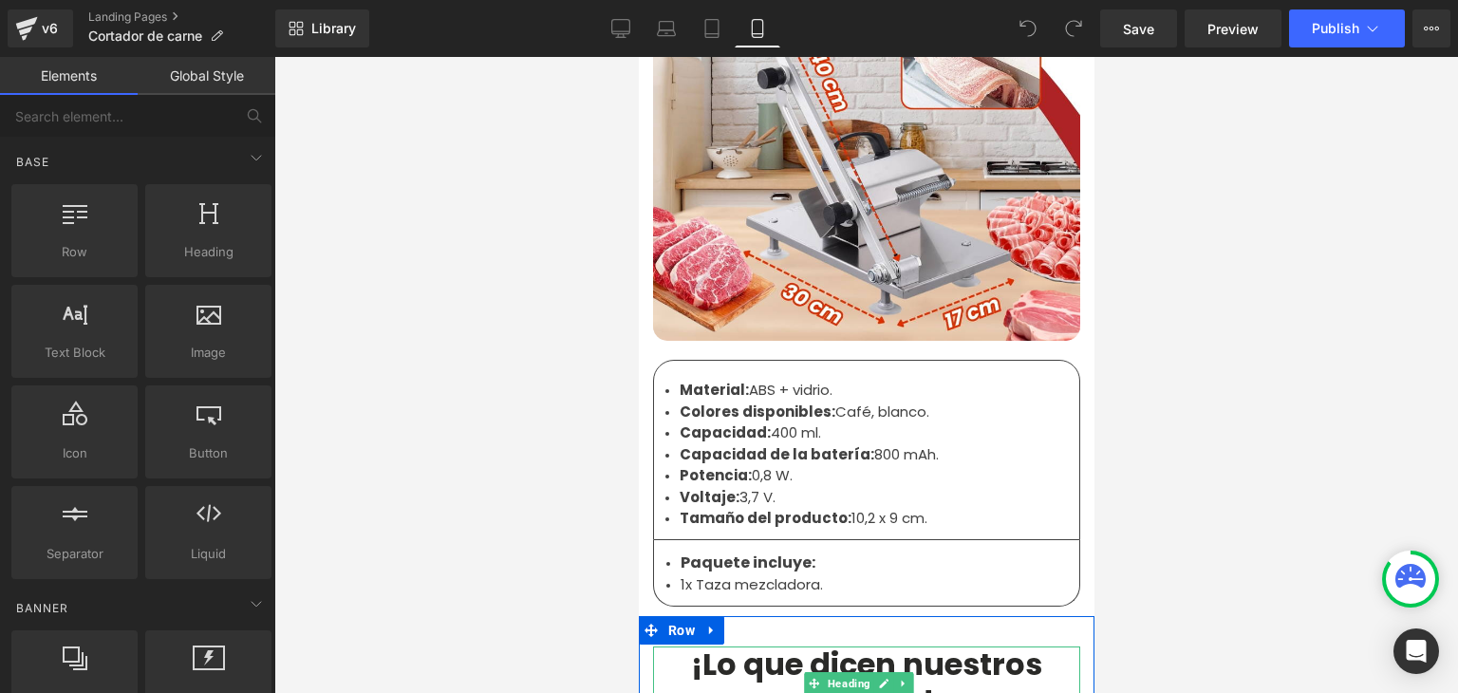
scroll to position [6076, 0]
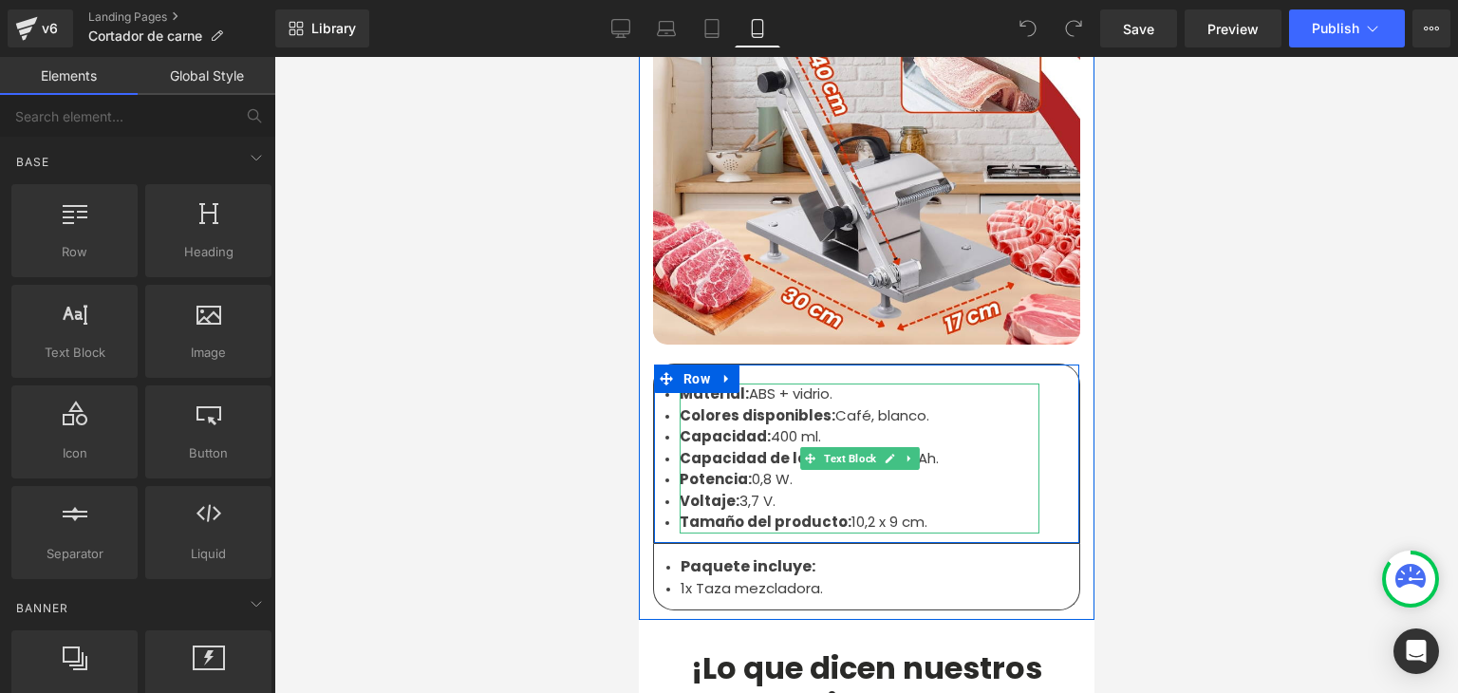
click at [746, 384] on li "Material: ABS + vidrio." at bounding box center [859, 395] width 360 height 22
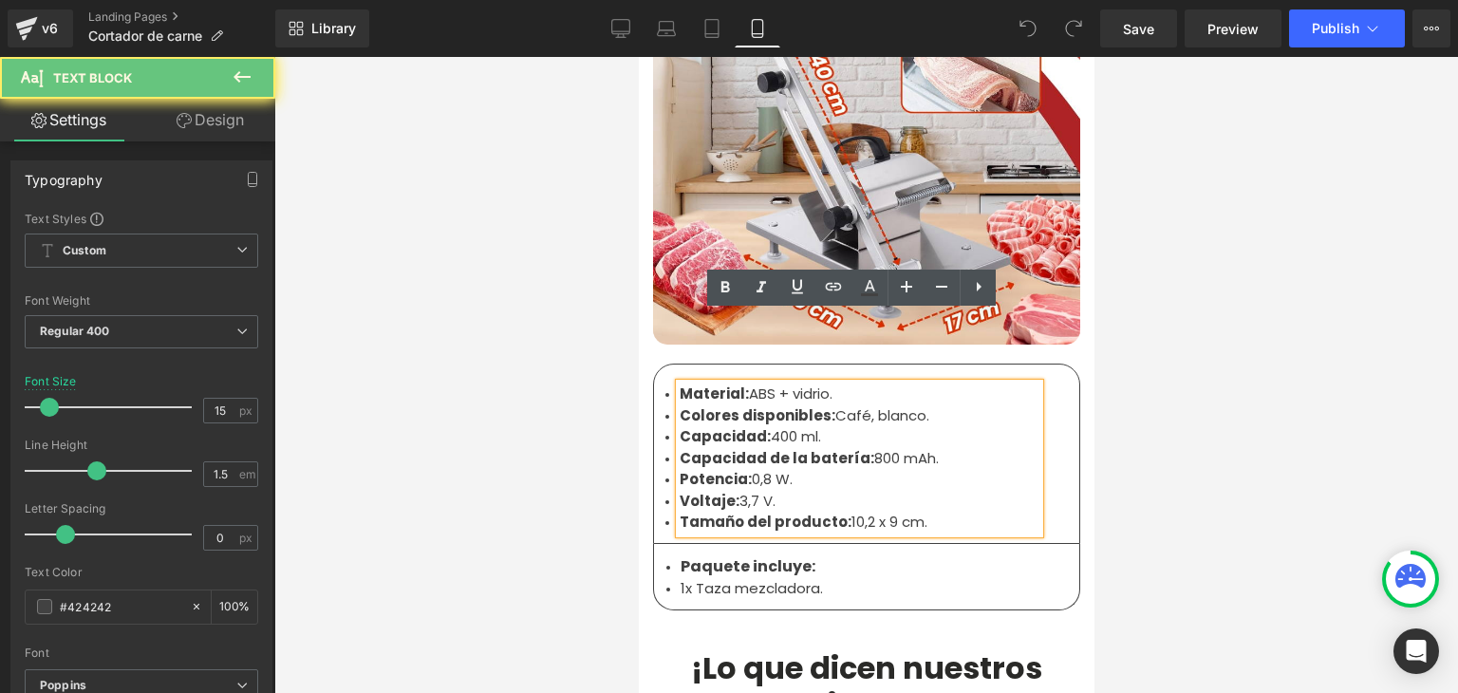
click at [743, 384] on li "Material: ABS + vidrio." at bounding box center [859, 395] width 360 height 22
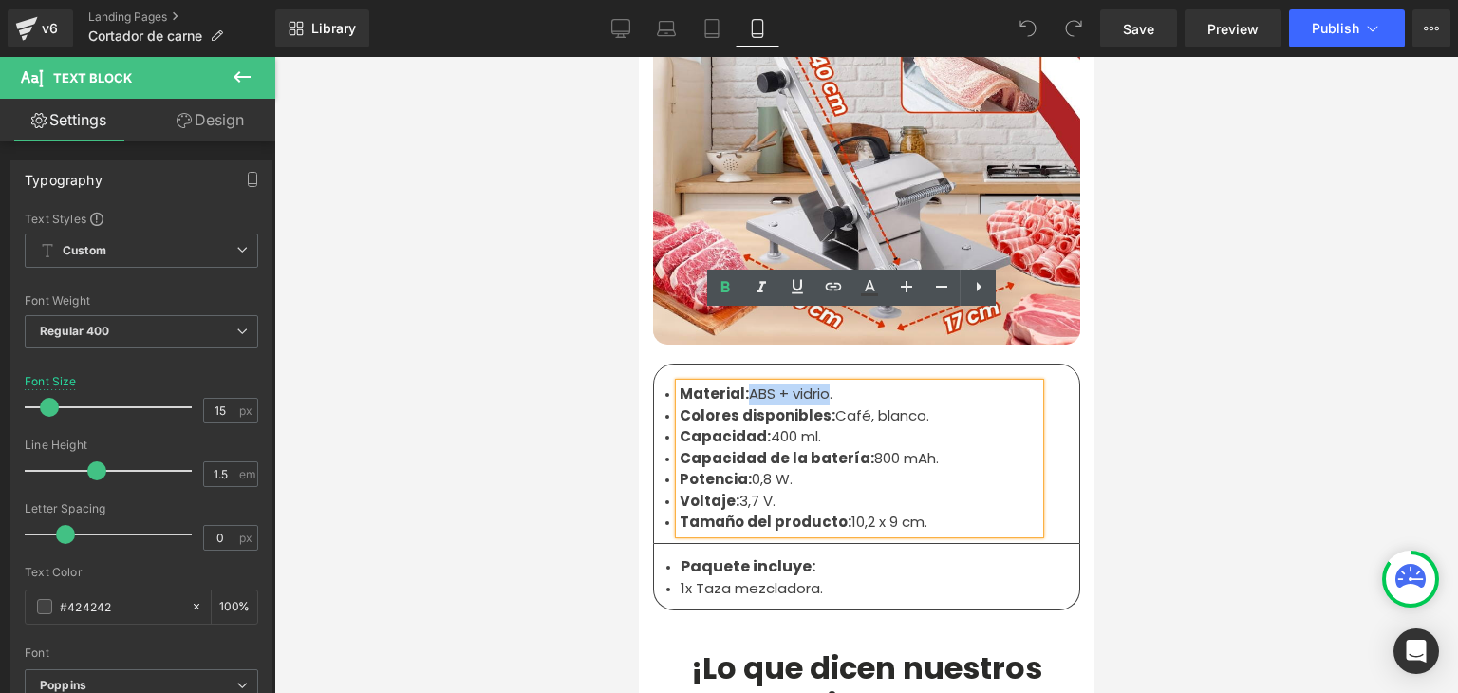
drag, startPoint x: 819, startPoint y: 320, endPoint x: 740, endPoint y: 324, distance: 78.9
click at [740, 384] on li "Material: ABS + vidrio." at bounding box center [859, 395] width 360 height 22
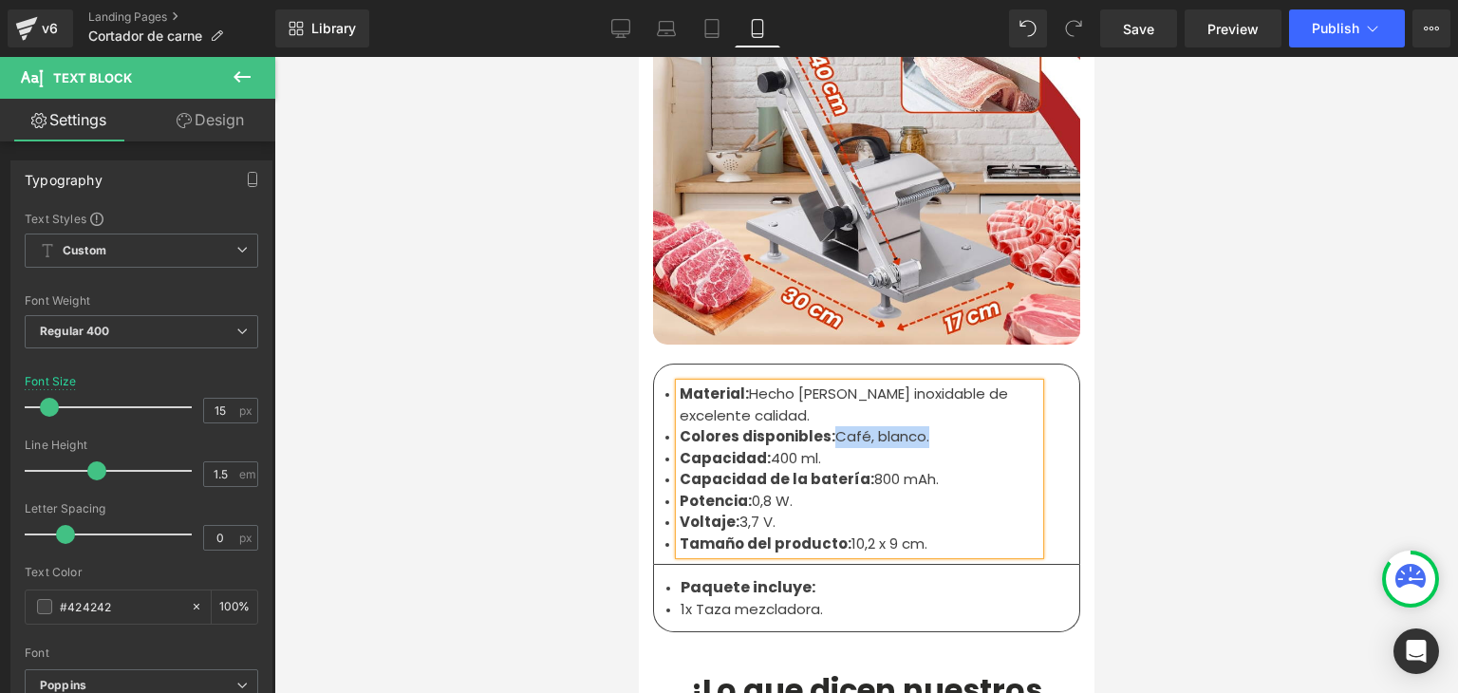
drag, startPoint x: 916, startPoint y: 365, endPoint x: 827, endPoint y: 365, distance: 89.2
click at [827, 426] on li "Colores disponibles: Café, blanco." at bounding box center [859, 437] width 360 height 22
drag, startPoint x: 925, startPoint y: 471, endPoint x: 675, endPoint y: 388, distance: 263.0
click at [679, 388] on ul "Material: Hecho de acero inoxidable de excelente calidad. Colores disponibles: …" at bounding box center [859, 469] width 360 height 171
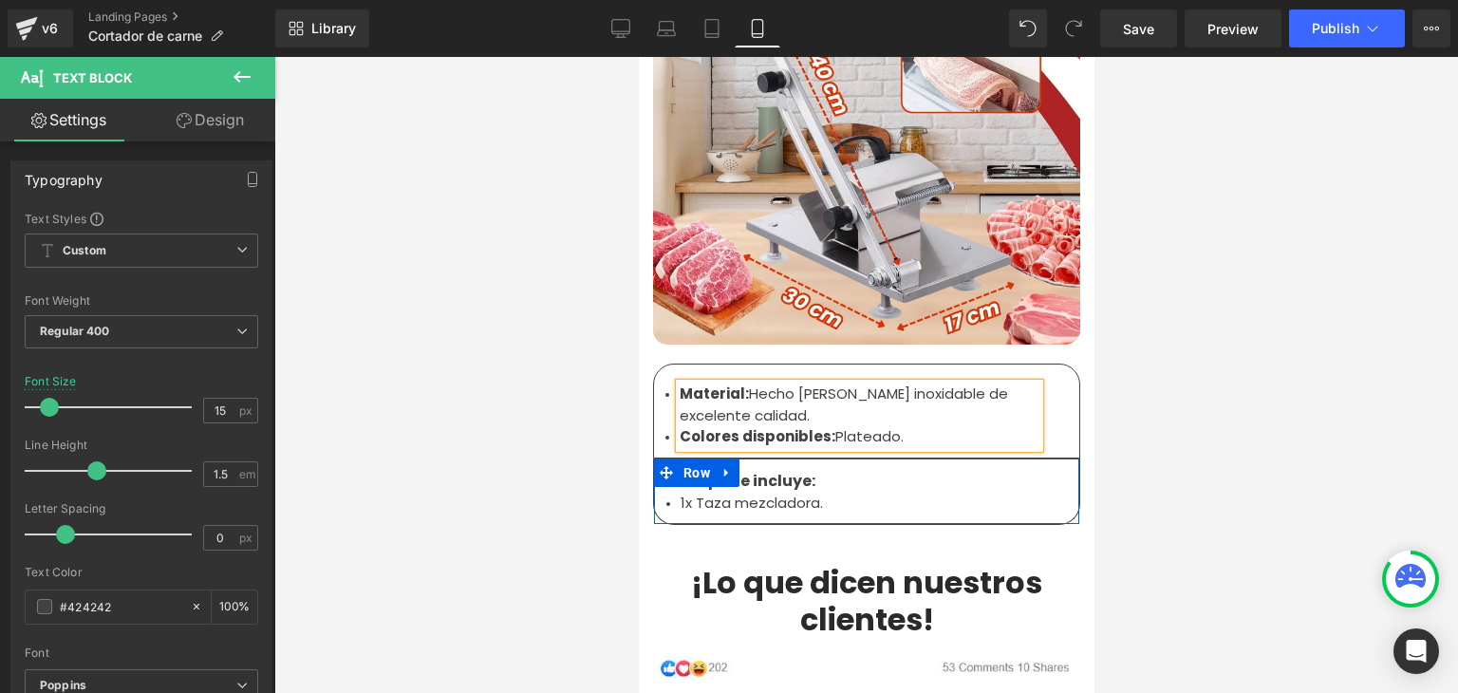
click at [719, 493] on li "1x Taza mezcladora." at bounding box center [866, 504] width 372 height 22
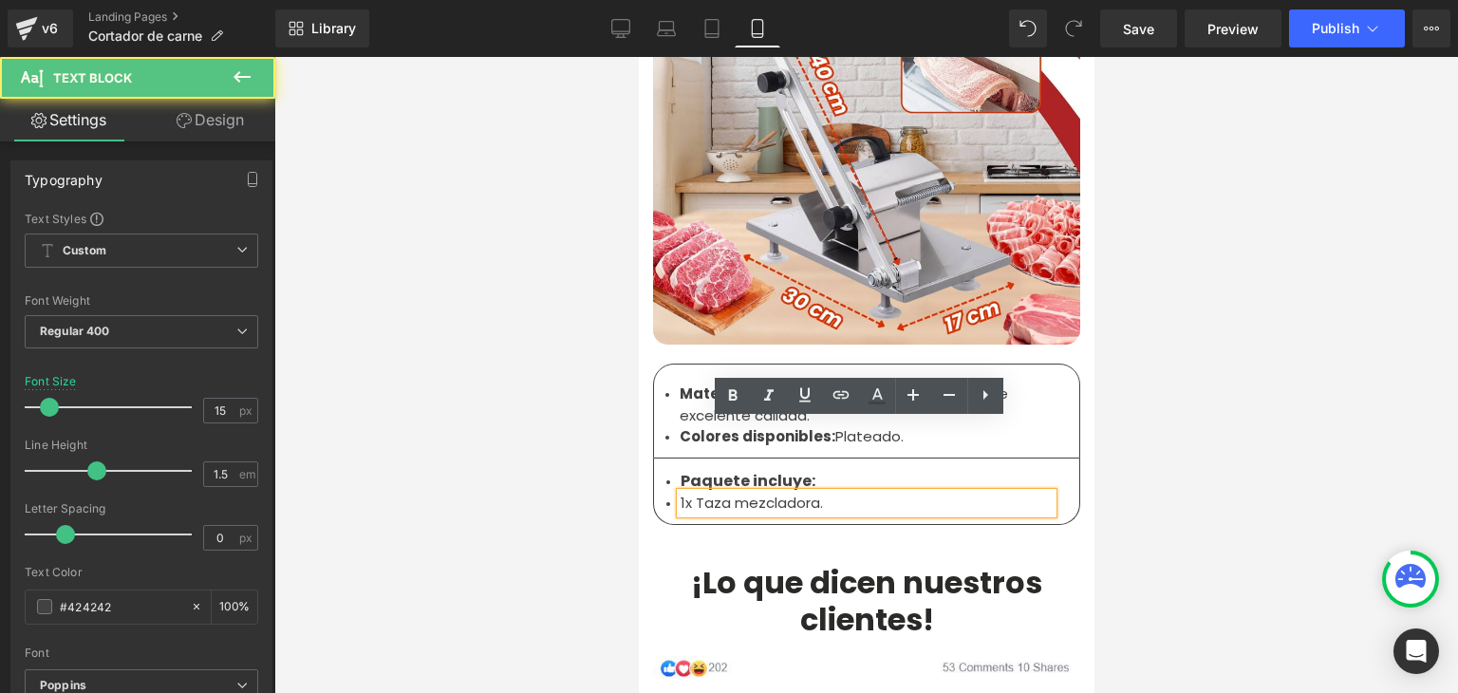
click at [798, 493] on li "1x Taza mezcladora." at bounding box center [866, 504] width 372 height 22
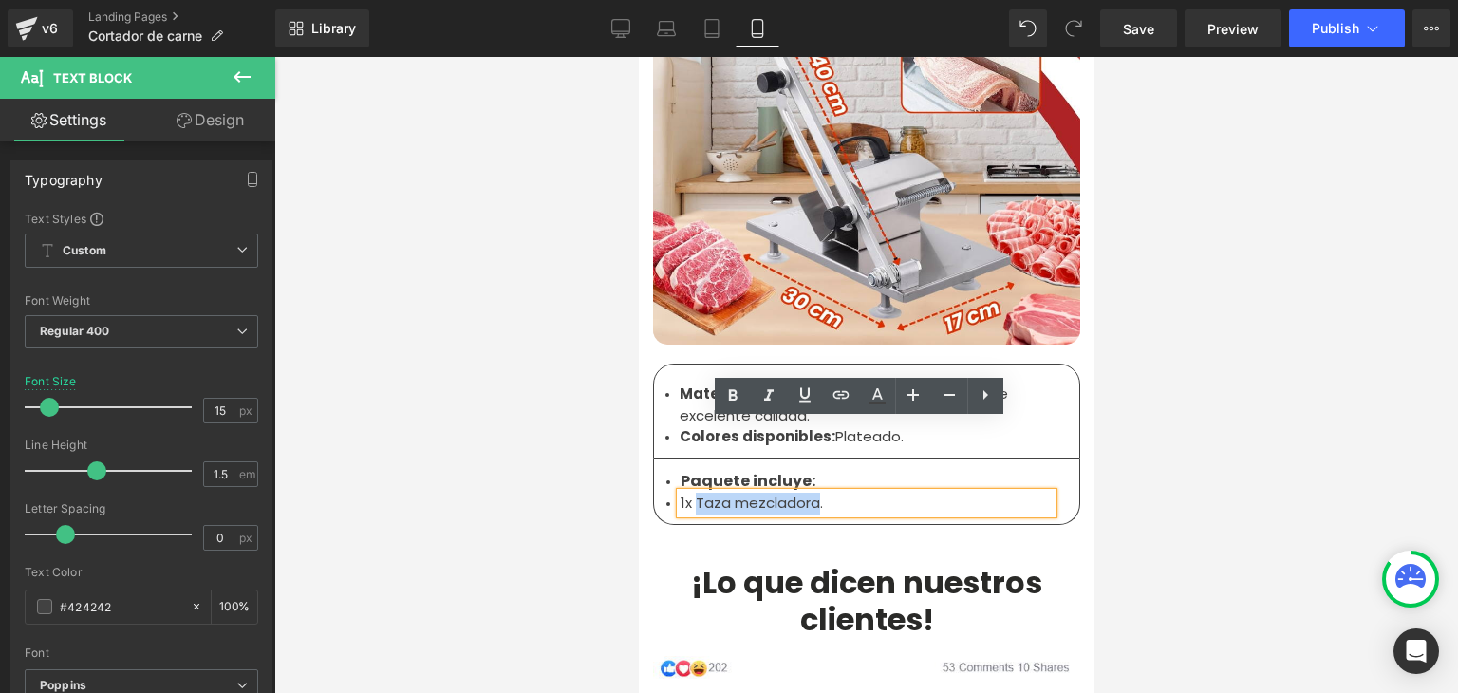
drag, startPoint x: 810, startPoint y: 431, endPoint x: 688, endPoint y: 431, distance: 121.5
click at [688, 493] on li "1x Taza mezcladora." at bounding box center [866, 504] width 372 height 22
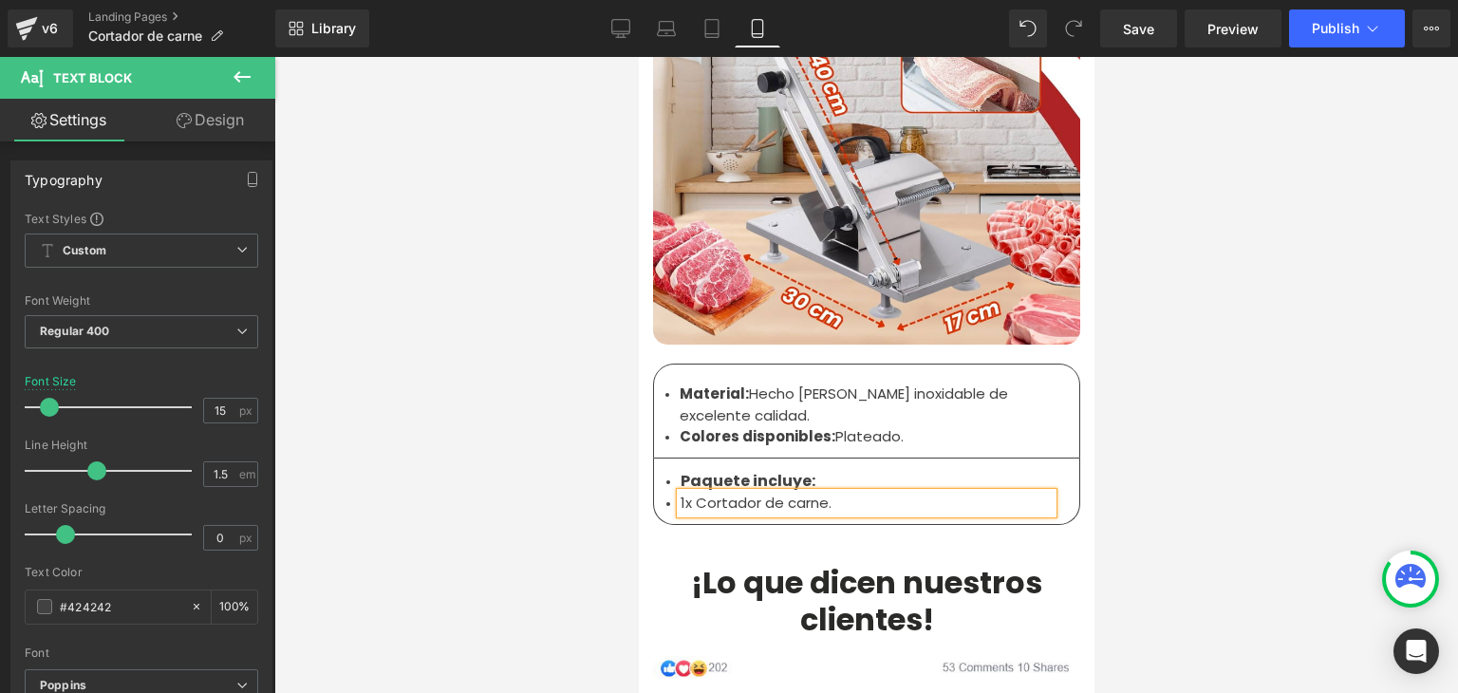
drag, startPoint x: 1253, startPoint y: 341, endPoint x: 1262, endPoint y: 106, distance: 234.6
click at [1253, 340] on div at bounding box center [866, 375] width 1184 height 636
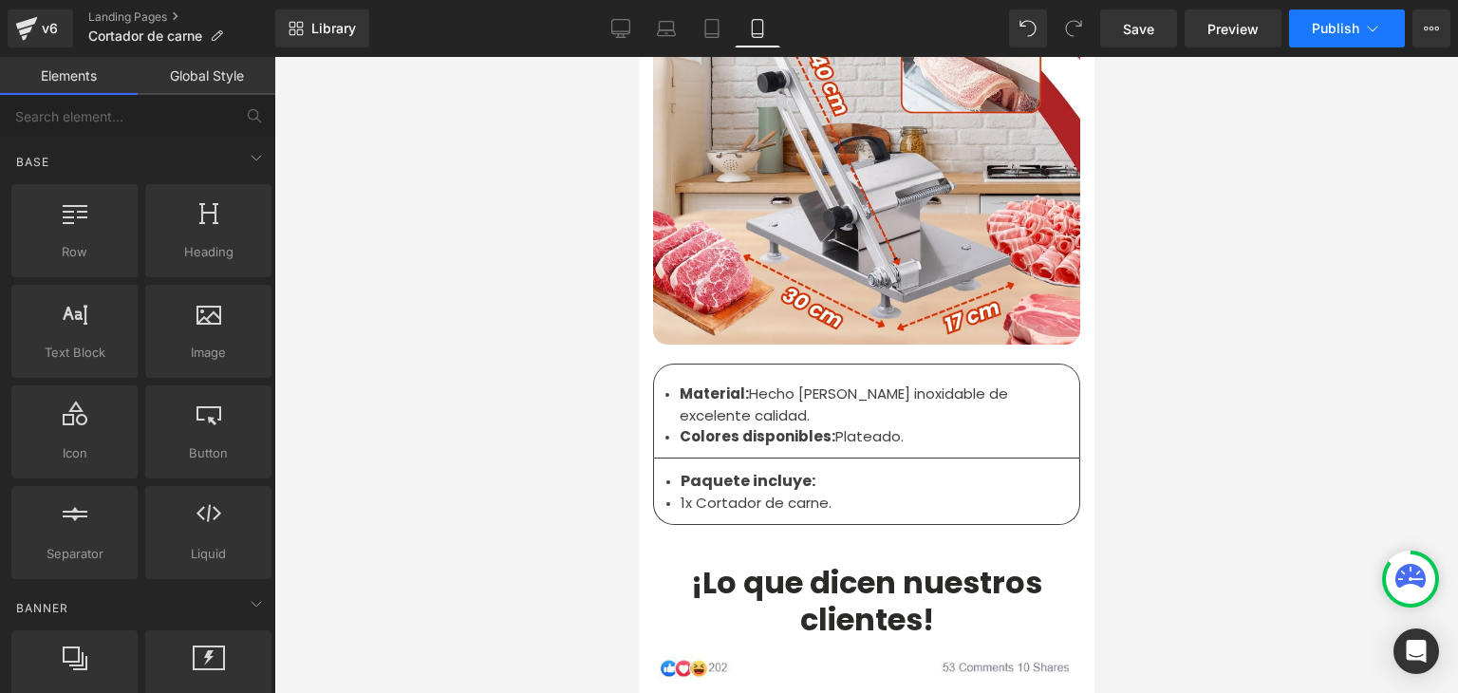
click at [1335, 25] on span "Publish" at bounding box center [1335, 28] width 47 height 15
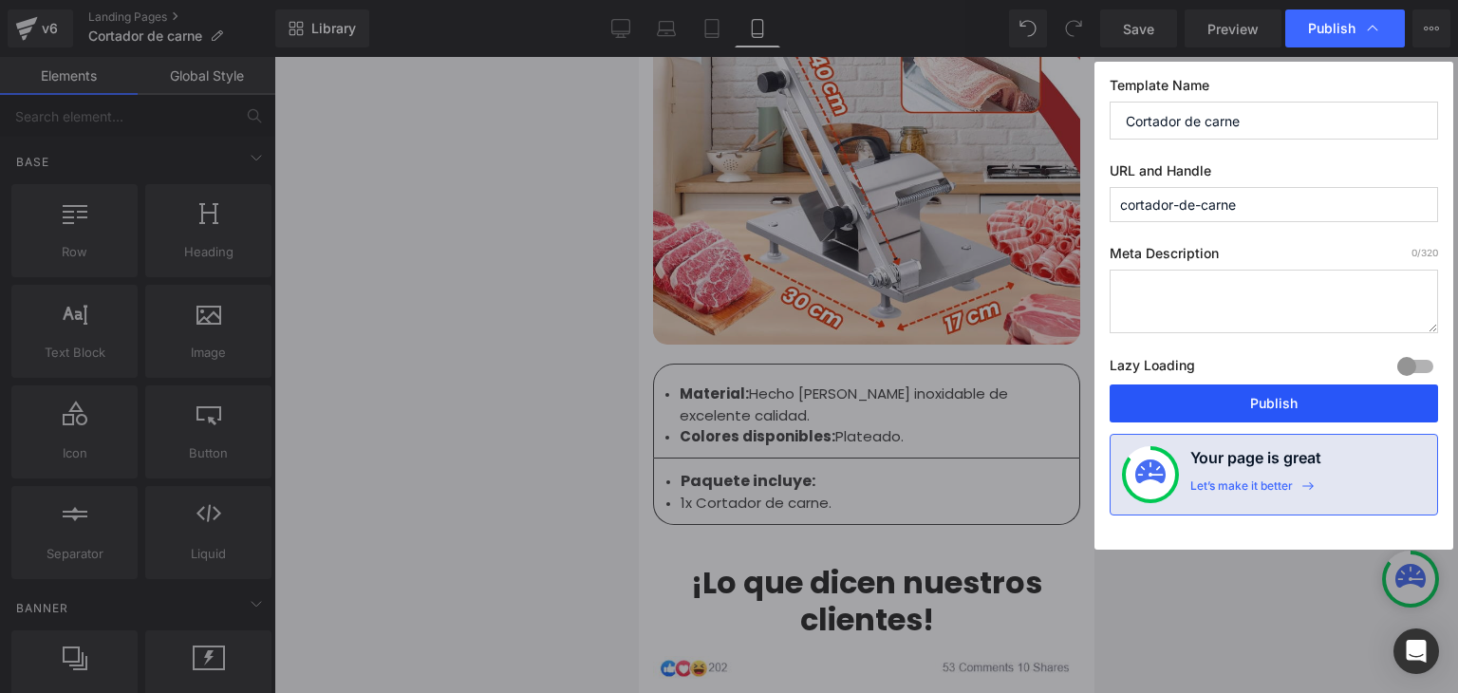
click at [0, 0] on button "Publish" at bounding box center [0, 0] width 0 height 0
